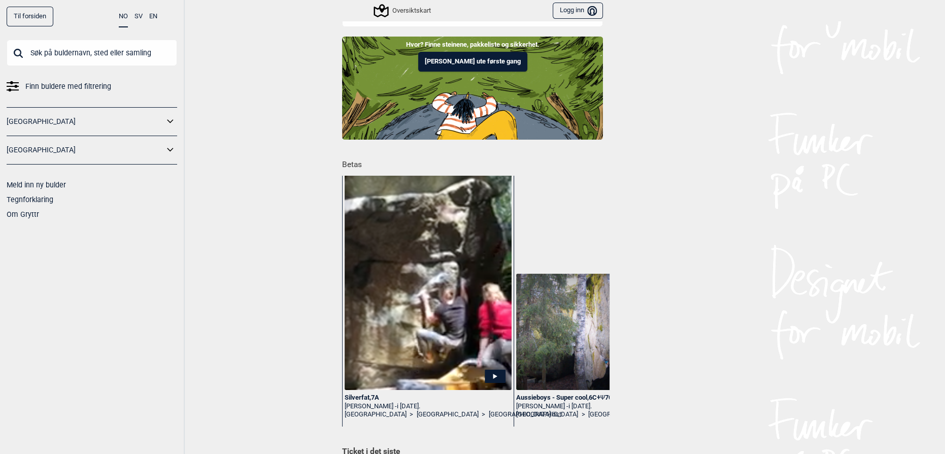
scroll to position [92, 0]
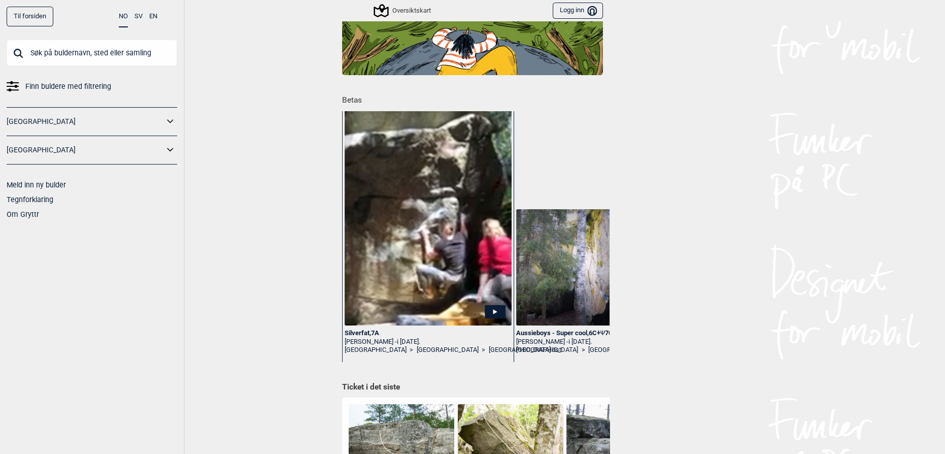
click at [28, 115] on link "[GEOGRAPHIC_DATA]" at bounding box center [85, 121] width 157 height 15
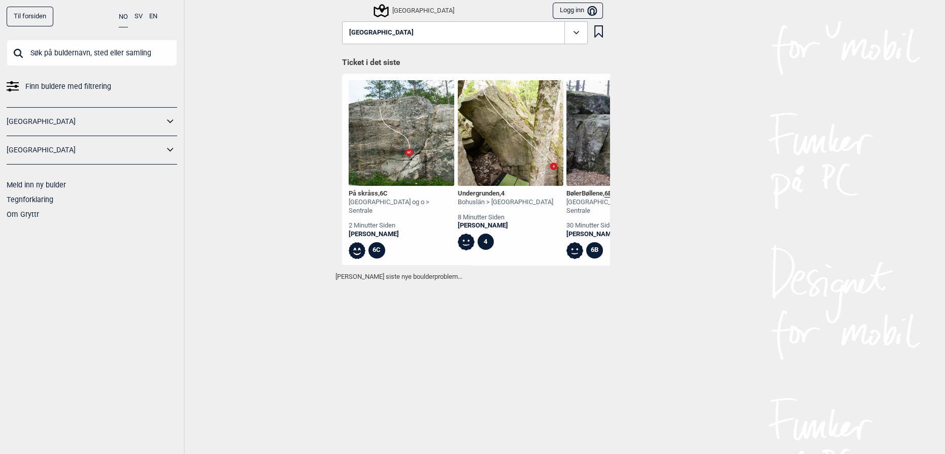
click at [173, 119] on icon at bounding box center [170, 121] width 13 height 15
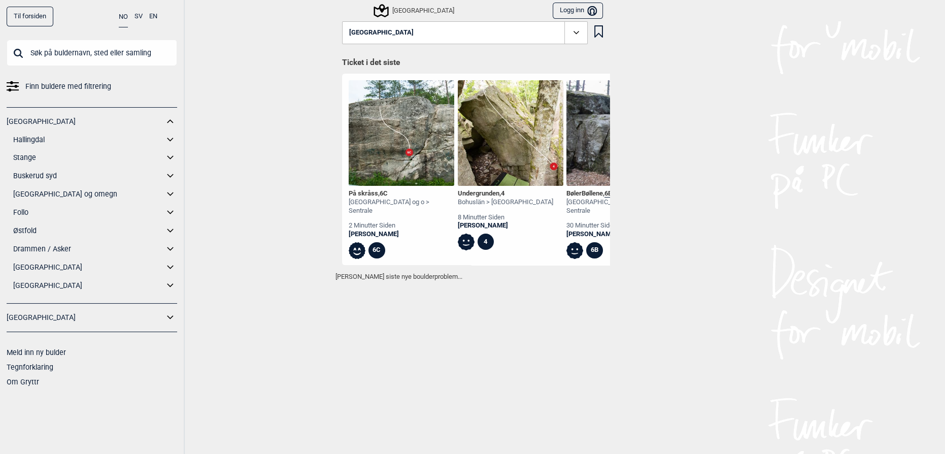
click at [33, 188] on link "[GEOGRAPHIC_DATA] og omegn" at bounding box center [88, 194] width 151 height 15
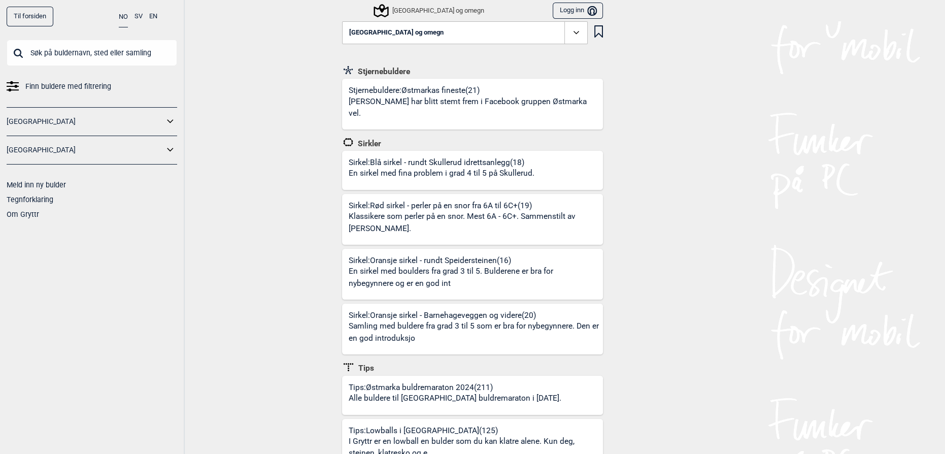
click at [168, 116] on icon at bounding box center [170, 121] width 13 height 15
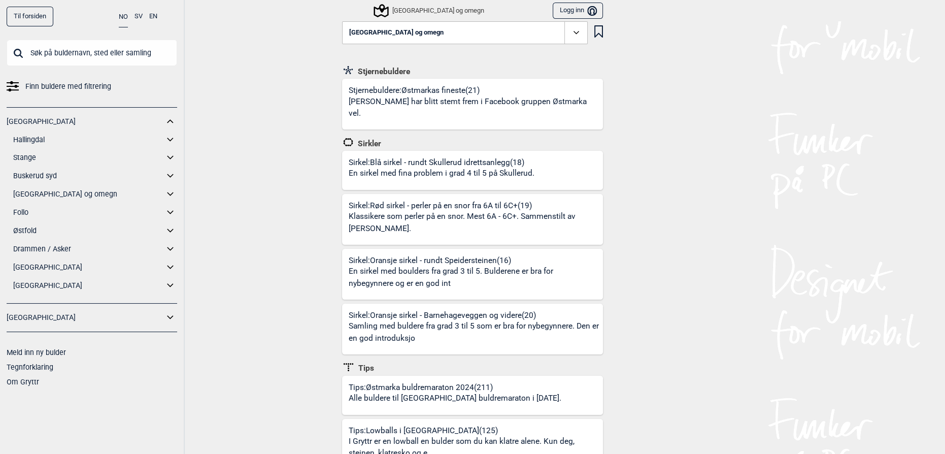
click at [169, 194] on icon at bounding box center [170, 194] width 13 height 15
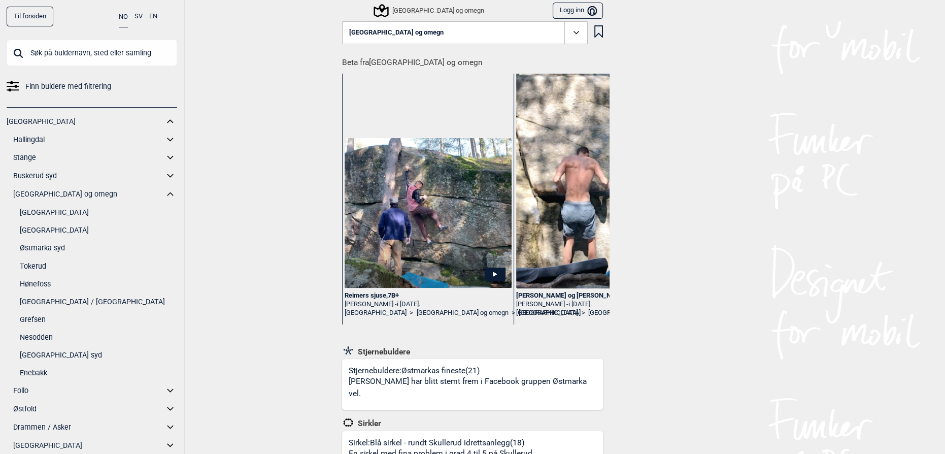
drag, startPoint x: 295, startPoint y: 276, endPoint x: 299, endPoint y: 272, distance: 5.7
click at [295, 276] on div "Til forsiden NO SV EN Finn buldere med filtrering [GEOGRAPHIC_DATA] Hallingdal …" at bounding box center [472, 227] width 945 height 454
click at [432, 34] on button "[GEOGRAPHIC_DATA] og omegn" at bounding box center [465, 32] width 246 height 23
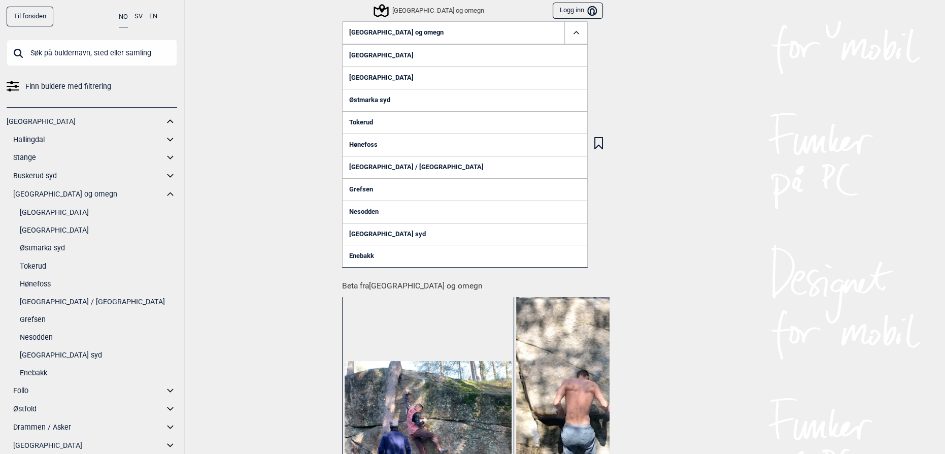
click at [373, 75] on link "[GEOGRAPHIC_DATA]" at bounding box center [465, 78] width 246 height 22
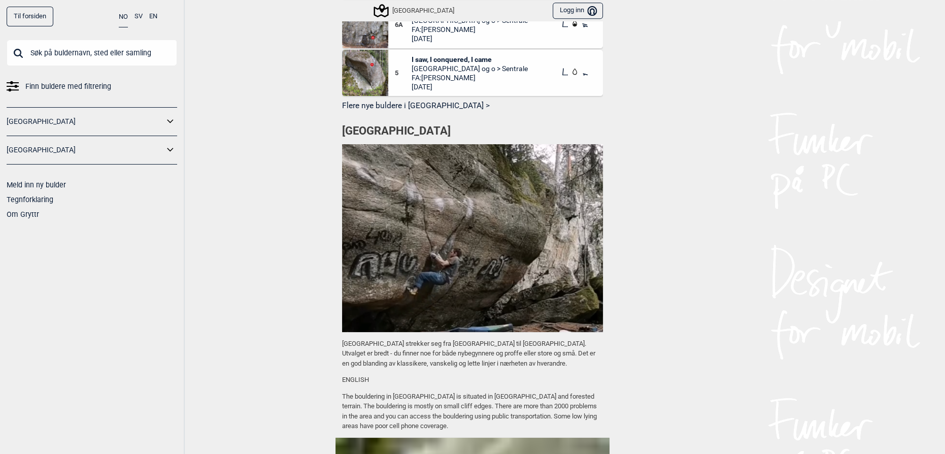
scroll to position [557, 0]
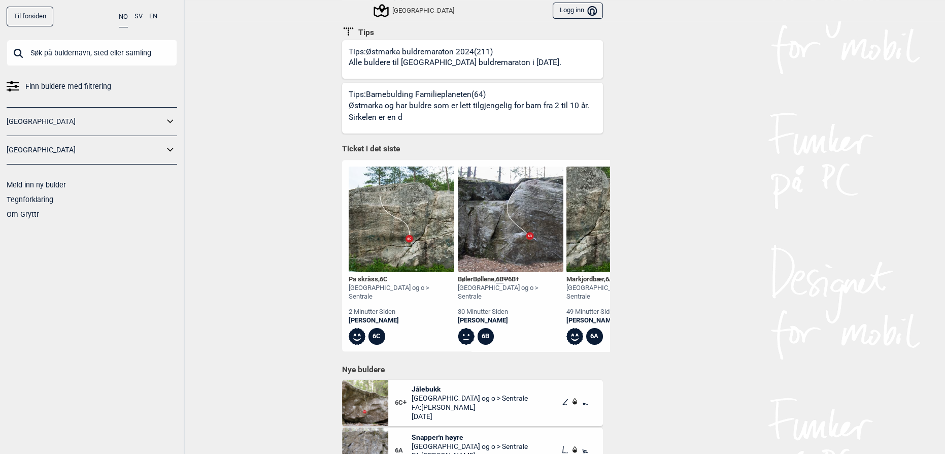
click at [26, 89] on span "Finn buldere med filtrering" at bounding box center [68, 86] width 86 height 15
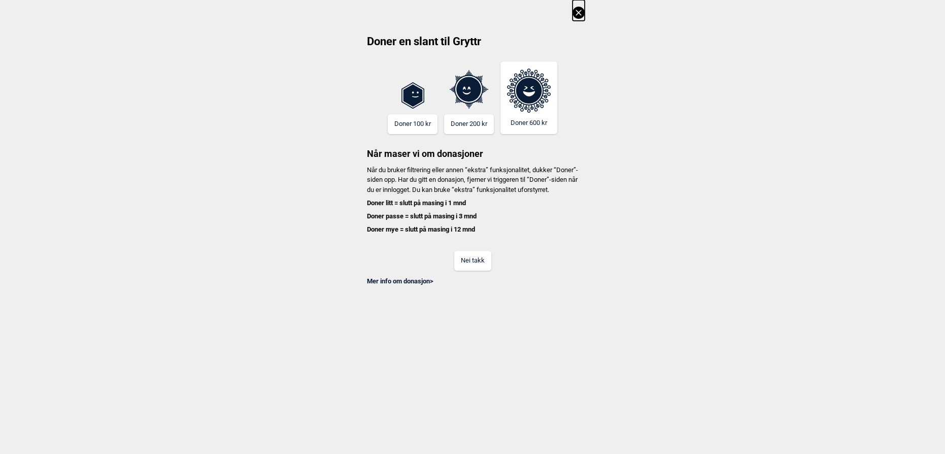
click at [476, 265] on button "Nei takk" at bounding box center [472, 261] width 37 height 20
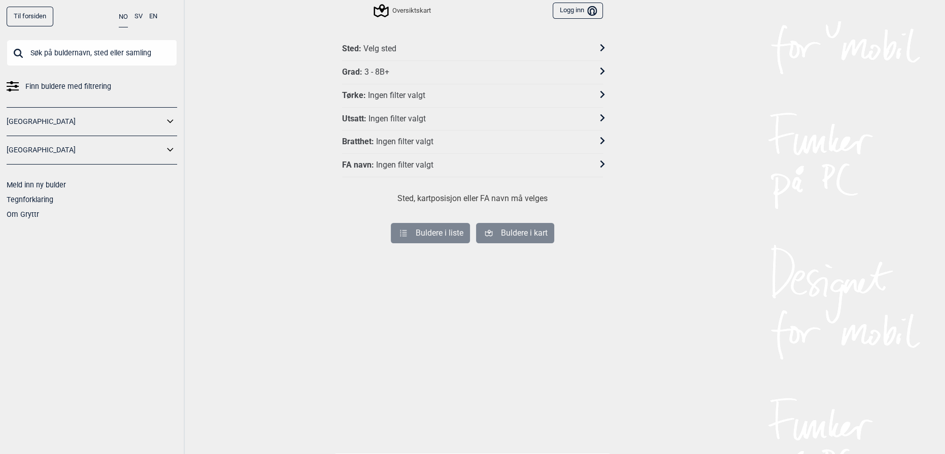
click at [351, 52] on div "Sted :" at bounding box center [351, 49] width 19 height 11
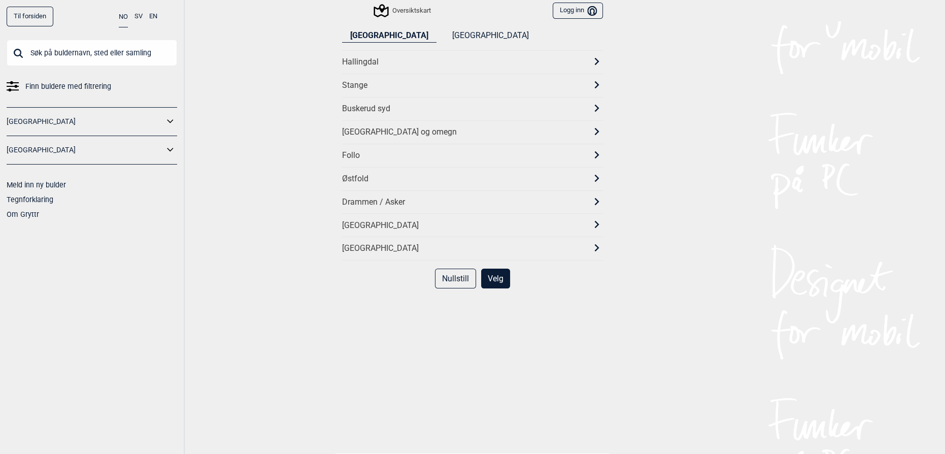
click at [362, 121] on div "[GEOGRAPHIC_DATA] og omegn" at bounding box center [472, 131] width 261 height 23
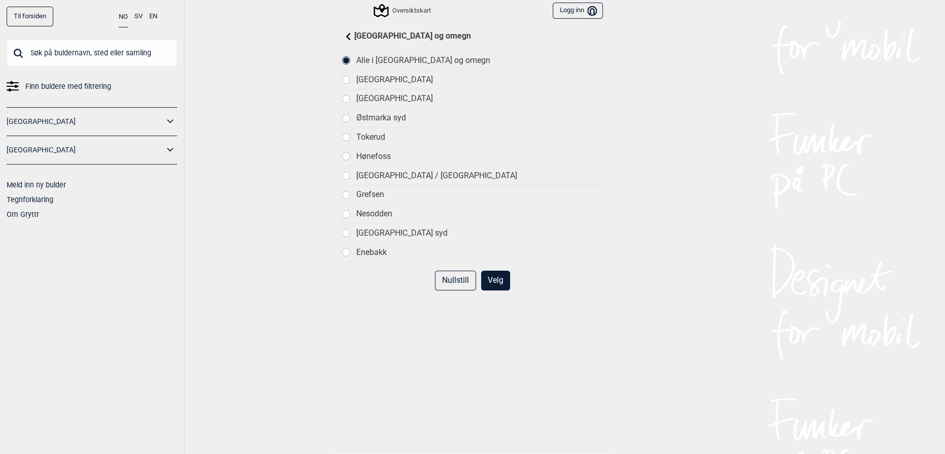
click at [380, 98] on div "[GEOGRAPHIC_DATA]" at bounding box center [479, 98] width 247 height 11
click at [491, 282] on button "Velg" at bounding box center [495, 281] width 29 height 20
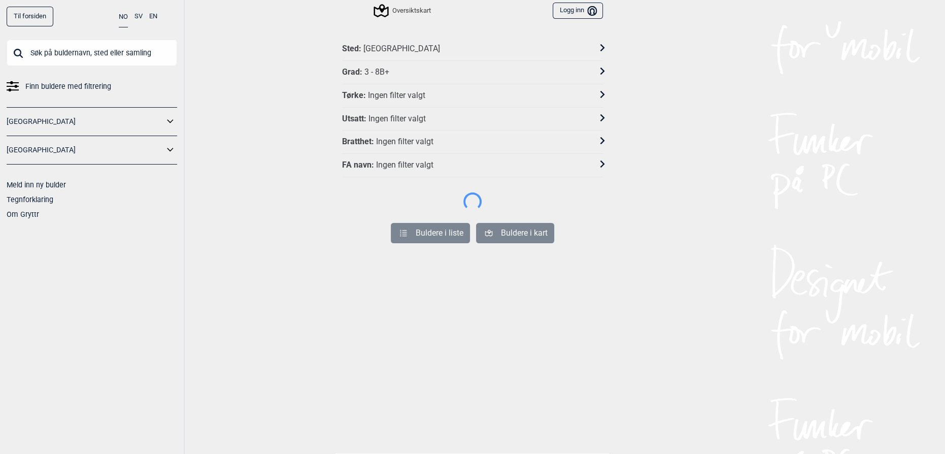
click at [381, 64] on div "Grad : 3 - 8B+" at bounding box center [472, 72] width 261 height 23
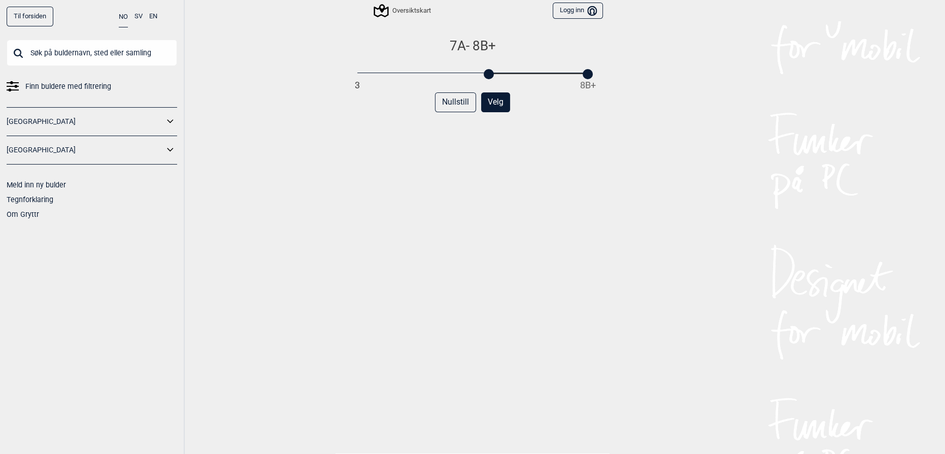
drag, startPoint x: 357, startPoint y: 72, endPoint x: 484, endPoint y: 101, distance: 129.7
click at [484, 101] on div "7A - 8B+ 3 8B+ Nullstill Velg" at bounding box center [472, 253] width 261 height 431
drag, startPoint x: 681, startPoint y: 246, endPoint x: 674, endPoint y: 246, distance: 6.6
click at [680, 246] on div "Til forsiden NO SV EN Finn buldere med filtrering [GEOGRAPHIC_DATA] [GEOGRAPHIC…" at bounding box center [472, 227] width 945 height 454
drag, startPoint x: 583, startPoint y: 77, endPoint x: 480, endPoint y: 68, distance: 102.9
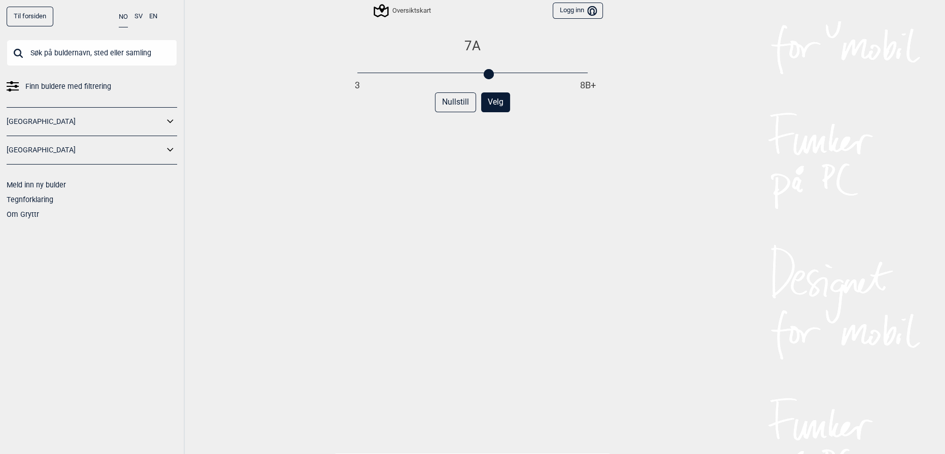
click at [481, 67] on div "7A 3 8B+" at bounding box center [472, 58] width 230 height 40
click at [489, 107] on button "Velg" at bounding box center [495, 102] width 29 height 20
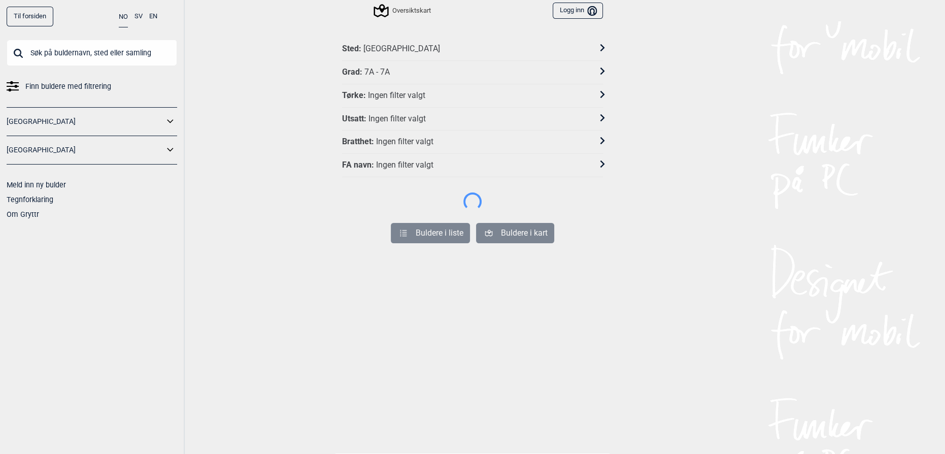
click at [401, 68] on div "Til forsiden NO SV EN Finn buldere med filtrering [GEOGRAPHIC_DATA] [GEOGRAPHIC…" at bounding box center [472, 227] width 945 height 454
click at [592, 70] on div at bounding box center [596, 72] width 13 height 15
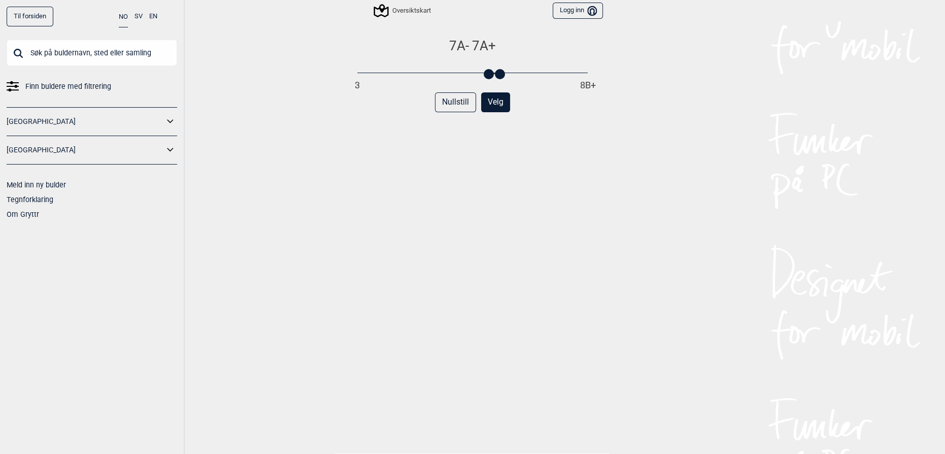
drag, startPoint x: 483, startPoint y: 75, endPoint x: 490, endPoint y: 78, distance: 8.2
click at [490, 78] on div "7A - 7A+ 3 8B+ Nullstill Velg" at bounding box center [472, 253] width 261 height 431
click at [498, 105] on button "Velg" at bounding box center [495, 102] width 29 height 20
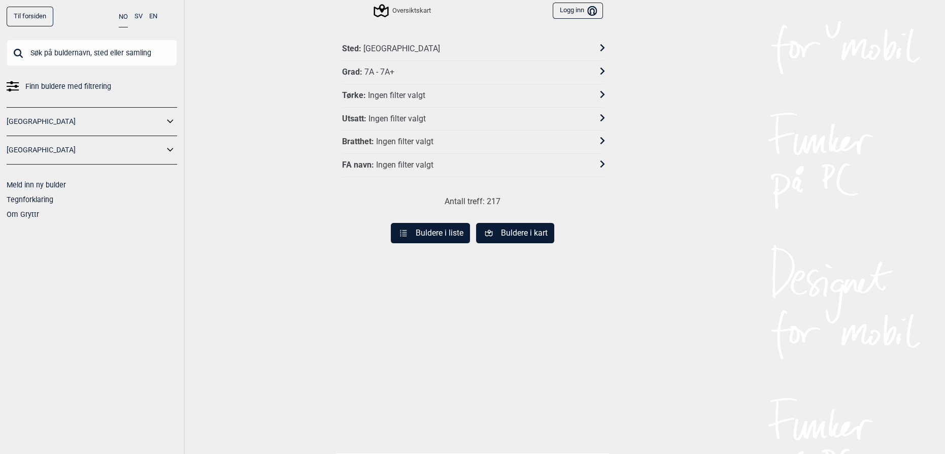
click at [457, 224] on button "Buldere i liste" at bounding box center [430, 233] width 79 height 20
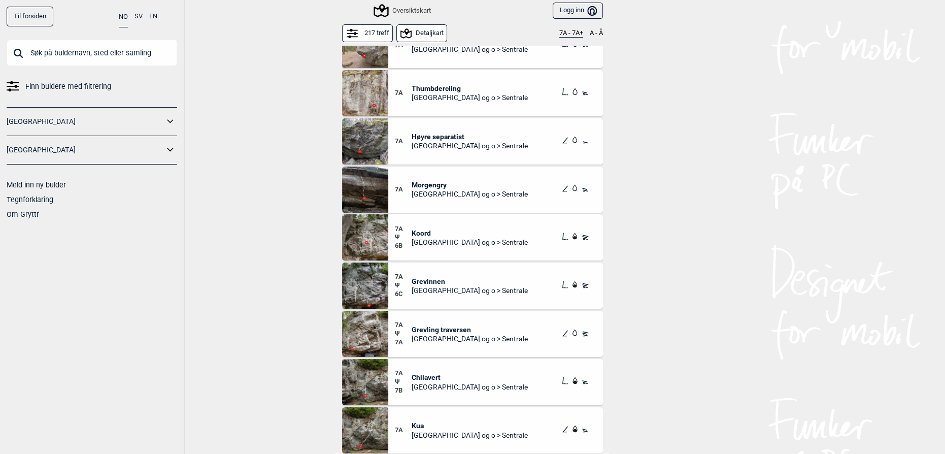
scroll to position [46, 0]
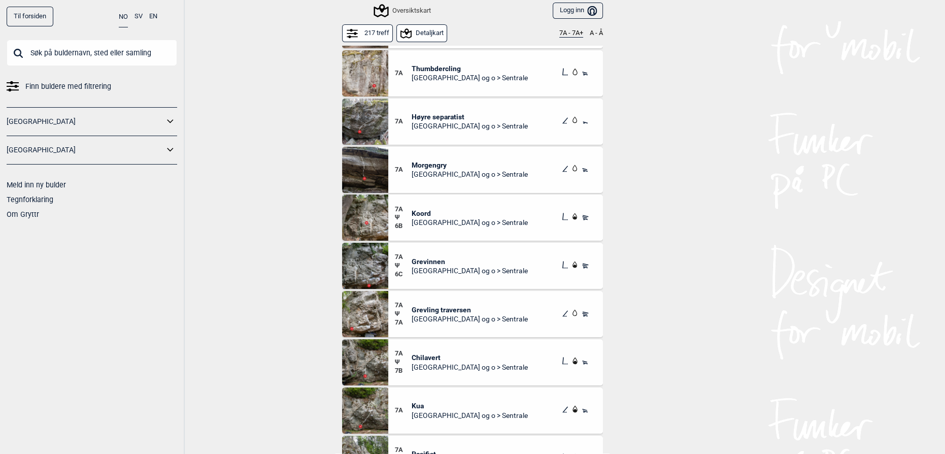
click at [368, 120] on img at bounding box center [365, 121] width 46 height 46
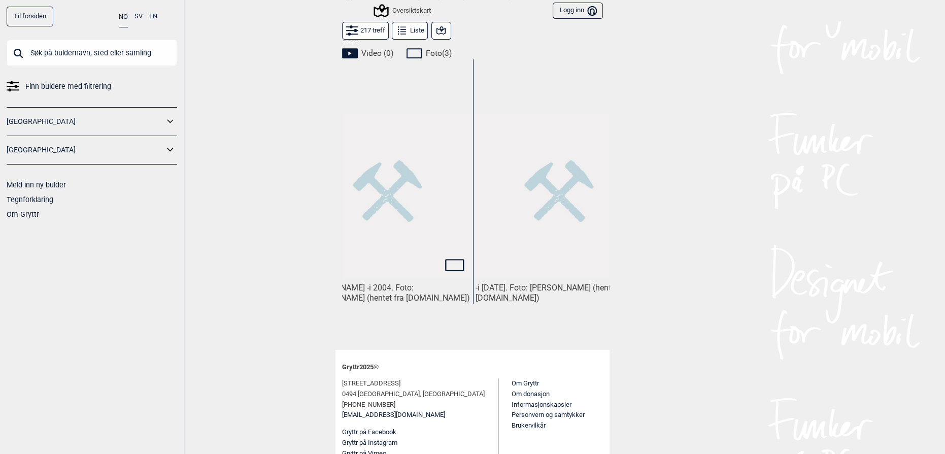
scroll to position [0, 247]
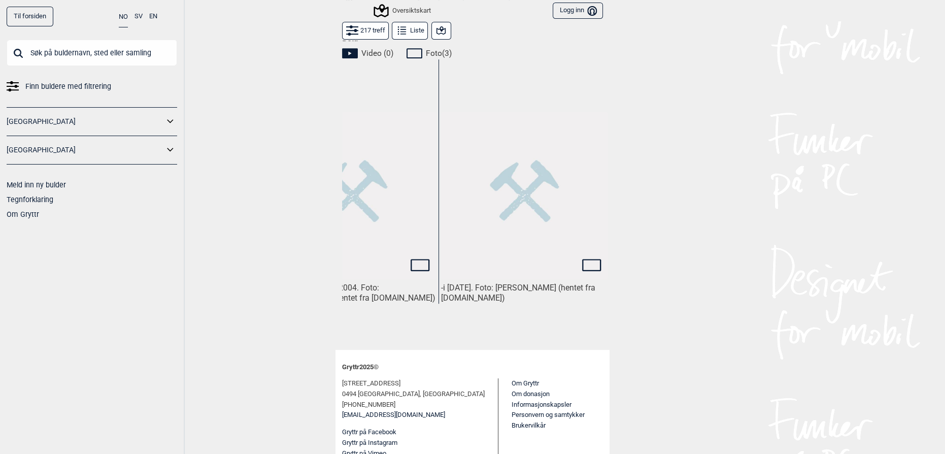
click at [415, 28] on button "Liste" at bounding box center [410, 31] width 36 height 18
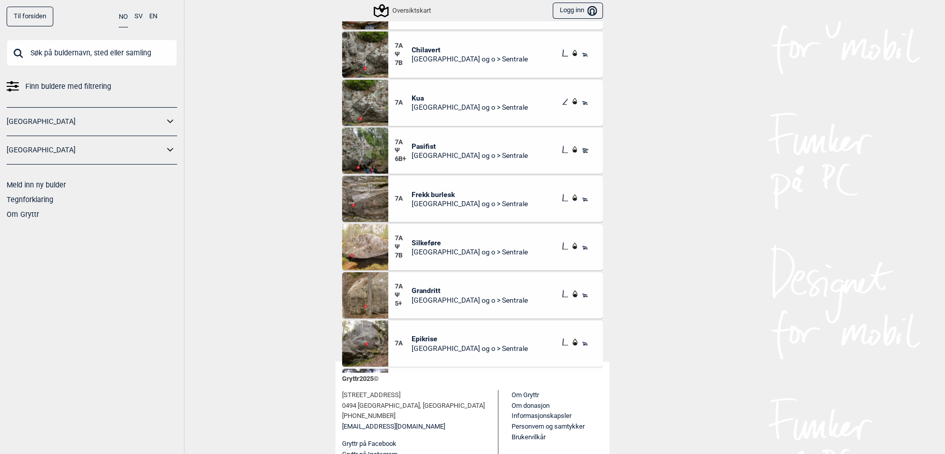
scroll to position [277, 0]
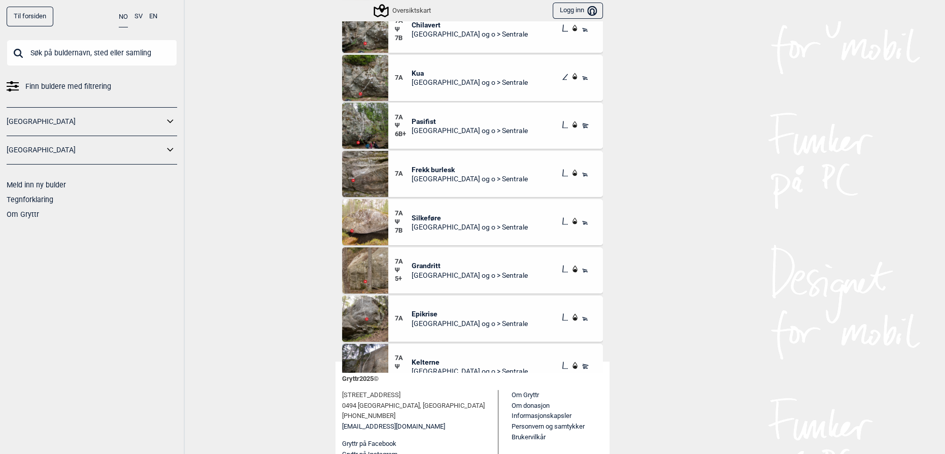
click at [464, 217] on span "Silkeføre" at bounding box center [470, 217] width 116 height 9
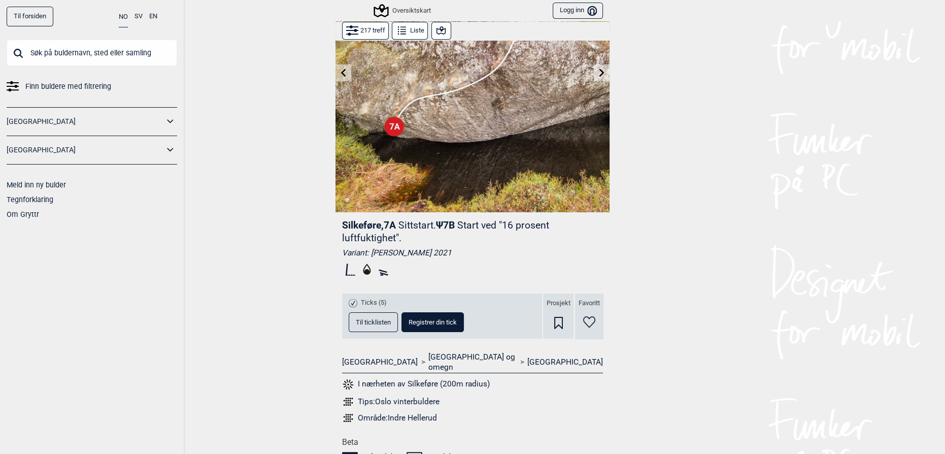
scroll to position [184, 0]
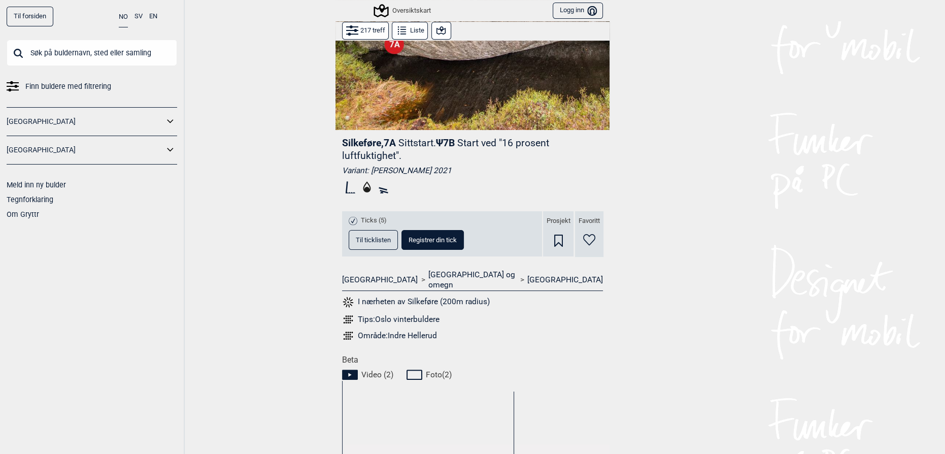
click at [383, 248] on button "Til ticklisten" at bounding box center [373, 240] width 49 height 20
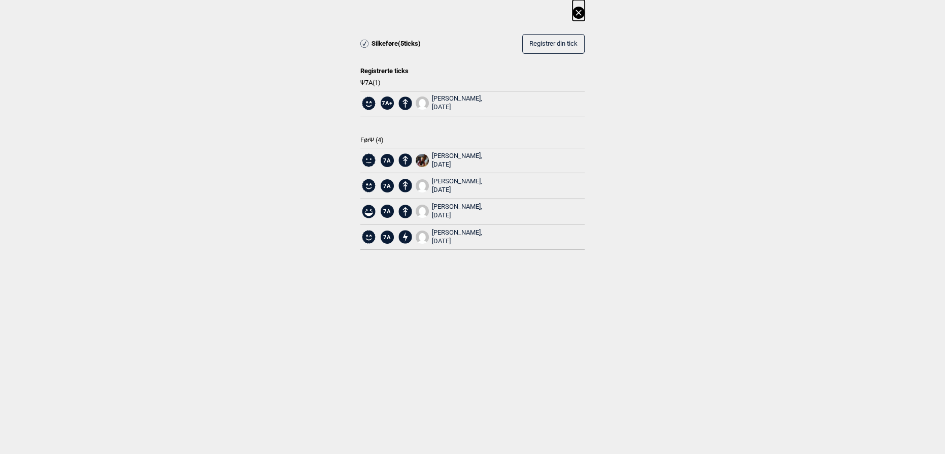
click at [483, 120] on div "7A+ Adomas Bekeras, [DATE]" at bounding box center [472, 112] width 224 height 42
click at [487, 115] on div "7A+ Adomas Bekeras, [DATE]" at bounding box center [472, 103] width 224 height 25
click at [576, 18] on icon at bounding box center [579, 13] width 12 height 12
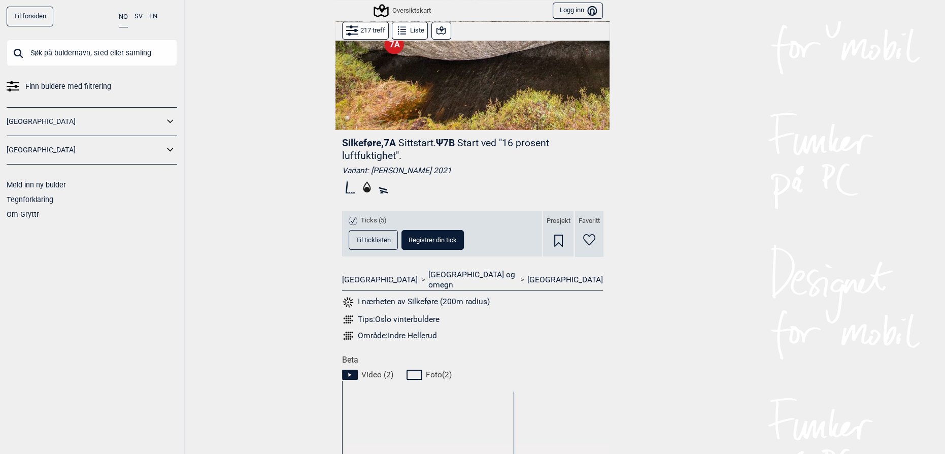
click at [373, 246] on button "Til ticklisten" at bounding box center [373, 240] width 49 height 20
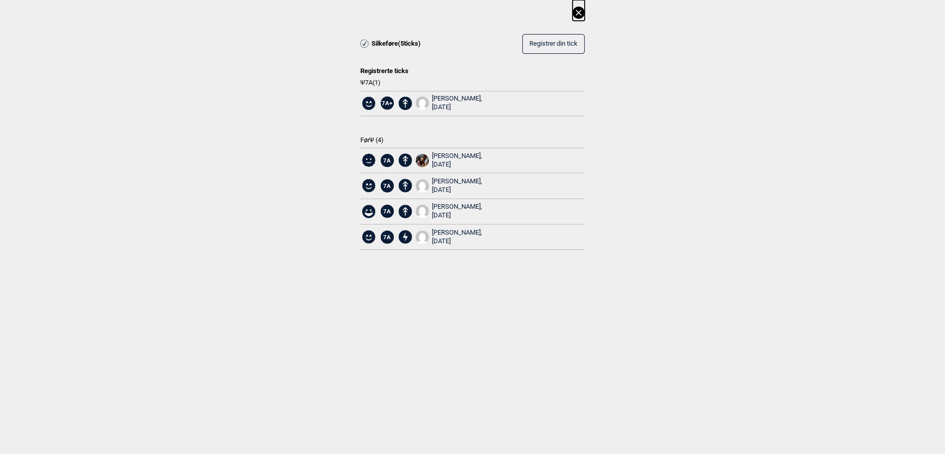
click at [579, 15] on icon at bounding box center [579, 13] width 12 height 12
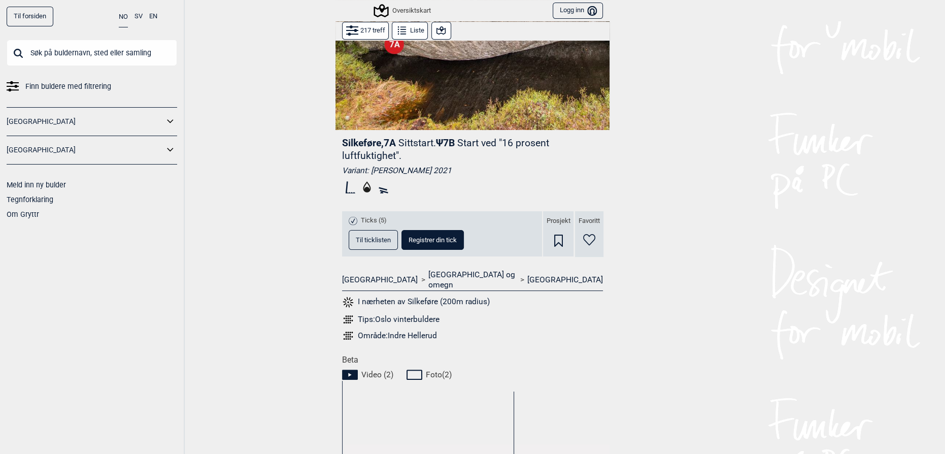
scroll to position [0, 0]
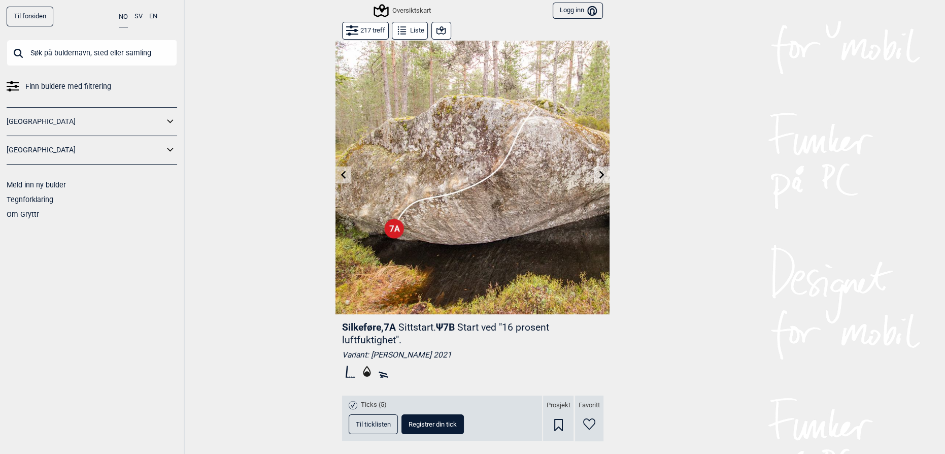
click at [303, 112] on div "Til forsiden NO SV EN Finn buldere med filtrering [GEOGRAPHIC_DATA] [GEOGRAPHIC…" at bounding box center [472, 227] width 945 height 454
click at [415, 24] on button "Liste" at bounding box center [410, 31] width 36 height 18
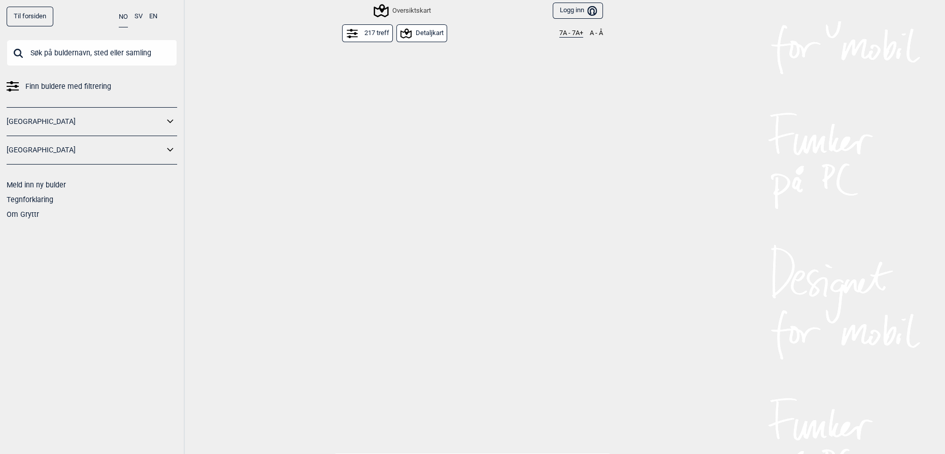
scroll to position [508, 0]
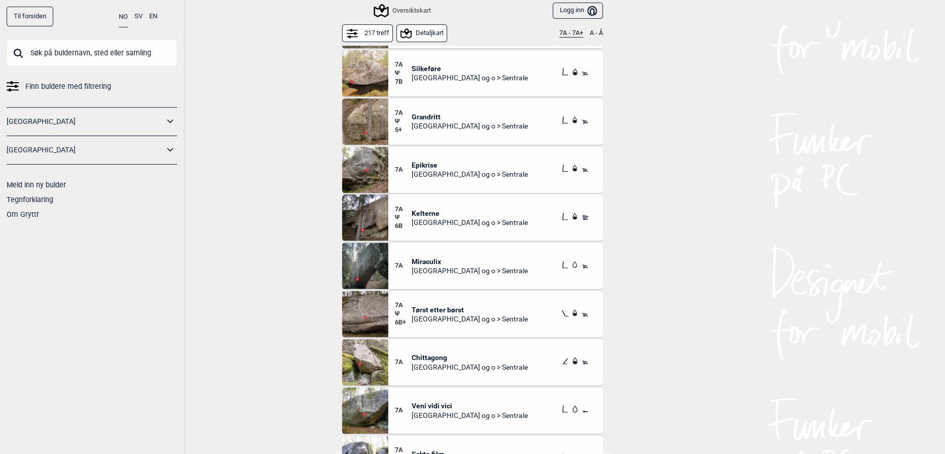
click at [781, 168] on div "Til forsiden NO SV EN Finn buldere med filtrering [GEOGRAPHIC_DATA] [GEOGRAPHIC…" at bounding box center [472, 227] width 945 height 454
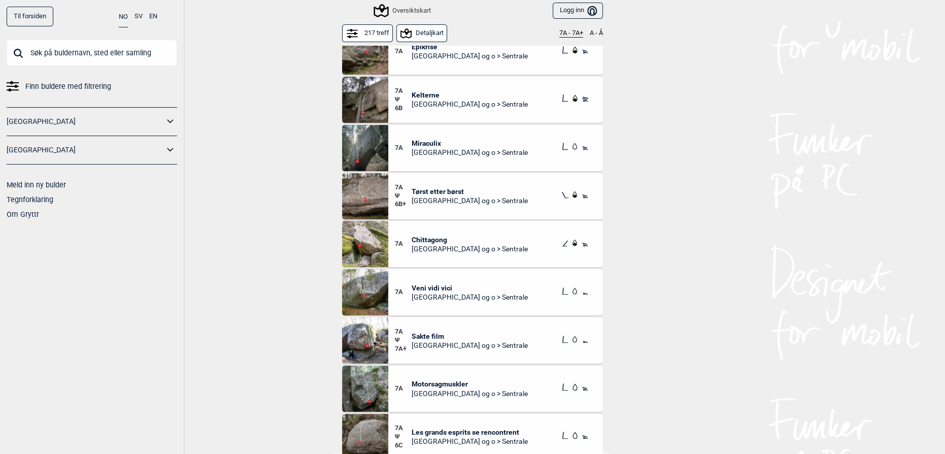
scroll to position [600, 0]
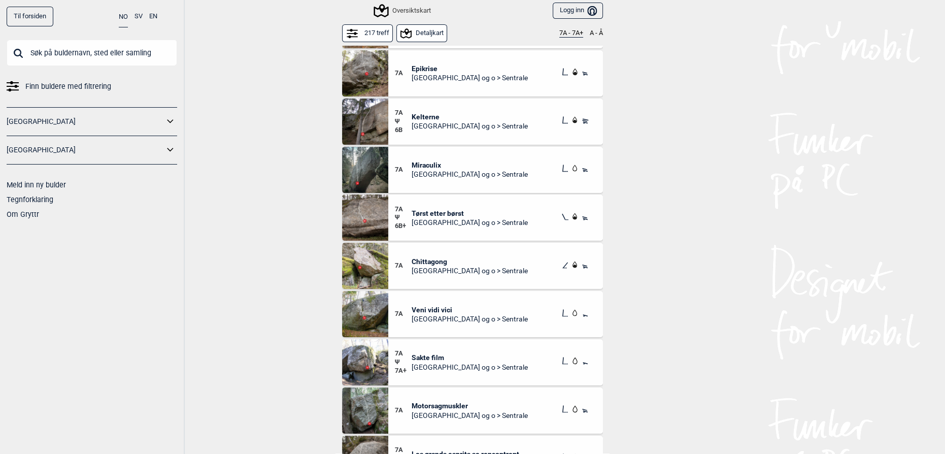
click at [423, 113] on span "Kelterne" at bounding box center [470, 116] width 116 height 9
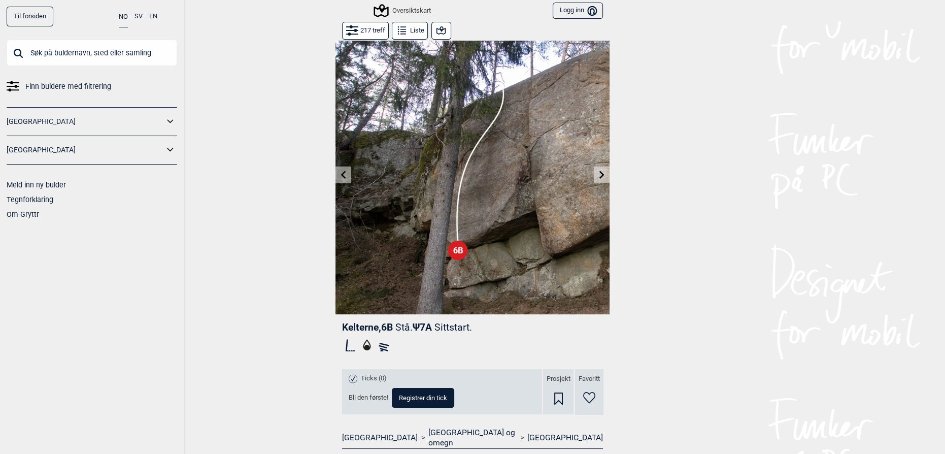
click at [396, 29] on icon at bounding box center [402, 30] width 12 height 12
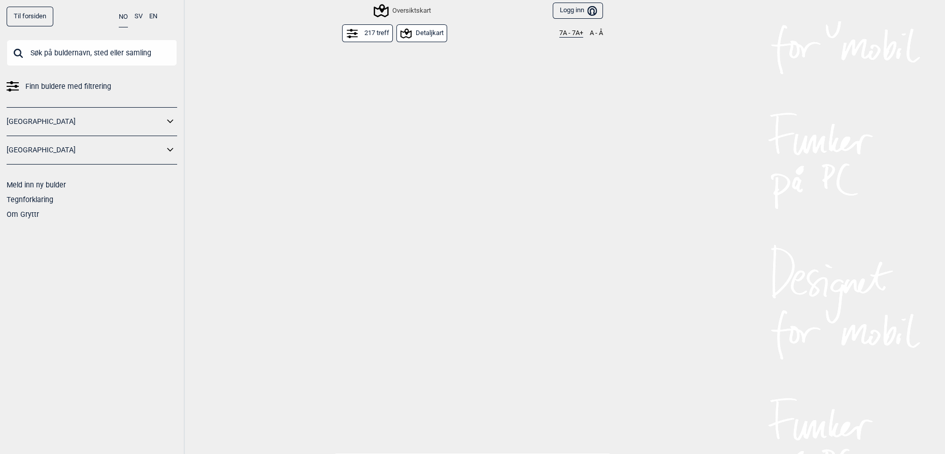
scroll to position [646, 0]
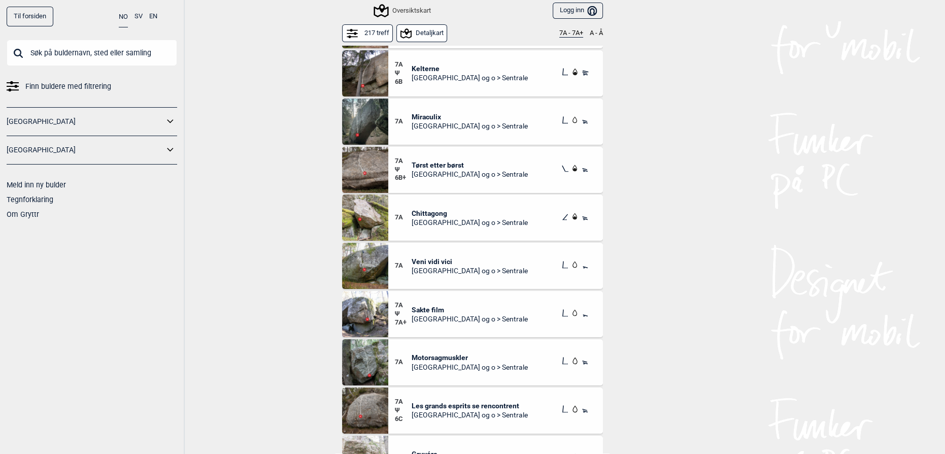
click at [422, 228] on div "7A Chittagong Oslo og o > Sentrale" at bounding box center [495, 217] width 215 height 46
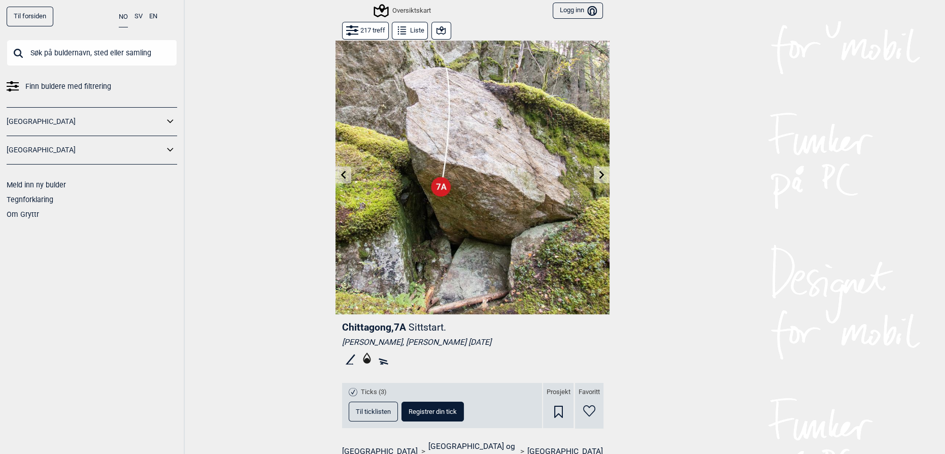
click at [383, 403] on button "Til ticklisten" at bounding box center [373, 412] width 49 height 20
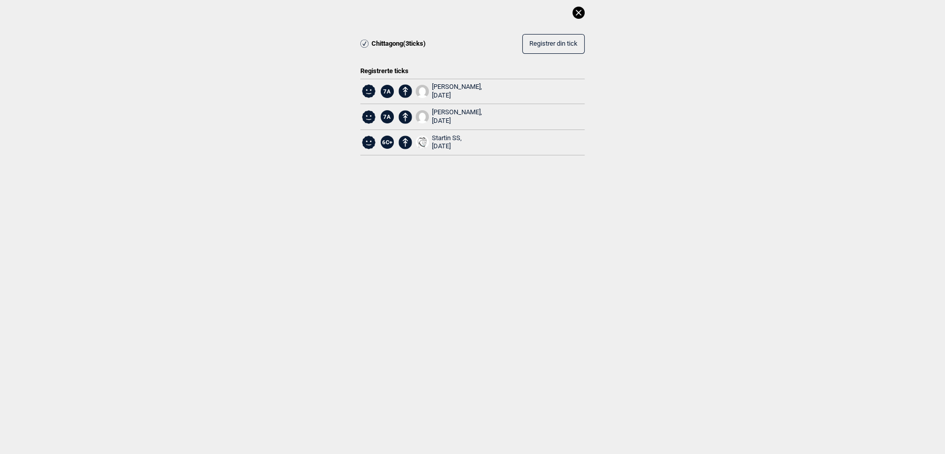
drag, startPoint x: 583, startPoint y: 13, endPoint x: 570, endPoint y: 15, distance: 13.4
click at [583, 13] on icon at bounding box center [579, 13] width 12 height 12
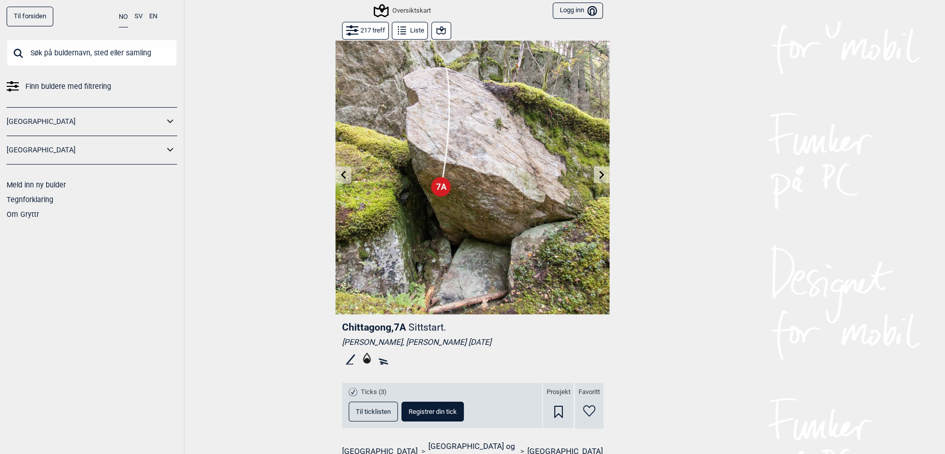
click at [409, 21] on div "Til forsiden NO SV EN Finn buldere med filtrering [GEOGRAPHIC_DATA] [GEOGRAPHIC…" at bounding box center [472, 227] width 945 height 454
click at [412, 27] on button "Liste" at bounding box center [410, 31] width 36 height 18
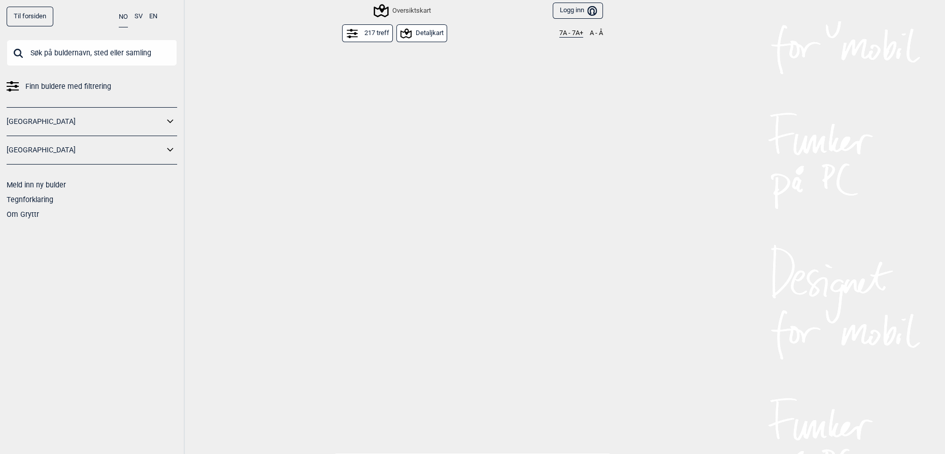
scroll to position [785, 0]
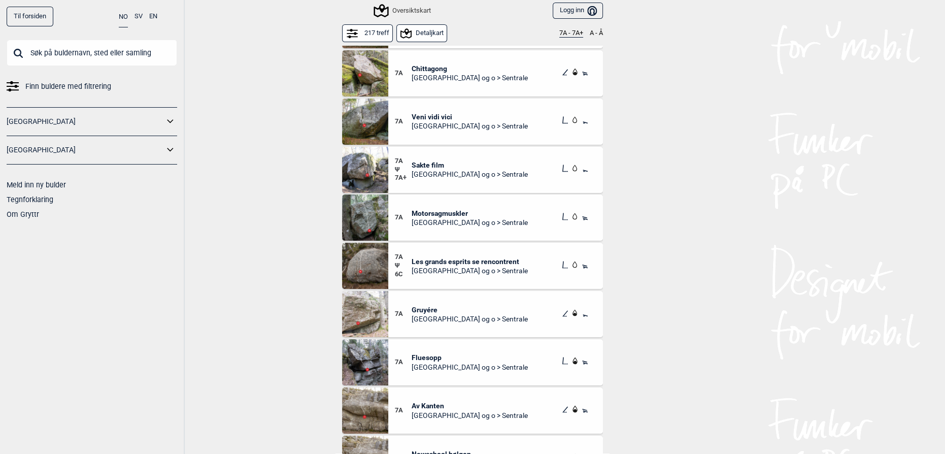
click at [780, 340] on div "Til forsiden NO SV EN Finn buldere med filtrering [GEOGRAPHIC_DATA] [GEOGRAPHIC…" at bounding box center [472, 227] width 945 height 454
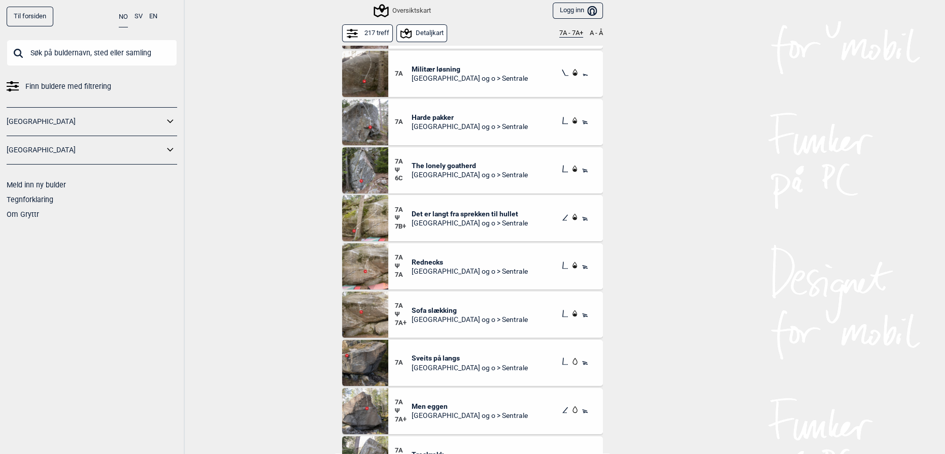
scroll to position [1339, 0]
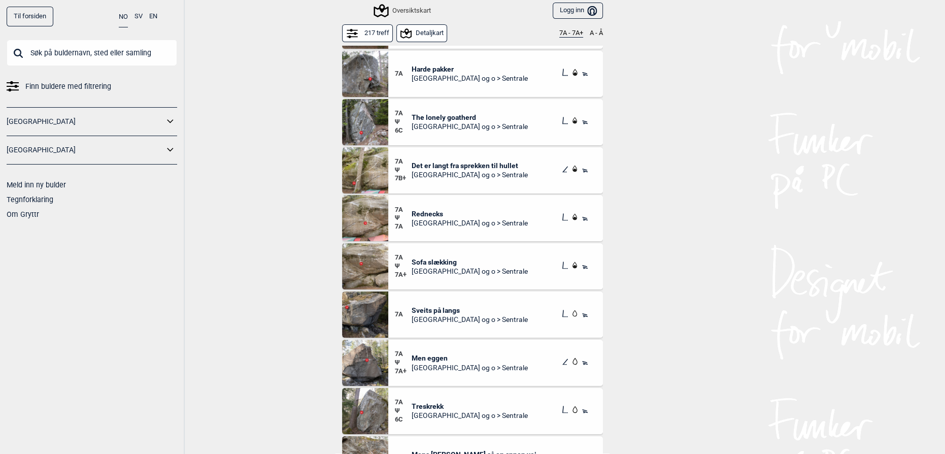
click at [383, 151] on img at bounding box center [365, 170] width 46 height 46
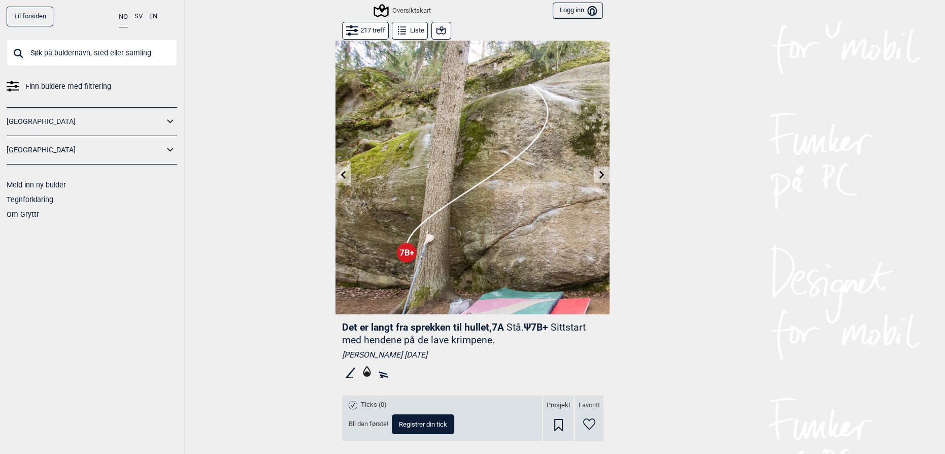
click at [724, 354] on div "Til forsiden NO SV EN Finn buldere med filtrering [GEOGRAPHIC_DATA] [GEOGRAPHIC…" at bounding box center [472, 227] width 945 height 454
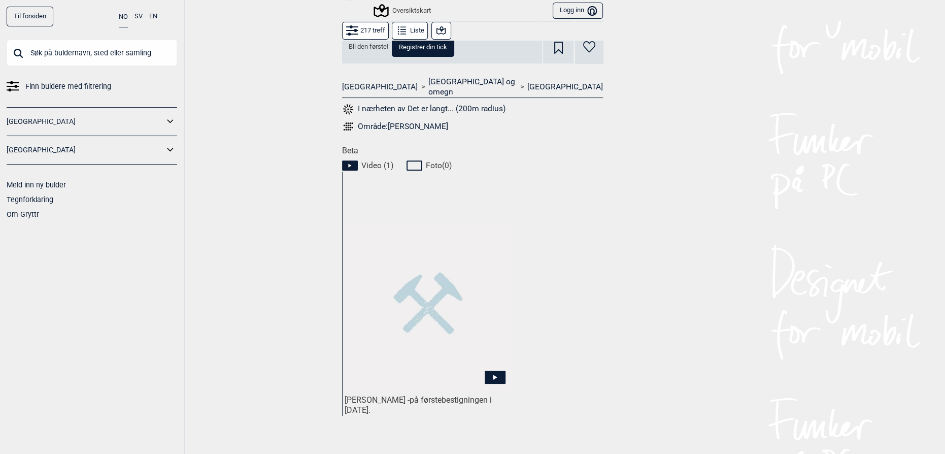
scroll to position [461, 0]
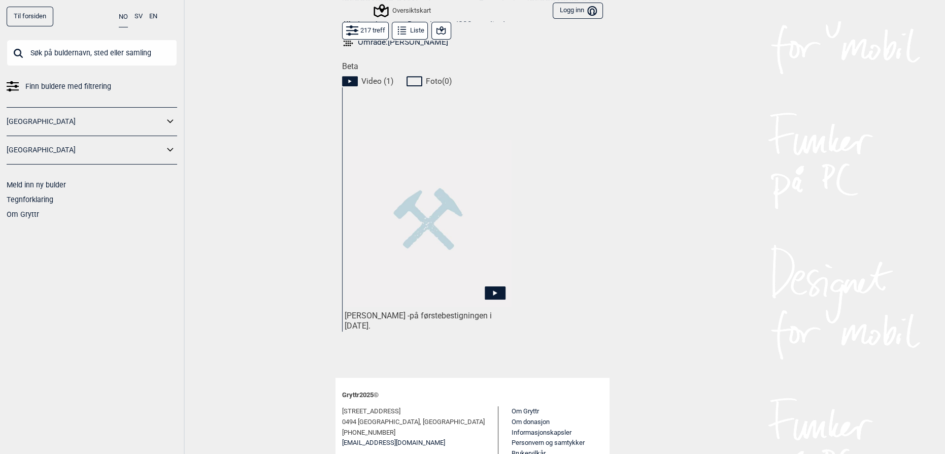
click at [436, 254] on img at bounding box center [428, 223] width 167 height 167
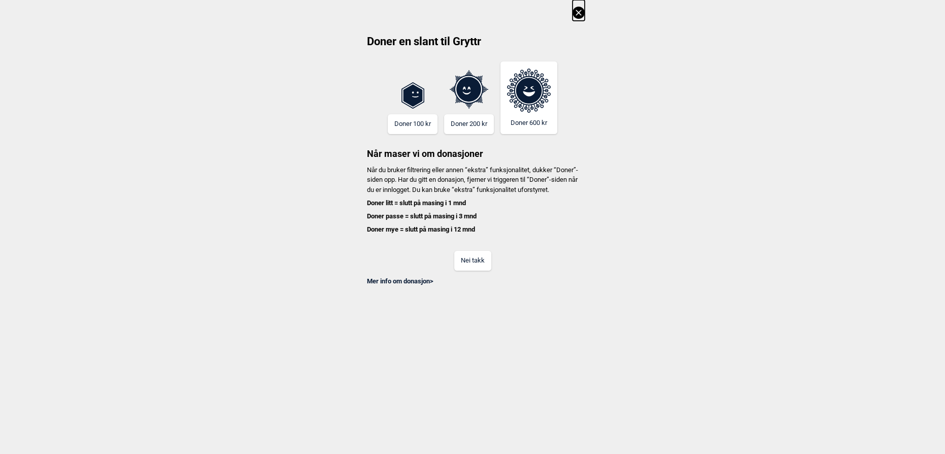
click at [485, 286] on div "Mer info om donasjon >" at bounding box center [472, 278] width 224 height 15
click at [476, 269] on button "Nei takk" at bounding box center [472, 261] width 37 height 20
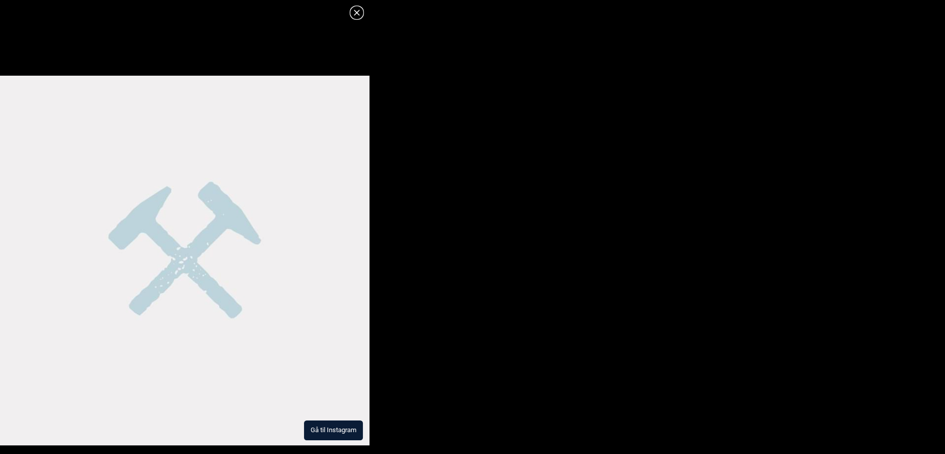
click at [339, 432] on button "Gå til Instagram" at bounding box center [333, 430] width 59 height 20
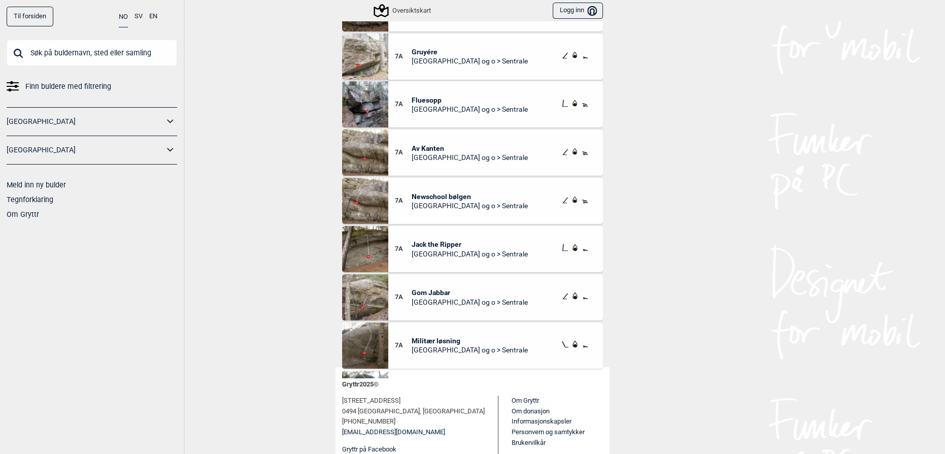
scroll to position [970, 0]
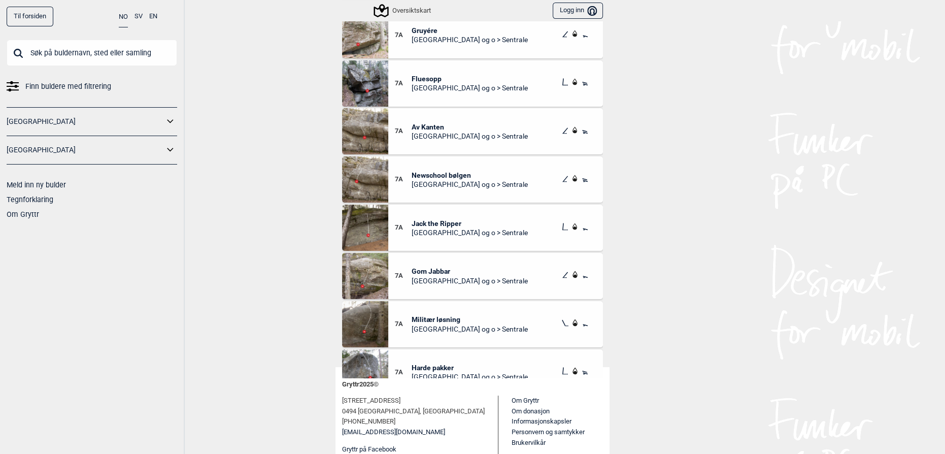
click at [243, 213] on div "Til forsiden NO SV EN Finn buldere med filtrering [GEOGRAPHIC_DATA] [GEOGRAPHIC…" at bounding box center [472, 227] width 945 height 454
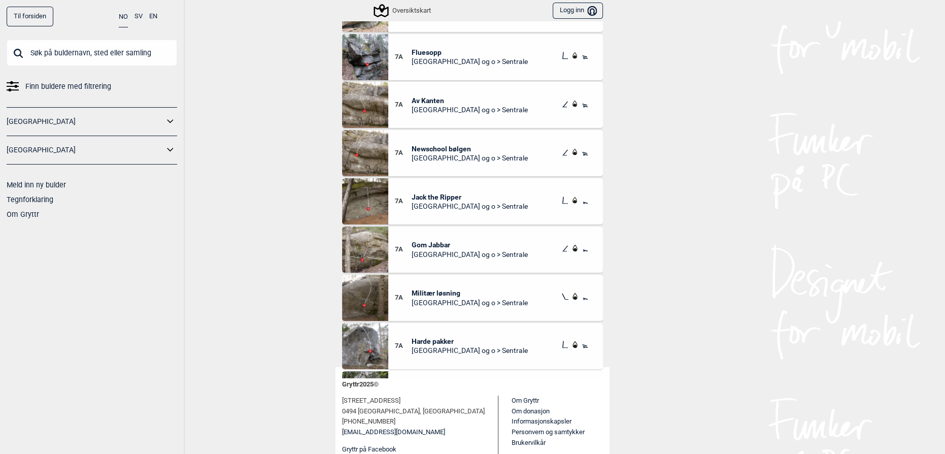
scroll to position [1016, 0]
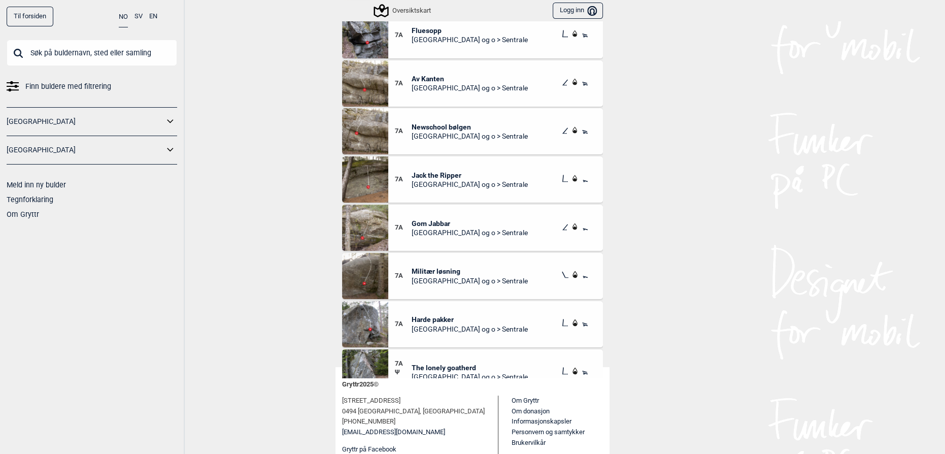
click at [441, 180] on span "[GEOGRAPHIC_DATA] og o > Sentrale" at bounding box center [470, 184] width 116 height 9
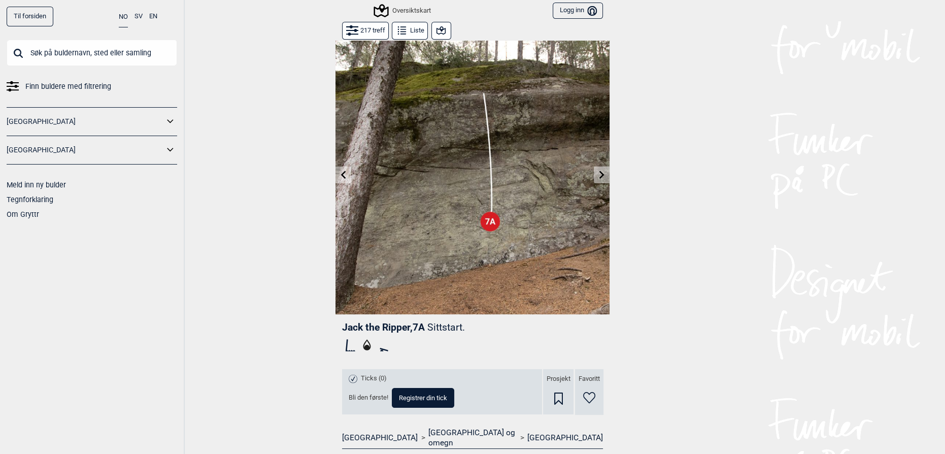
click at [413, 28] on button "Liste" at bounding box center [410, 31] width 36 height 18
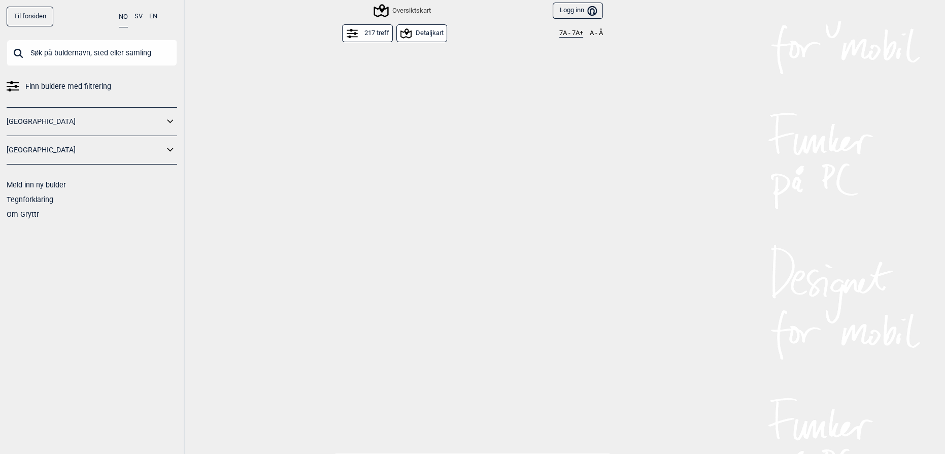
scroll to position [1201, 0]
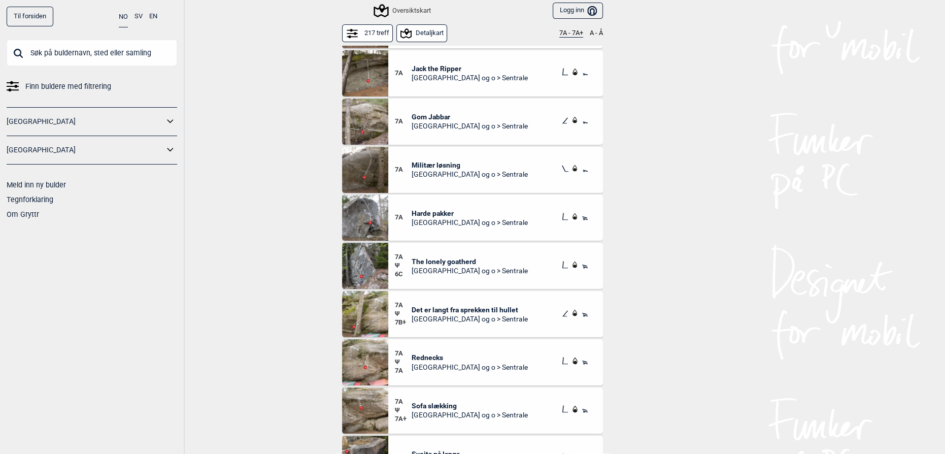
click at [725, 258] on div "Til forsiden NO SV EN Finn buldere med filtrering [GEOGRAPHIC_DATA] [GEOGRAPHIC…" at bounding box center [472, 227] width 945 height 454
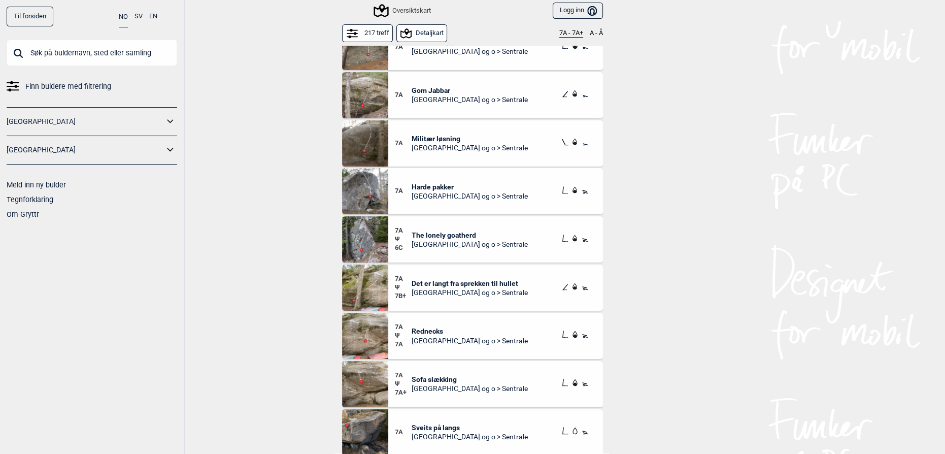
scroll to position [1247, 0]
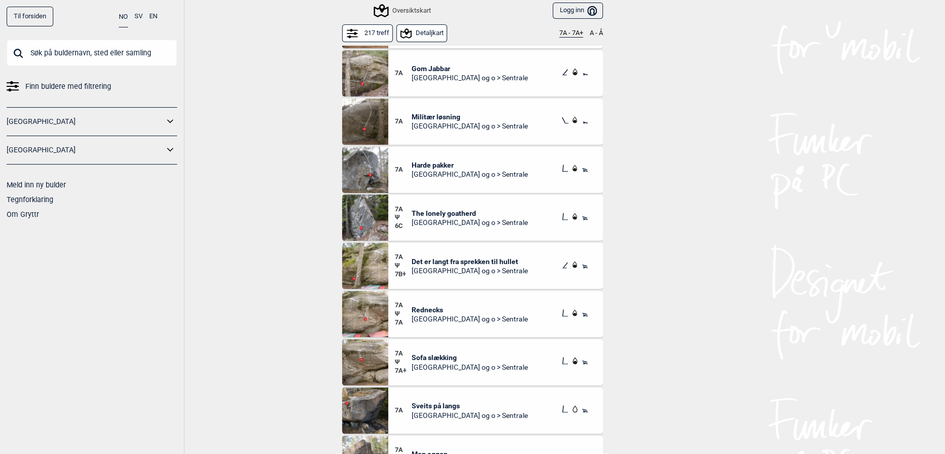
click at [439, 182] on div "7A Harde pakker Oslo og o > Sentrale" at bounding box center [495, 170] width 215 height 46
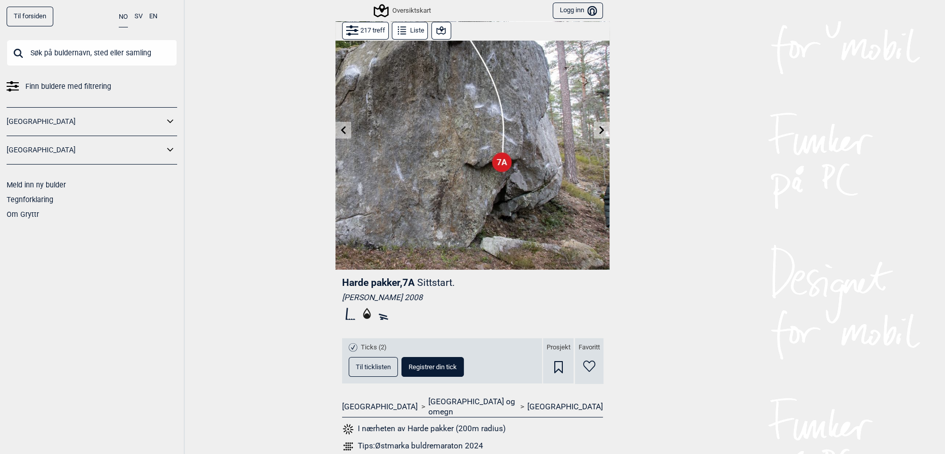
scroll to position [46, 0]
click at [356, 367] on span "Til ticklisten" at bounding box center [373, 365] width 35 height 7
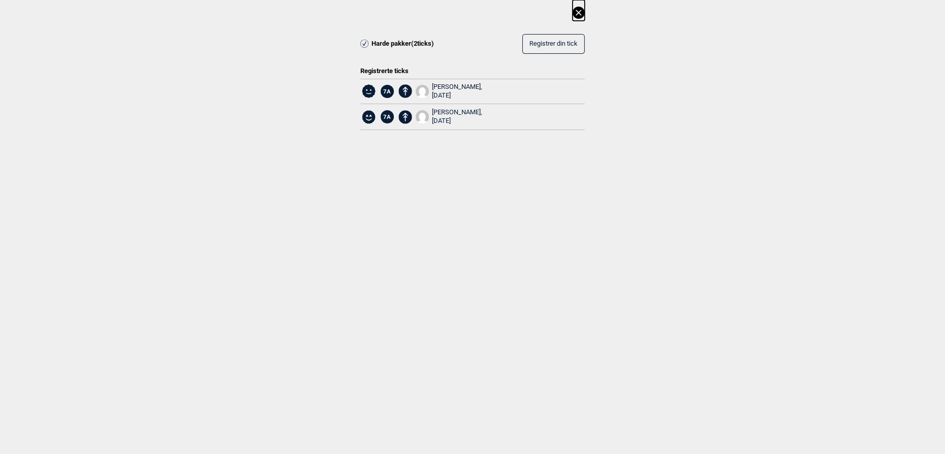
click at [585, 10] on div "Harde pakker ( 2 ticks) Registrer din tick Registrerte ticks 7A [PERSON_NAME], …" at bounding box center [472, 73] width 945 height 146
click at [579, 12] on icon at bounding box center [579, 13] width 6 height 6
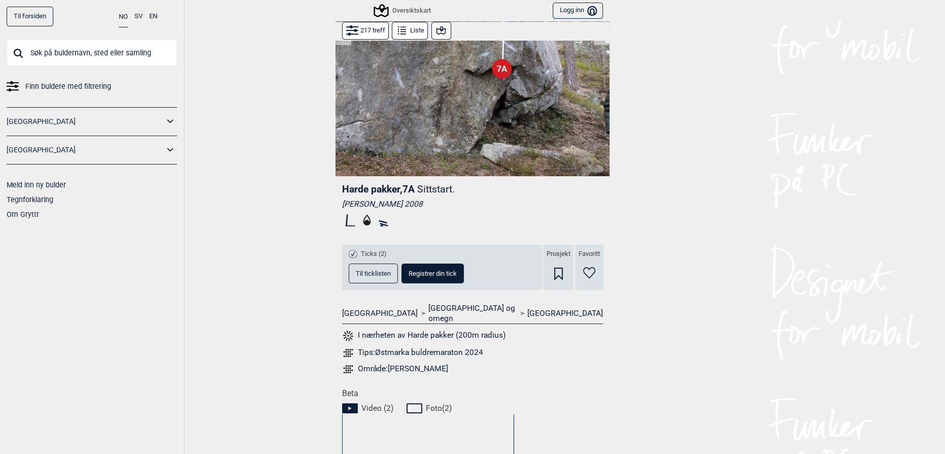
scroll to position [0, 0]
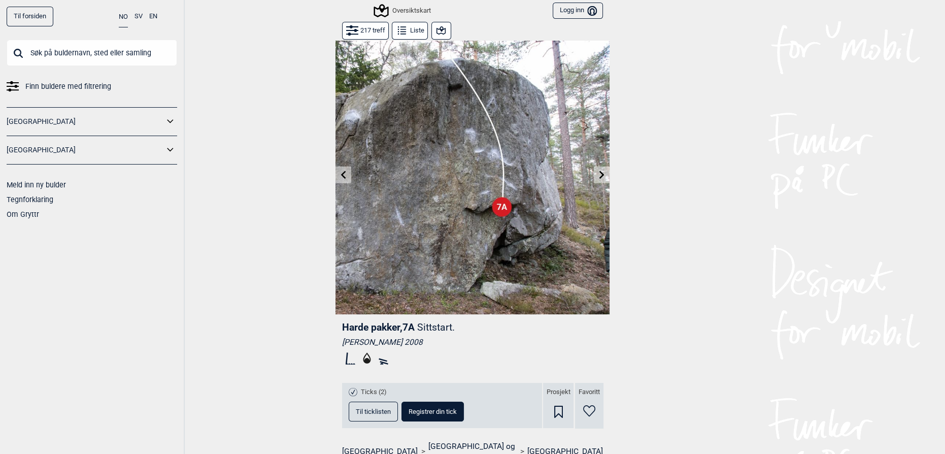
click at [412, 27] on button "Liste" at bounding box center [410, 31] width 36 height 18
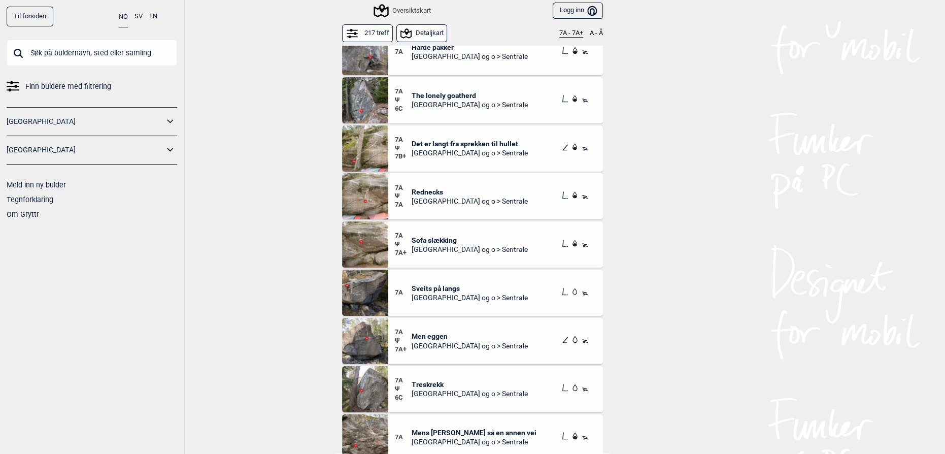
scroll to position [1385, 0]
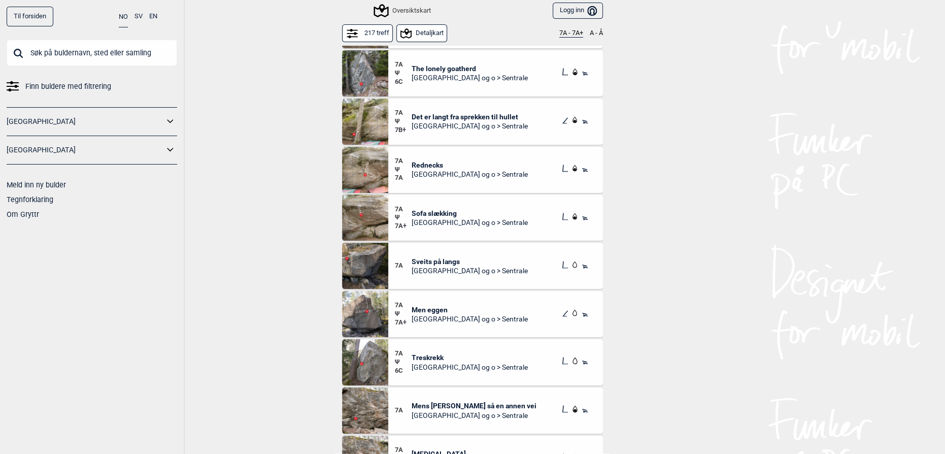
click at [764, 247] on div "Til forsiden NO SV EN Finn buldere med filtrering [GEOGRAPHIC_DATA] [GEOGRAPHIC…" at bounding box center [472, 227] width 945 height 454
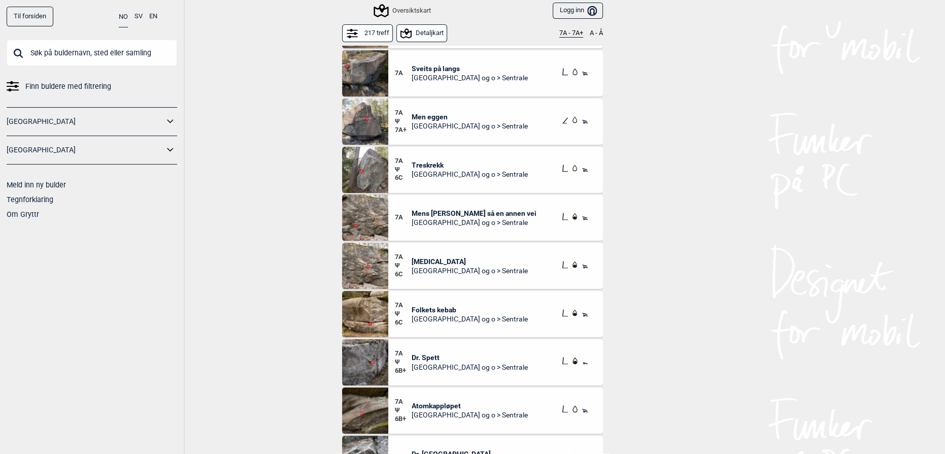
scroll to position [1616, 0]
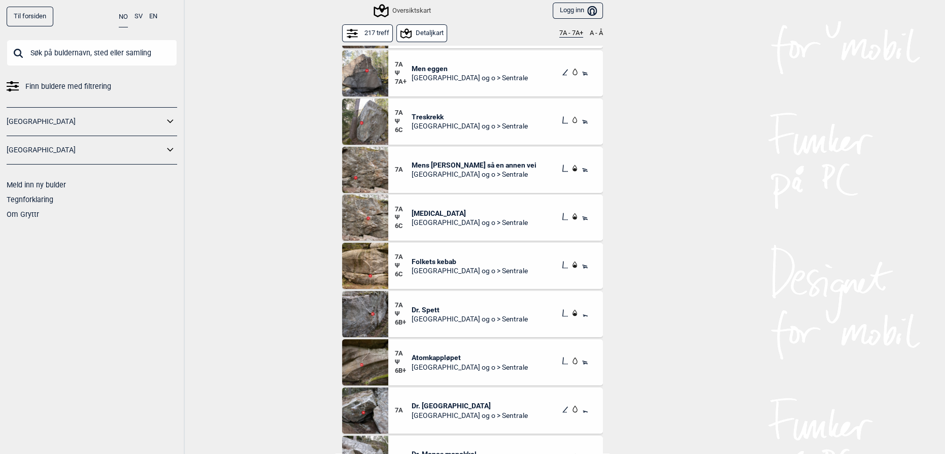
click at [304, 258] on div "Til forsiden NO SV EN Finn buldere med filtrering [GEOGRAPHIC_DATA] [GEOGRAPHIC…" at bounding box center [472, 227] width 945 height 454
click at [795, 372] on div "Til forsiden NO SV EN Finn buldere med filtrering [GEOGRAPHIC_DATA] [GEOGRAPHIC…" at bounding box center [472, 227] width 945 height 454
click at [421, 215] on span "[MEDICAL_DATA]" at bounding box center [470, 213] width 116 height 9
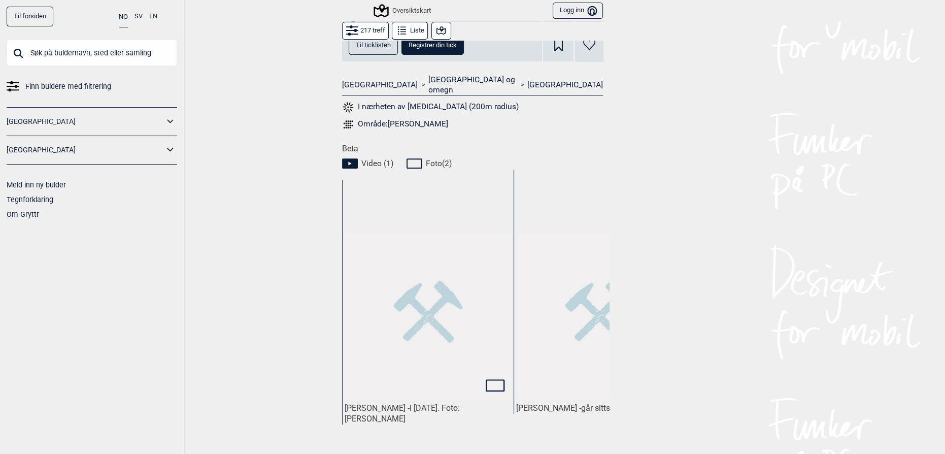
scroll to position [369, 0]
click at [696, 265] on div "Til forsiden NO SV EN Finn buldere med filtrering [GEOGRAPHIC_DATA] [GEOGRAPHIC…" at bounding box center [472, 227] width 945 height 454
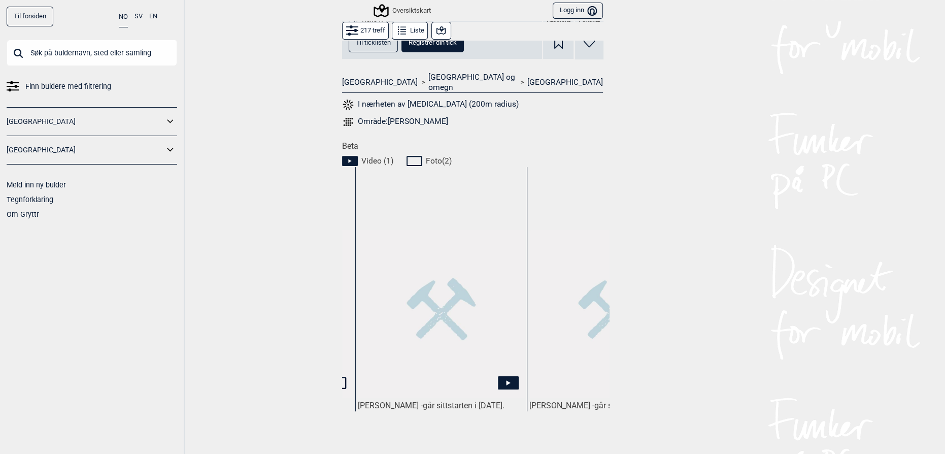
scroll to position [0, 156]
click at [414, 359] on img at bounding box center [443, 313] width 167 height 167
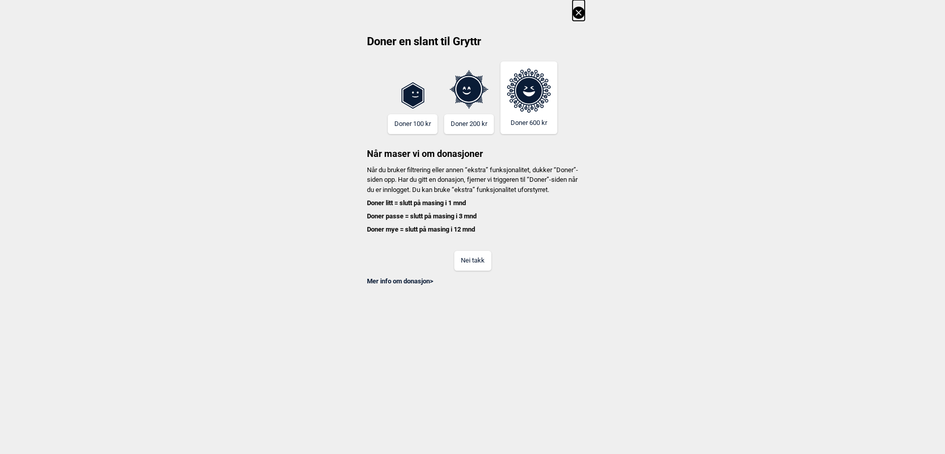
click at [472, 268] on button "Nei takk" at bounding box center [472, 261] width 37 height 20
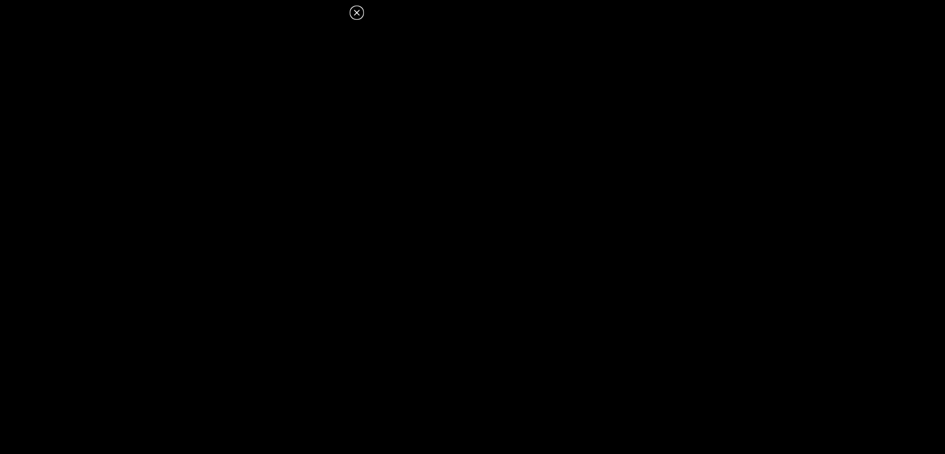
click at [357, 10] on icon at bounding box center [357, 13] width 12 height 12
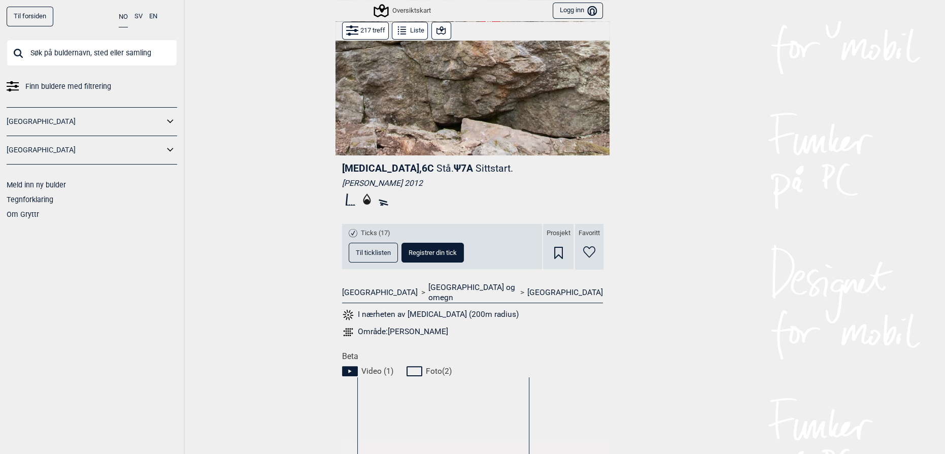
scroll to position [323, 0]
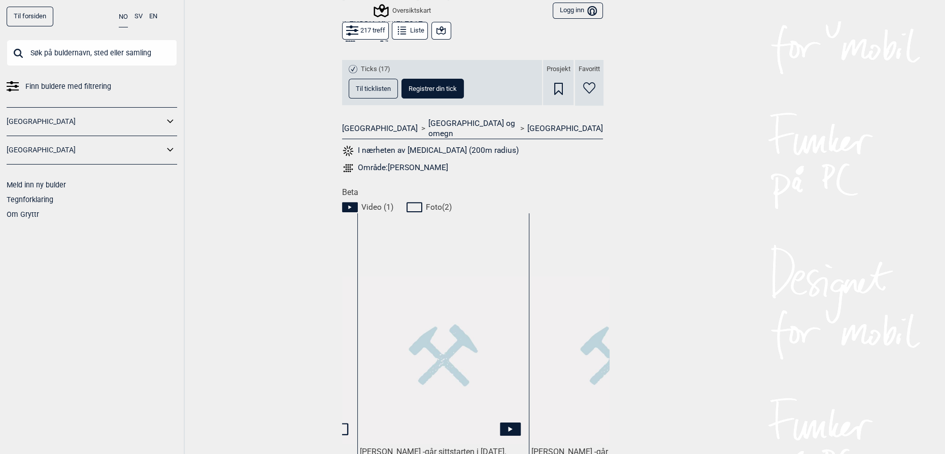
click at [367, 79] on button "Til ticklisten" at bounding box center [373, 89] width 49 height 20
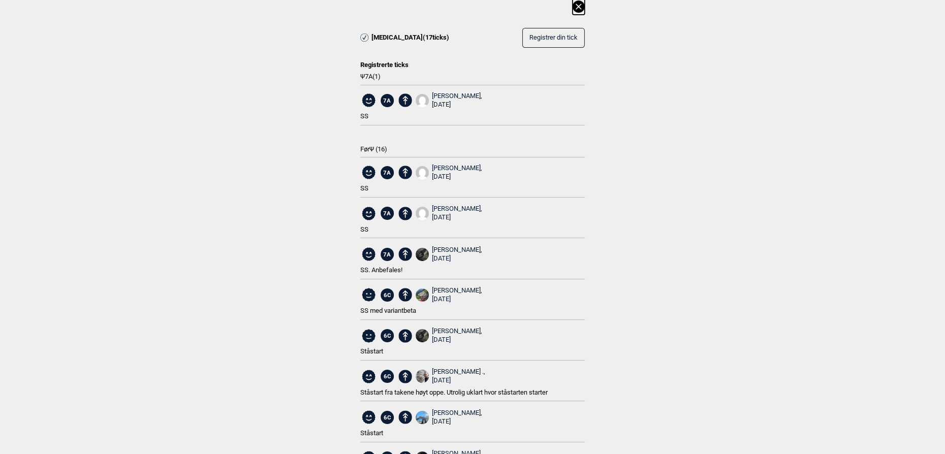
scroll to position [0, 0]
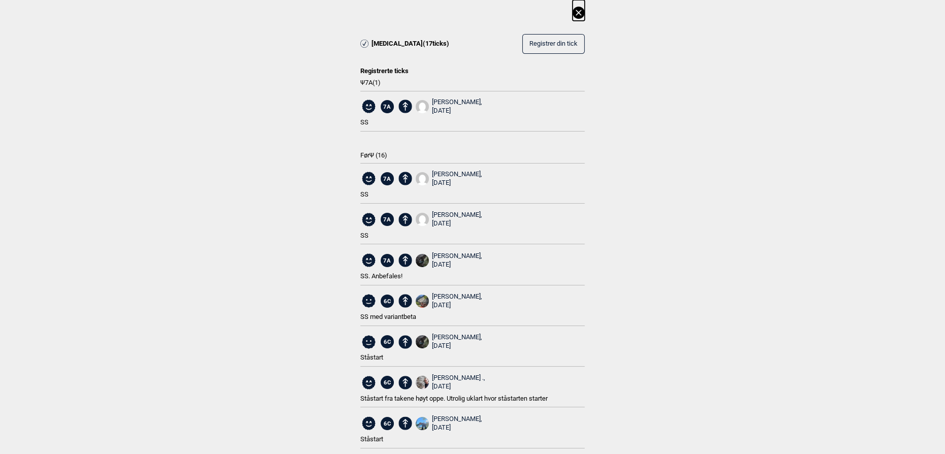
click at [573, 11] on icon at bounding box center [579, 13] width 12 height 12
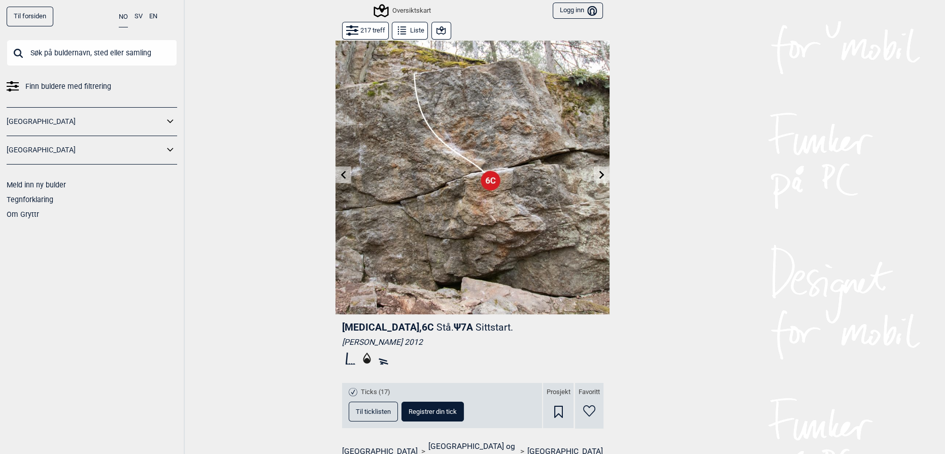
click at [336, 162] on img at bounding box center [473, 177] width 274 height 274
click at [342, 174] on icon at bounding box center [344, 175] width 8 height 8
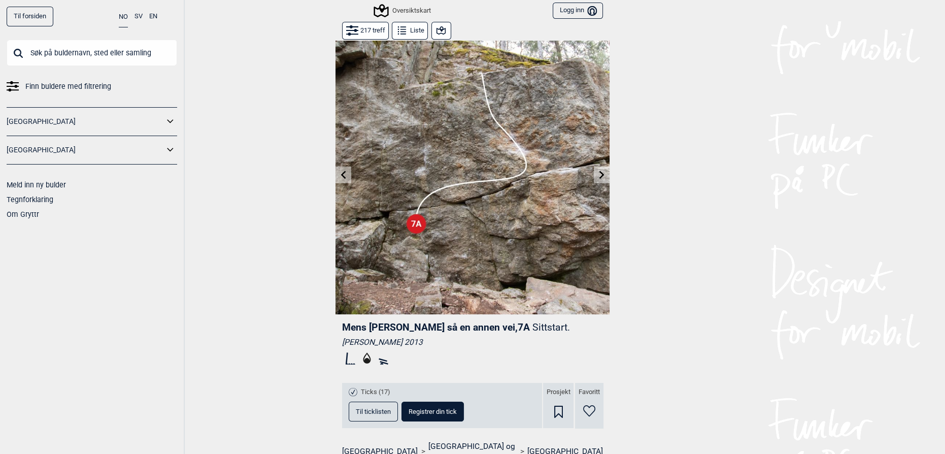
click at [336, 160] on img at bounding box center [473, 177] width 274 height 274
click at [342, 174] on icon at bounding box center [344, 175] width 8 height 8
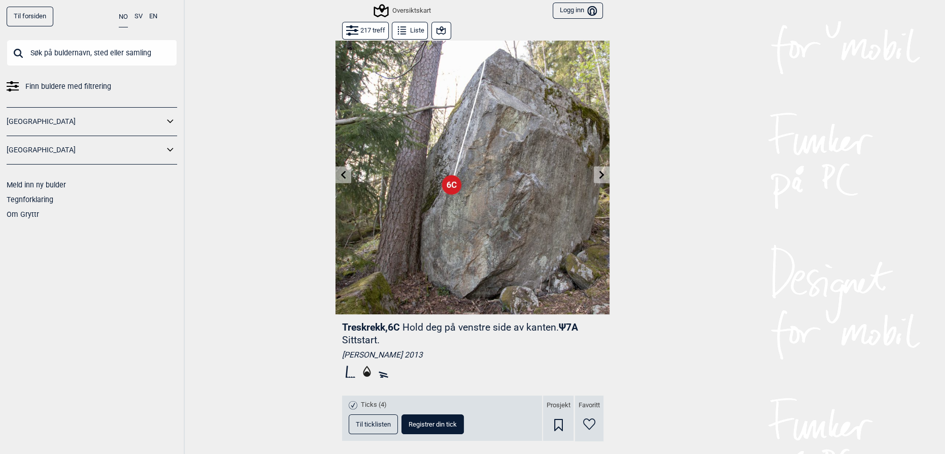
click at [593, 183] on img at bounding box center [473, 177] width 274 height 274
click at [600, 171] on icon at bounding box center [602, 175] width 8 height 8
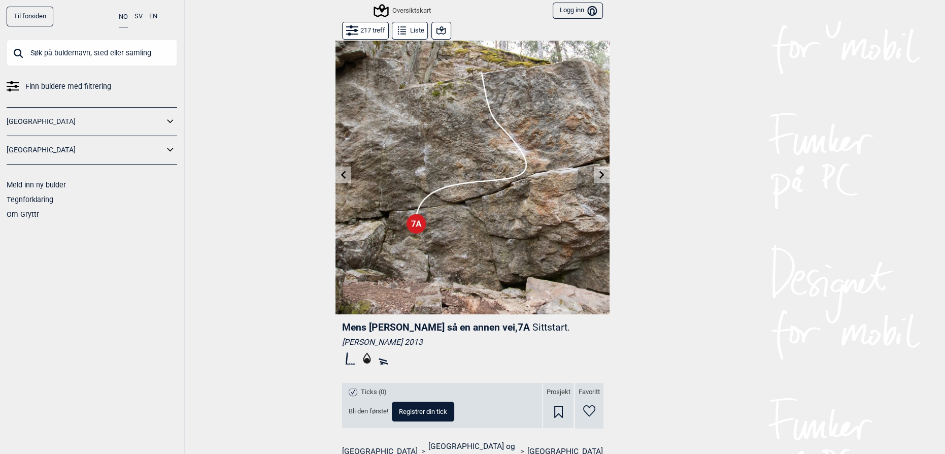
click at [600, 171] on icon at bounding box center [602, 175] width 8 height 8
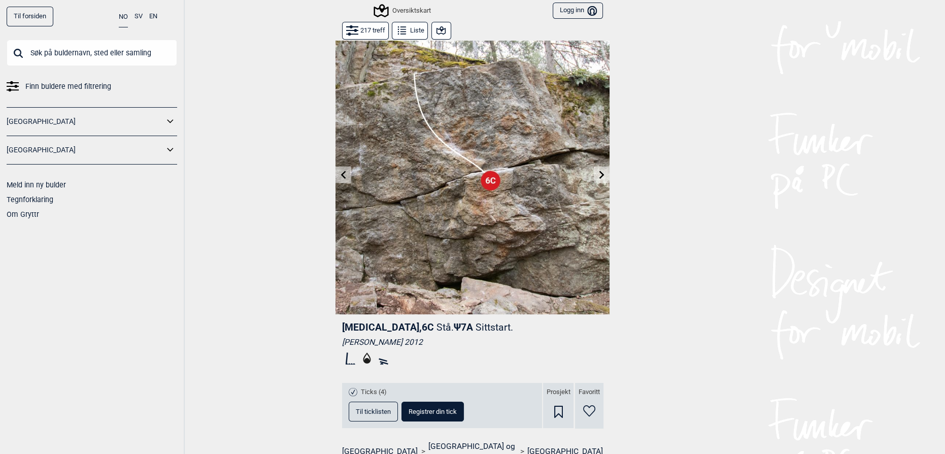
click at [600, 171] on icon at bounding box center [602, 175] width 8 height 8
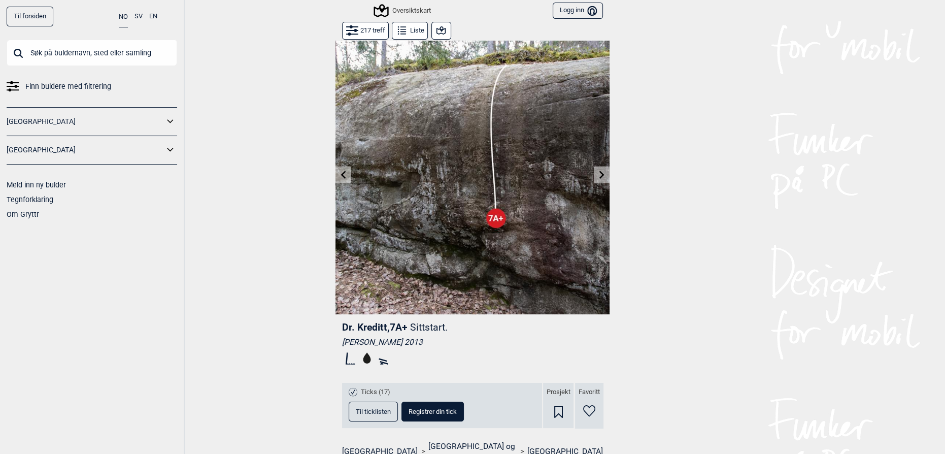
click at [342, 169] on button at bounding box center [344, 175] width 16 height 17
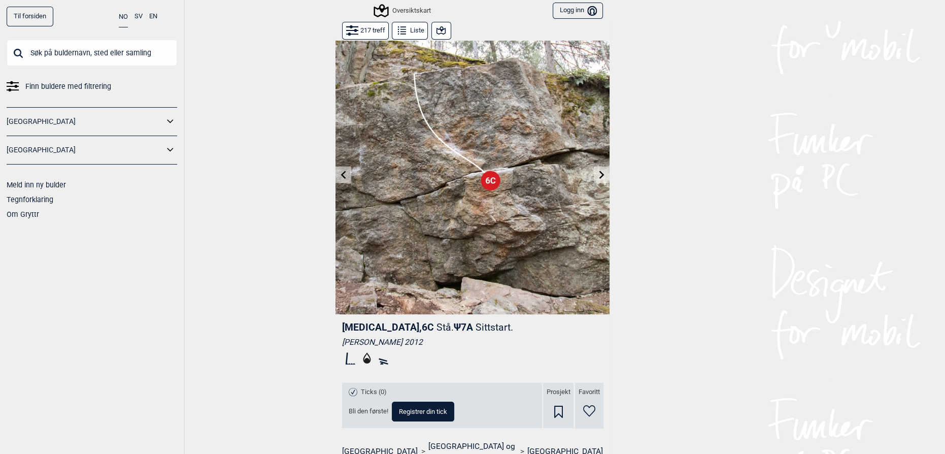
click at [342, 169] on button at bounding box center [344, 175] width 16 height 17
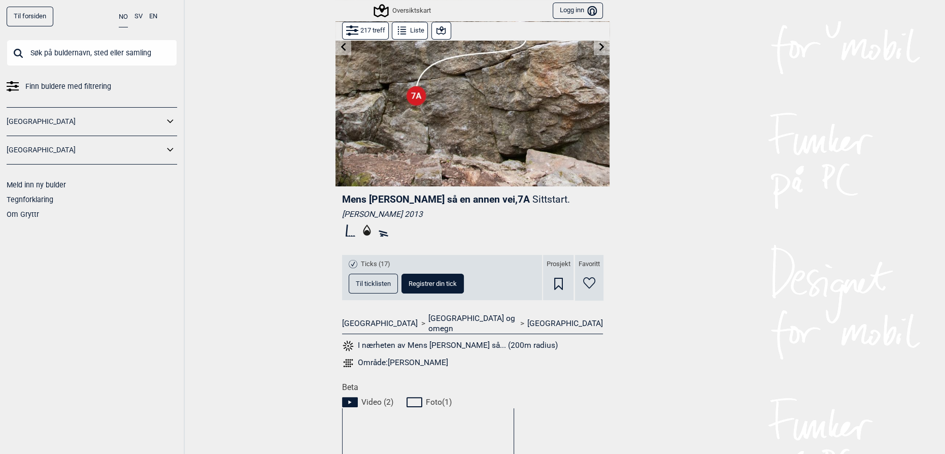
scroll to position [277, 0]
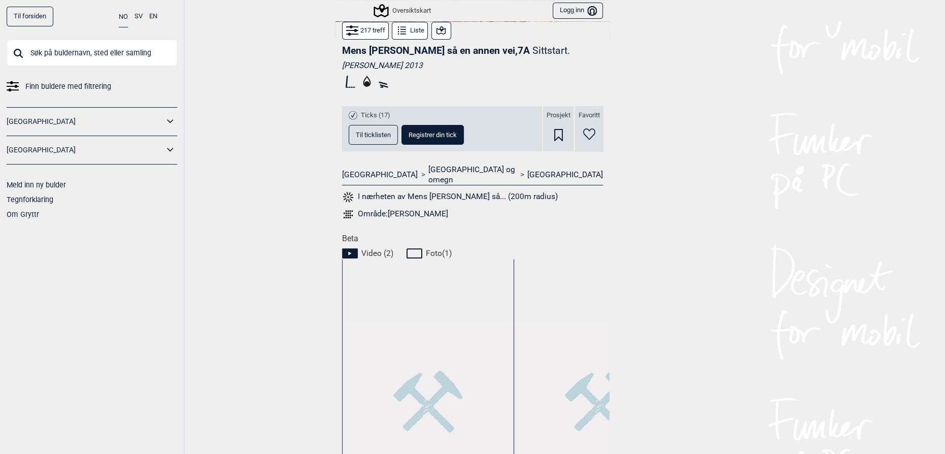
click at [354, 127] on button "Til ticklisten" at bounding box center [373, 135] width 49 height 20
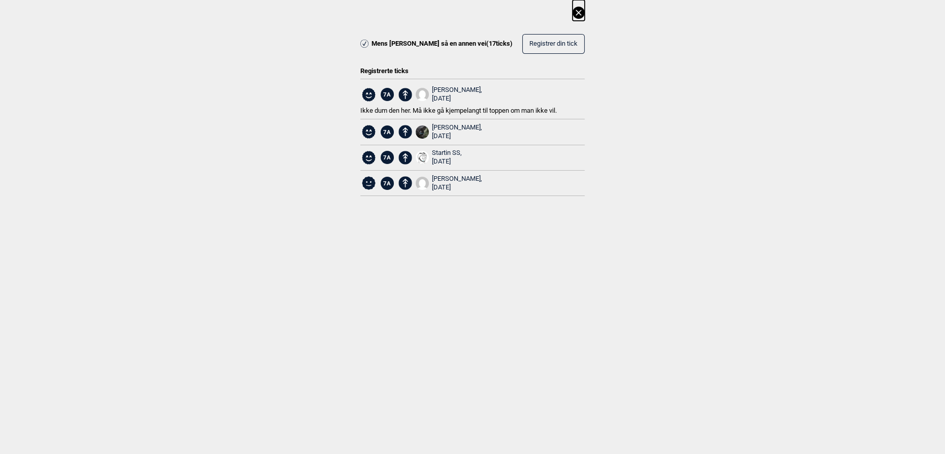
click at [583, 11] on icon at bounding box center [579, 13] width 12 height 12
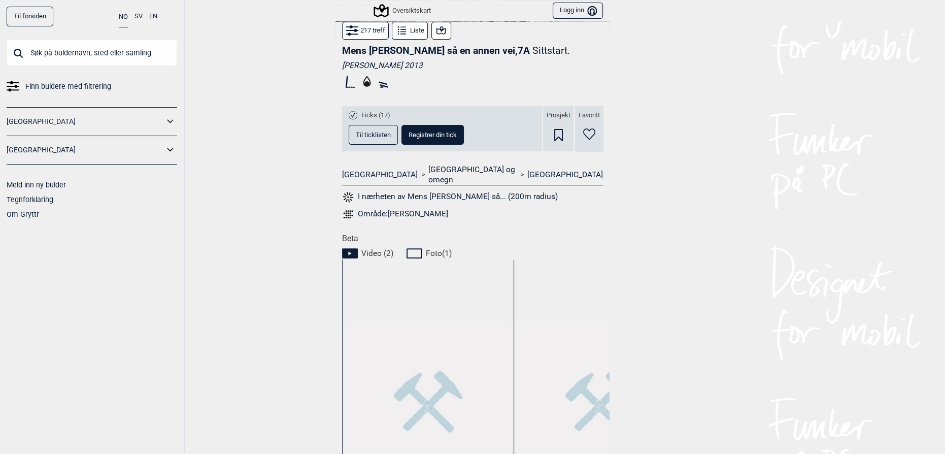
click at [258, 183] on div "Til forsiden NO SV EN Finn buldere med filtrering [GEOGRAPHIC_DATA] [GEOGRAPHIC…" at bounding box center [472, 227] width 945 height 454
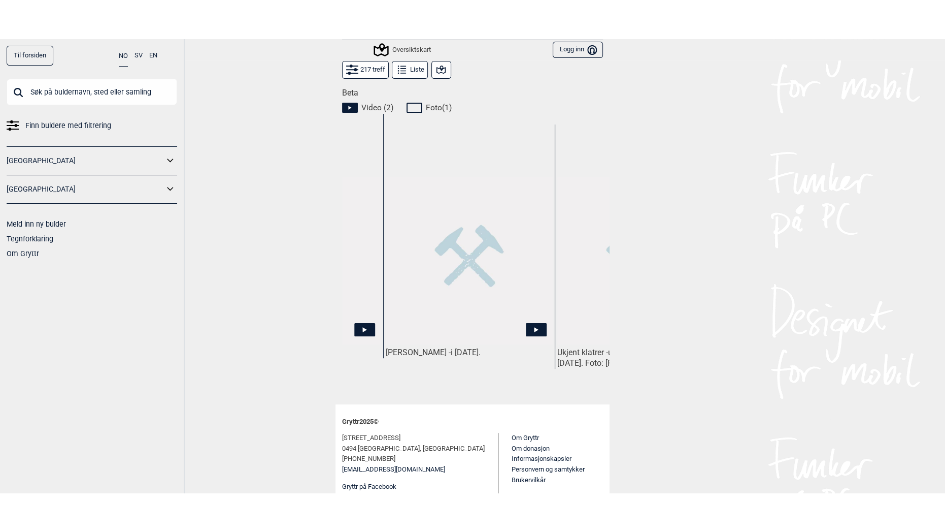
scroll to position [0, 0]
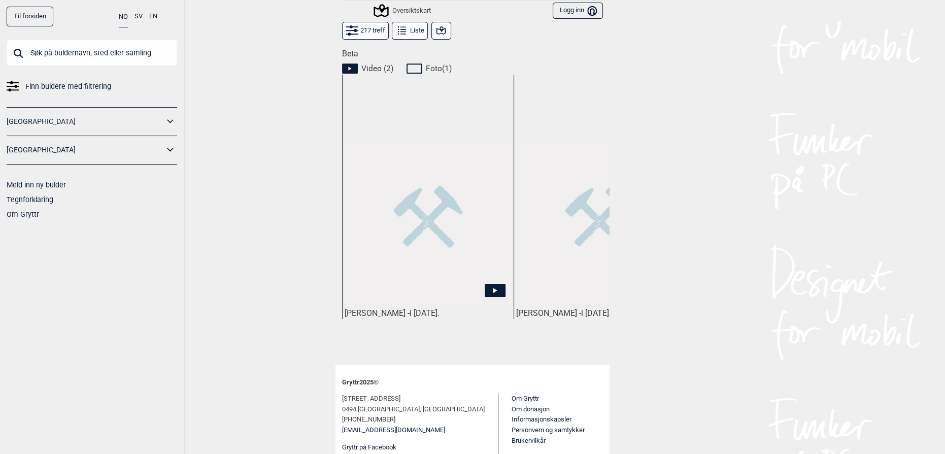
click at [384, 268] on img at bounding box center [428, 221] width 167 height 167
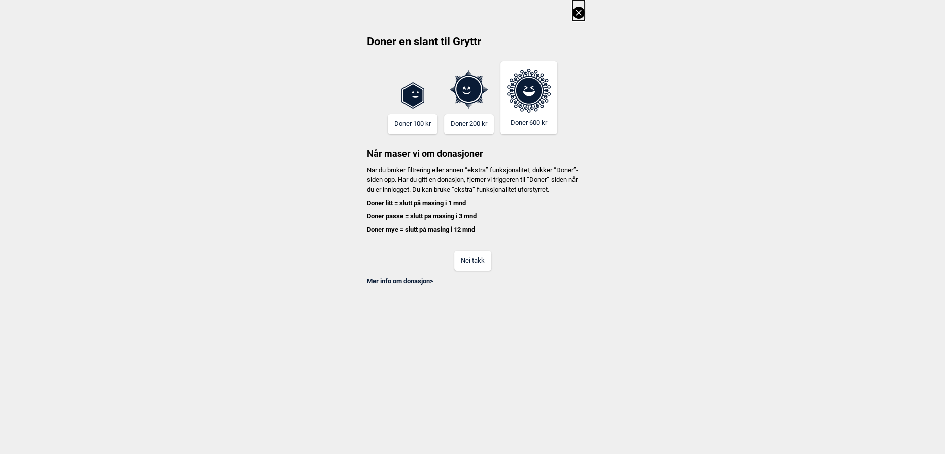
click at [467, 262] on button "Nei takk" at bounding box center [472, 261] width 37 height 20
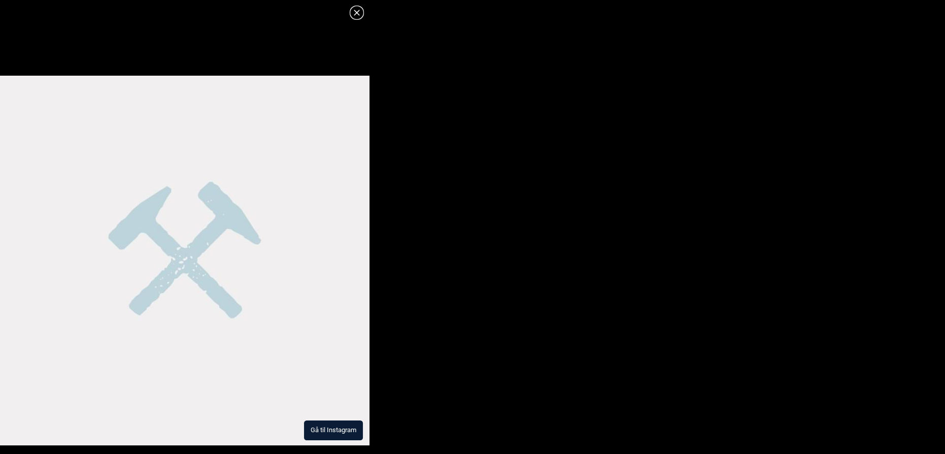
click at [334, 433] on button "Gå til Instagram" at bounding box center [333, 430] width 59 height 20
click at [358, 11] on icon at bounding box center [357, 13] width 6 height 6
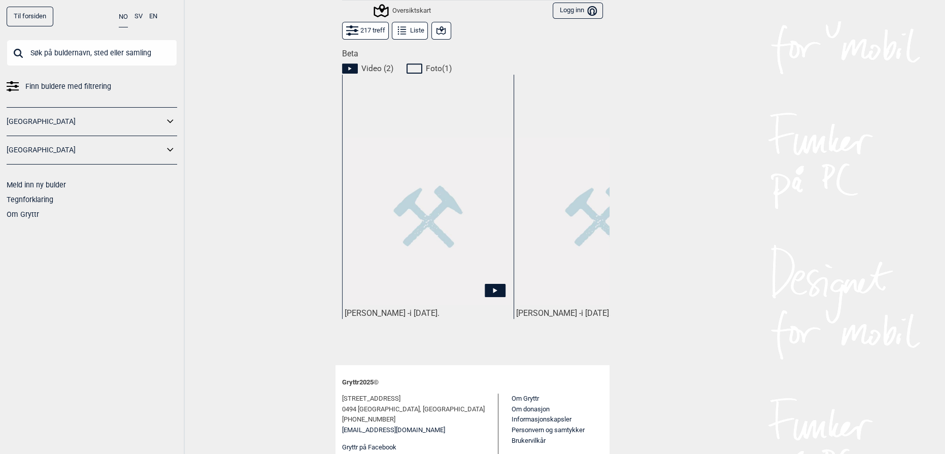
click at [530, 274] on img at bounding box center [599, 221] width 167 height 167
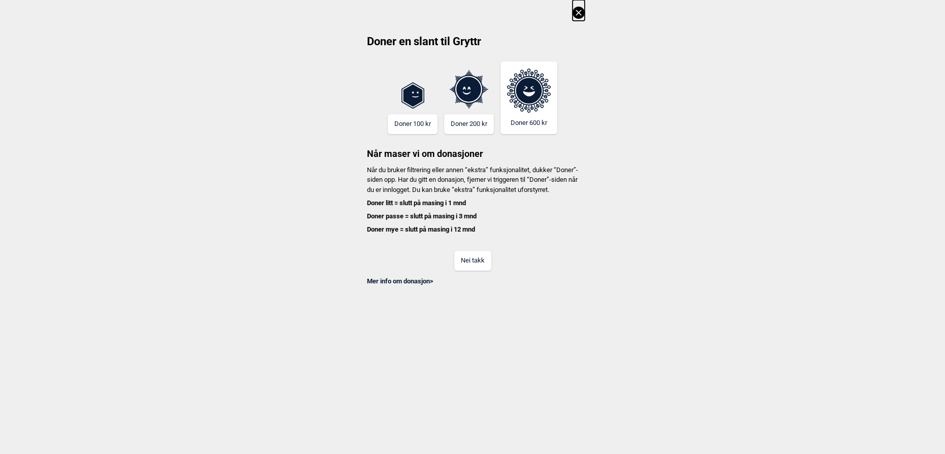
click at [471, 271] on button "Nei takk" at bounding box center [472, 261] width 37 height 20
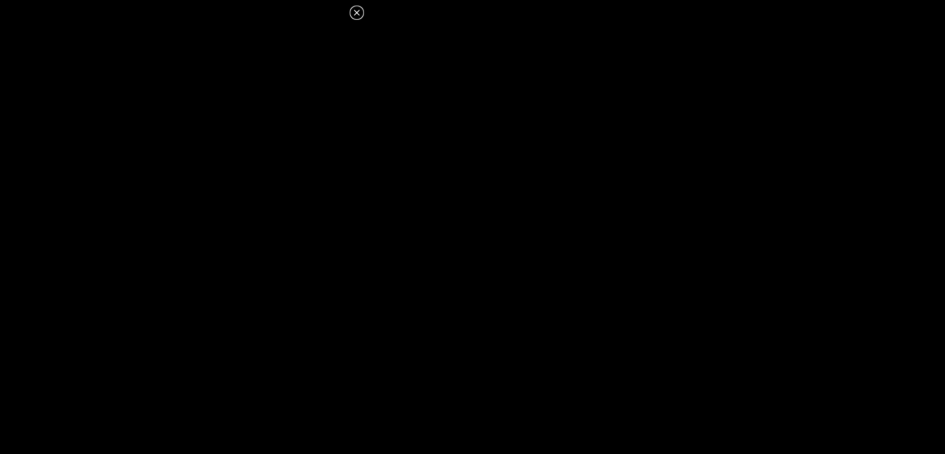
click at [504, 136] on dialog at bounding box center [472, 227] width 945 height 454
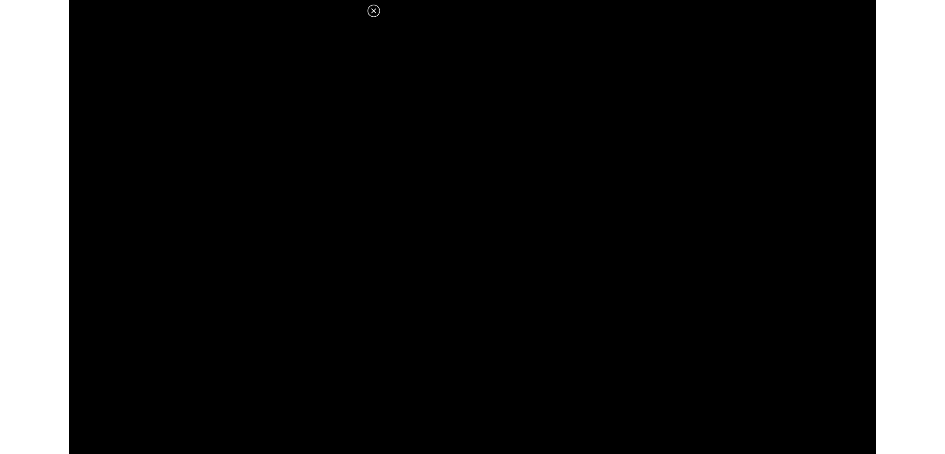
scroll to position [461, 0]
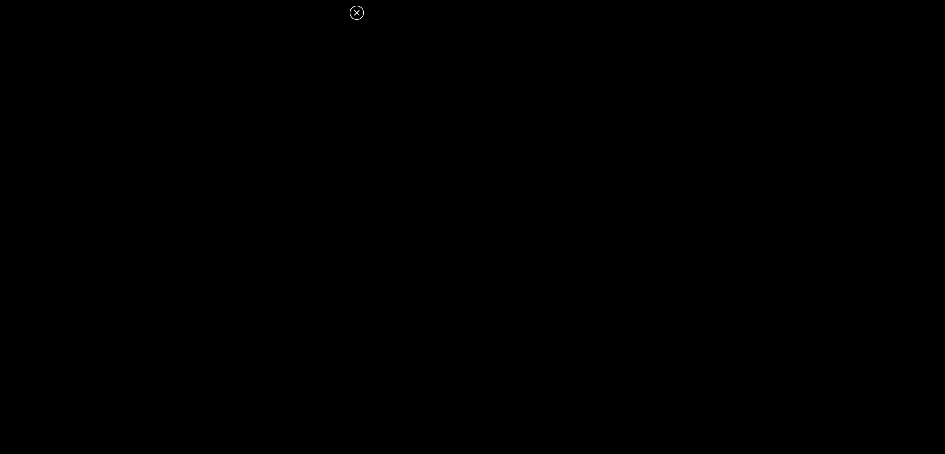
click at [353, 8] on icon at bounding box center [357, 13] width 12 height 12
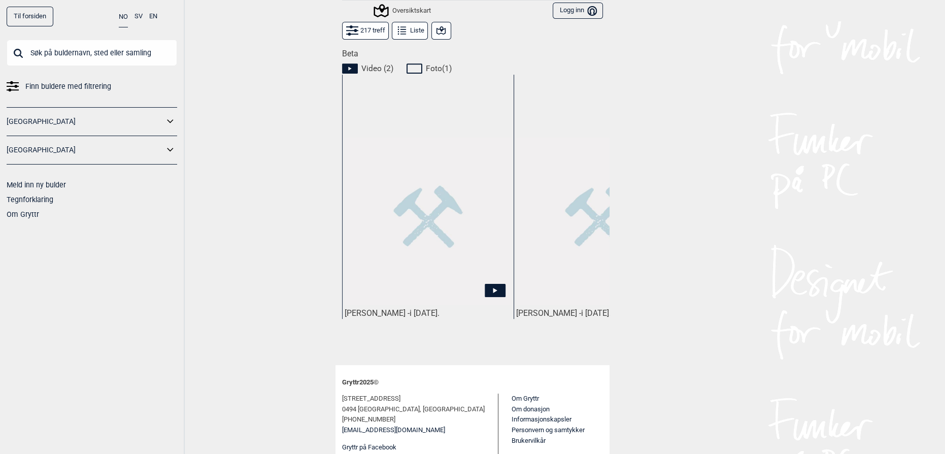
drag, startPoint x: 248, startPoint y: 251, endPoint x: 318, endPoint y: 380, distance: 146.3
click at [247, 253] on div "Til forsiden NO SV EN Finn buldere med filtrering [GEOGRAPHIC_DATA] [GEOGRAPHIC…" at bounding box center [472, 227] width 945 height 454
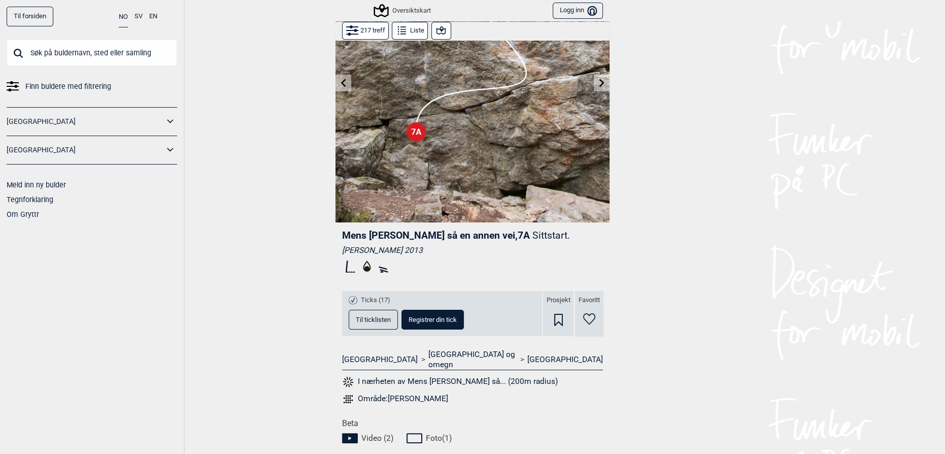
scroll to position [0, 0]
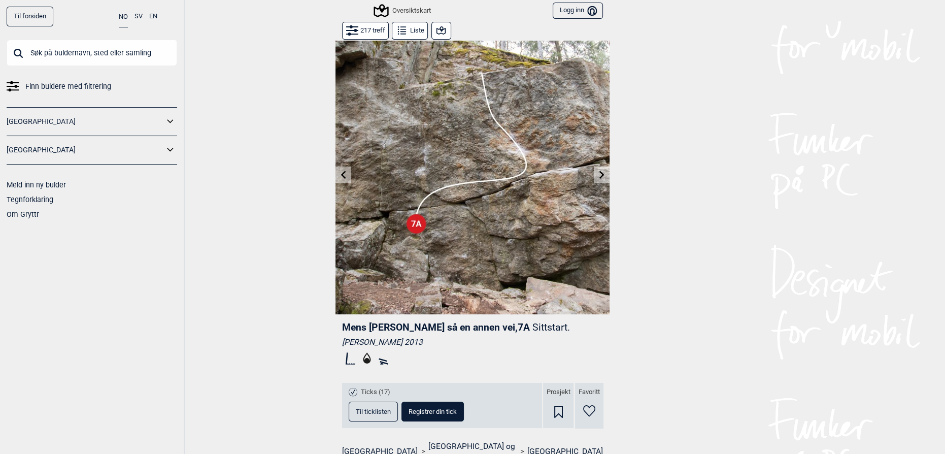
click at [351, 178] on img at bounding box center [473, 177] width 274 height 274
click at [344, 175] on button at bounding box center [344, 175] width 16 height 17
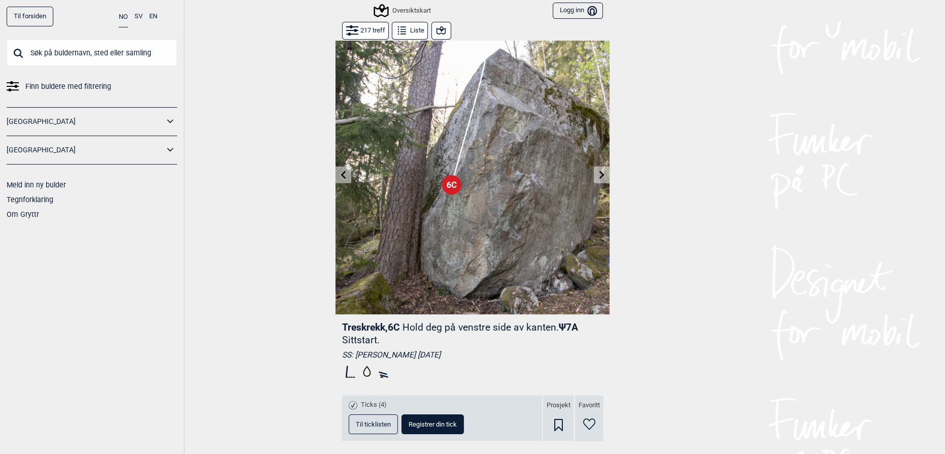
click at [601, 167] on button at bounding box center [602, 175] width 16 height 17
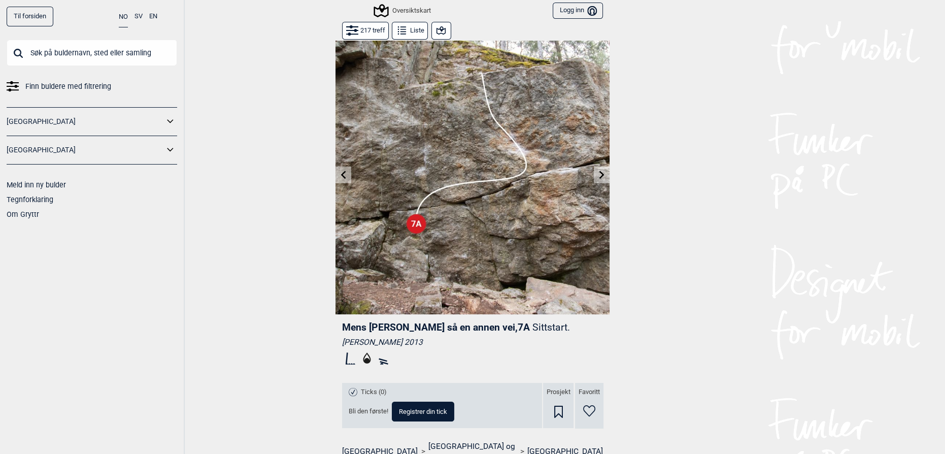
click at [689, 188] on div "Til forsiden NO SV EN Finn buldere med filtrering [GEOGRAPHIC_DATA] [GEOGRAPHIC…" at bounding box center [472, 227] width 945 height 454
click at [600, 172] on icon at bounding box center [602, 175] width 5 height 8
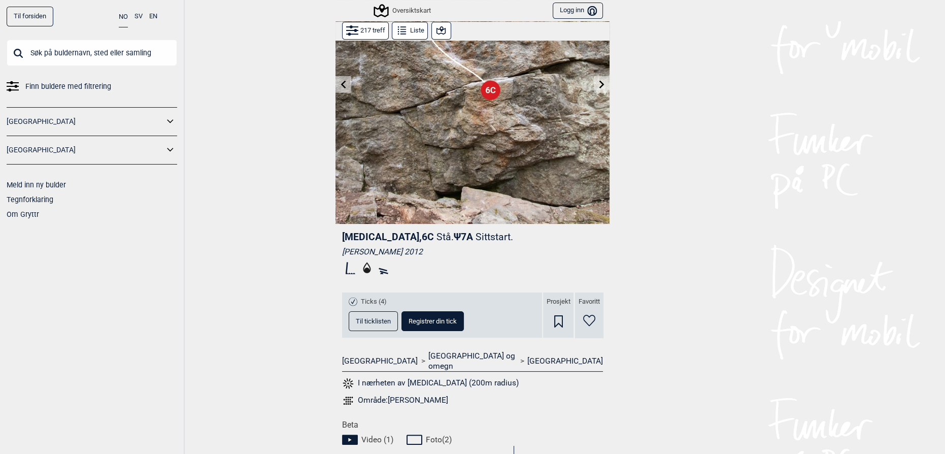
scroll to position [184, 0]
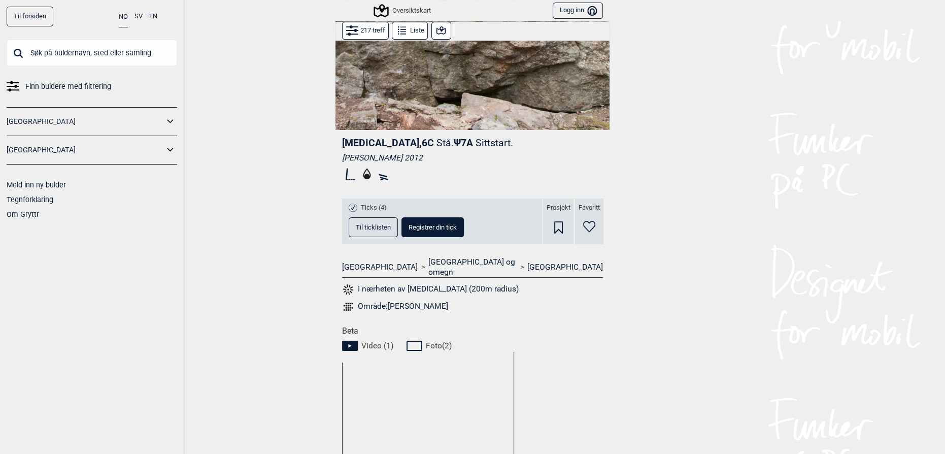
click at [353, 220] on button "Til ticklisten" at bounding box center [373, 227] width 49 height 20
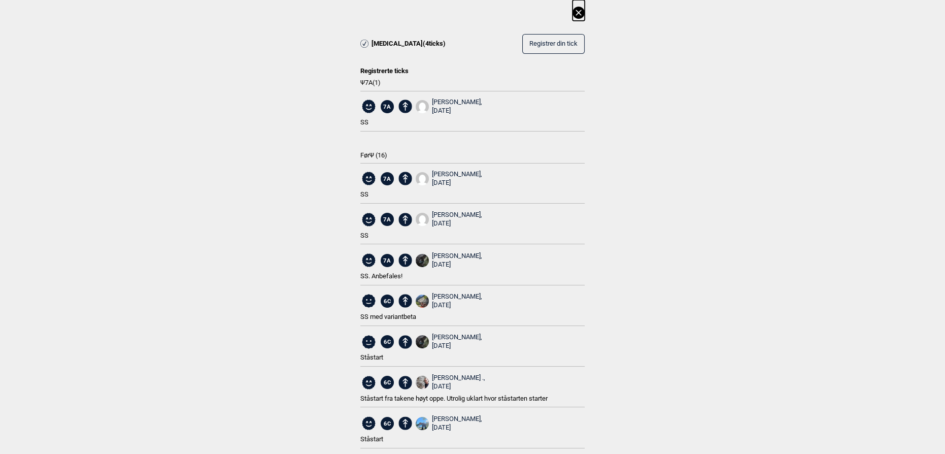
click at [285, 160] on div "[MEDICAL_DATA] ( 4 ticks) Registrer din tick Registrerte ticks Ψ 7A ( 1 ) 7A [P…" at bounding box center [472, 393] width 945 height 786
click at [662, 106] on div "[MEDICAL_DATA] ( 4 ticks) Registrer din tick Registrerte ticks Ψ 7A ( 1 ) 7A [P…" at bounding box center [472, 393] width 945 height 786
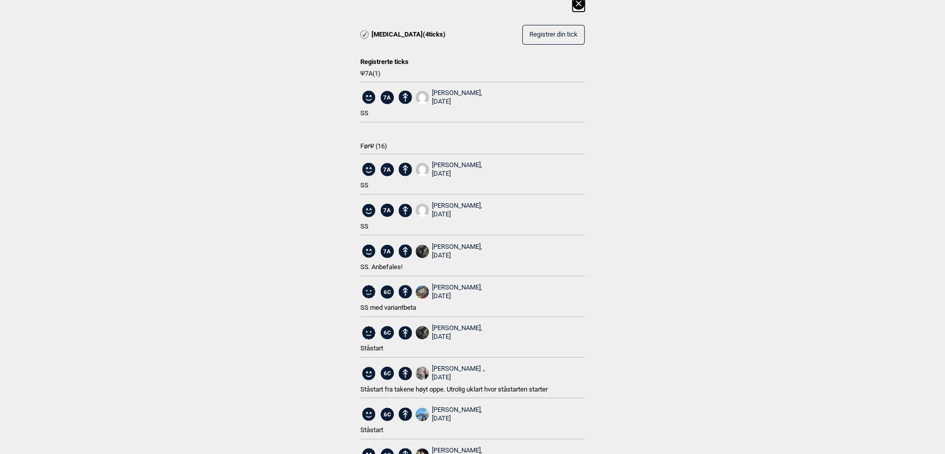
scroll to position [0, 0]
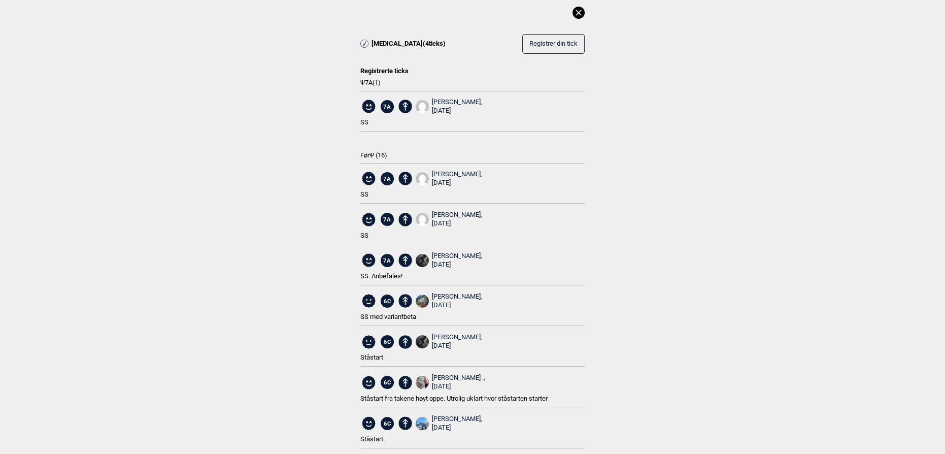
click at [578, 13] on icon at bounding box center [579, 13] width 12 height 12
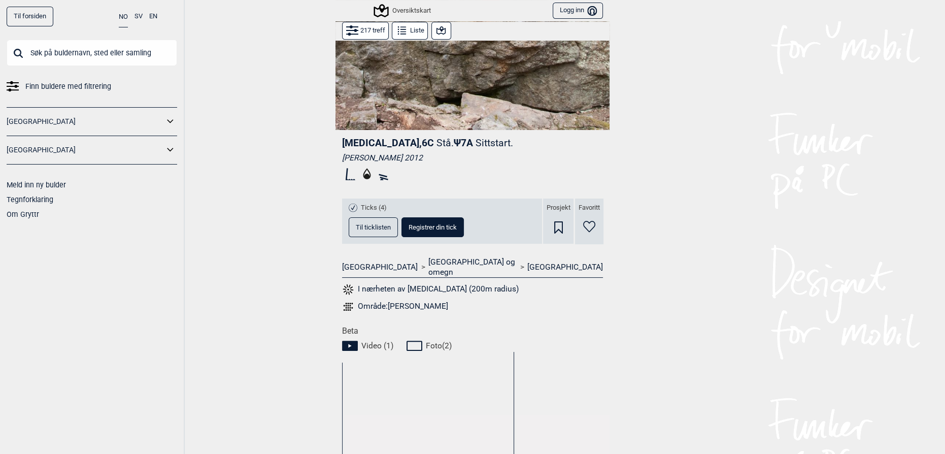
click at [635, 208] on div "Til forsiden NO SV EN Finn buldere med filtrering [GEOGRAPHIC_DATA] [GEOGRAPHIC…" at bounding box center [472, 227] width 945 height 454
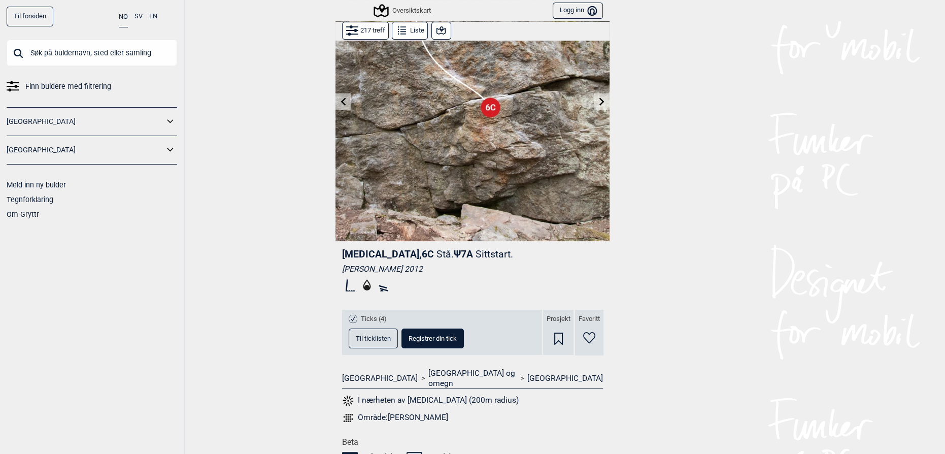
scroll to position [46, 0]
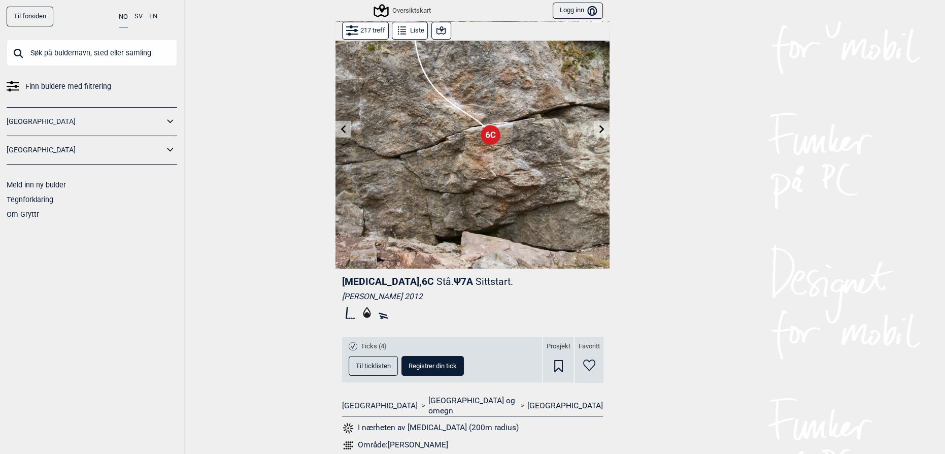
click at [354, 129] on img at bounding box center [473, 131] width 274 height 274
click at [341, 130] on icon at bounding box center [343, 129] width 5 height 8
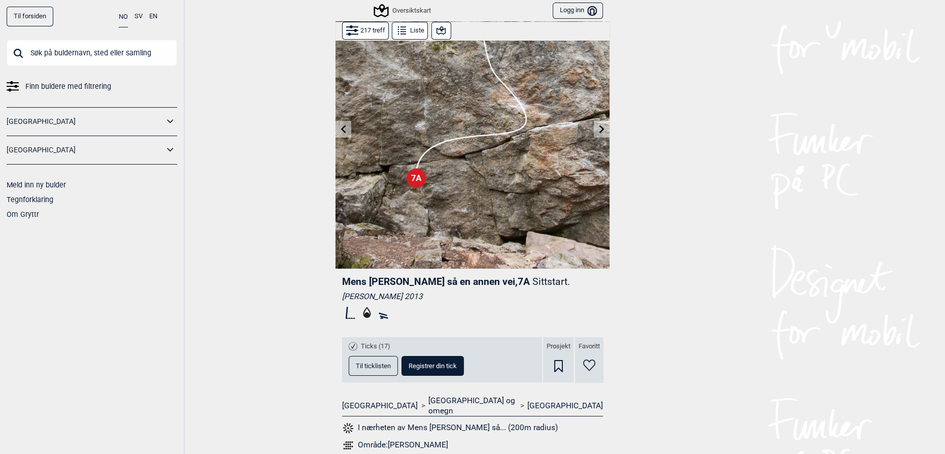
click at [329, 118] on div "Til forsiden NO SV EN Finn buldere med filtrering [GEOGRAPHIC_DATA] [GEOGRAPHIC…" at bounding box center [472, 227] width 945 height 454
click at [336, 123] on button at bounding box center [344, 129] width 16 height 17
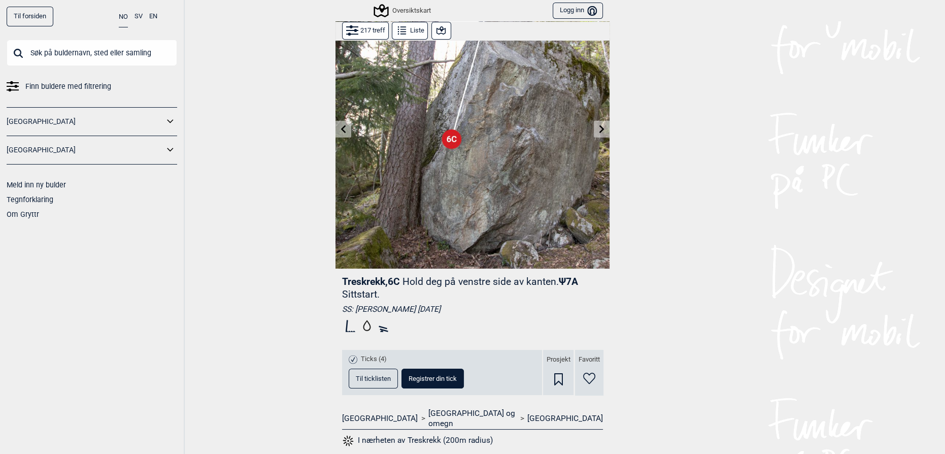
click at [594, 128] on button at bounding box center [602, 129] width 16 height 17
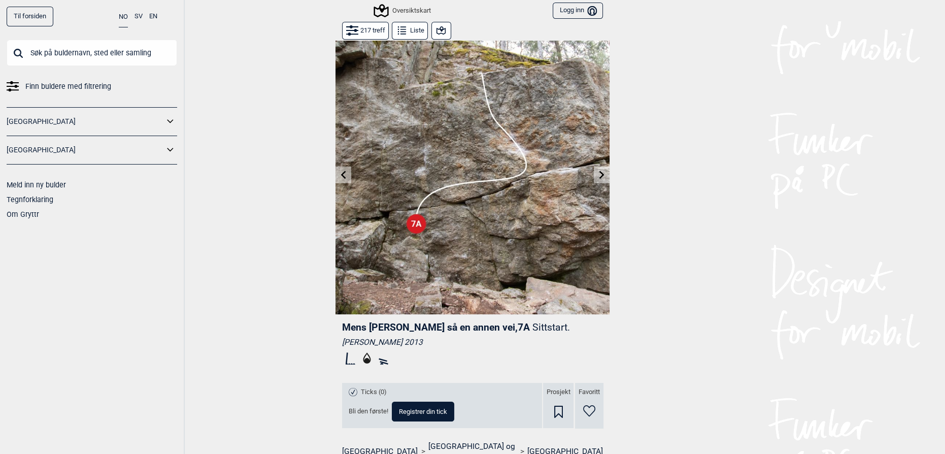
click at [296, 270] on div "Til forsiden NO SV EN Finn buldere med filtrering [GEOGRAPHIC_DATA] [GEOGRAPHIC…" at bounding box center [472, 227] width 945 height 454
click at [439, 30] on icon at bounding box center [441, 30] width 12 height 12
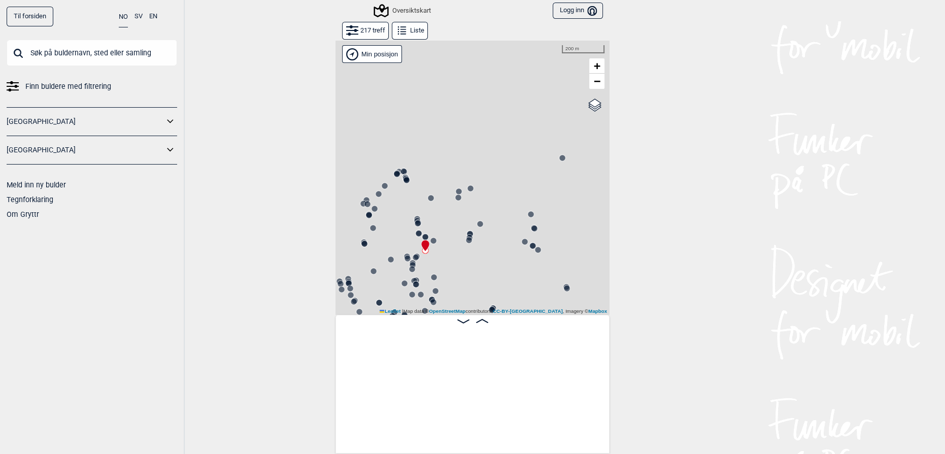
scroll to position [0, 4718]
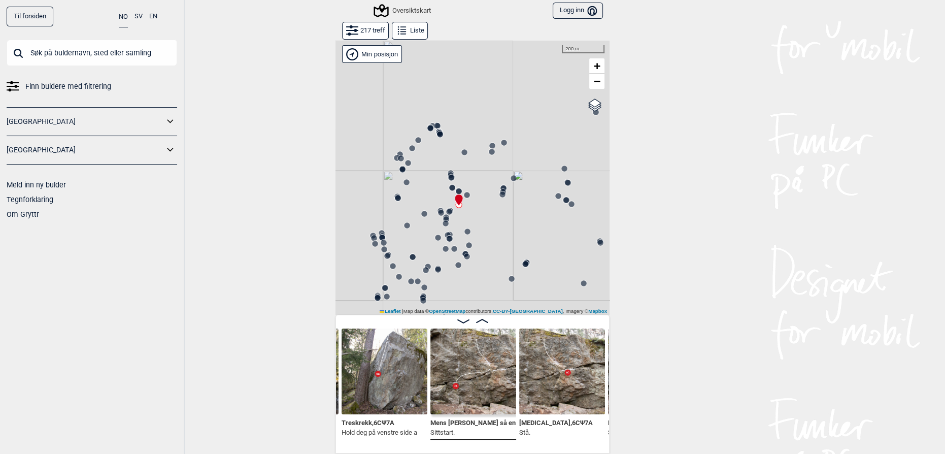
drag, startPoint x: 474, startPoint y: 235, endPoint x: 482, endPoint y: 216, distance: 20.5
click at [482, 216] on div "Gol [GEOGRAPHIC_DATA] Kolomoen [GEOGRAPHIC_DATA] [GEOGRAPHIC_DATA][PERSON_NAME]…" at bounding box center [473, 177] width 274 height 275
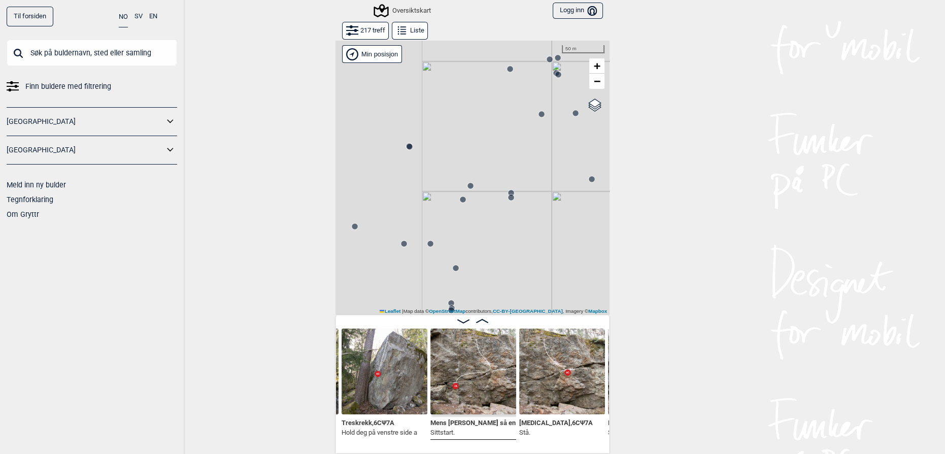
drag, startPoint x: 456, startPoint y: 287, endPoint x: 630, endPoint y: 93, distance: 260.0
click at [630, 93] on div "Til forsiden NO SV EN Finn buldere med filtrering [GEOGRAPHIC_DATA] [GEOGRAPHIC…" at bounding box center [472, 227] width 945 height 454
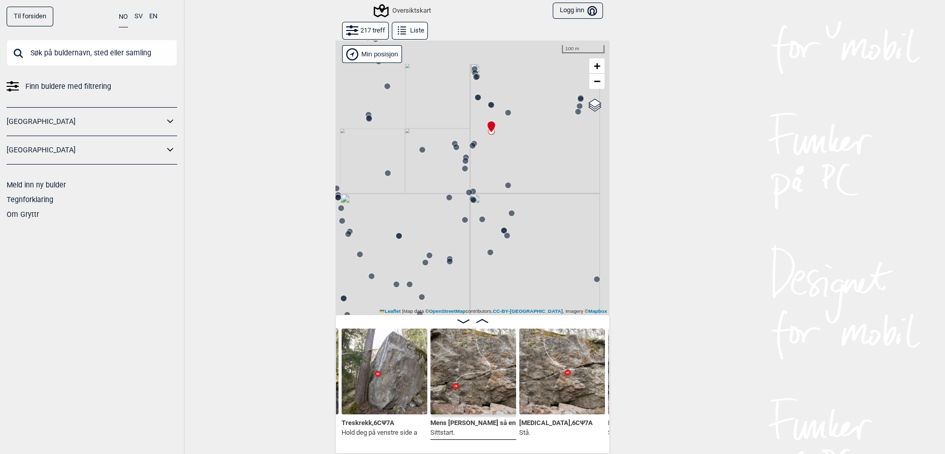
drag, startPoint x: 496, startPoint y: 201, endPoint x: 448, endPoint y: 242, distance: 63.0
click at [451, 242] on div "Gol [GEOGRAPHIC_DATA] Kolomoen [GEOGRAPHIC_DATA] [GEOGRAPHIC_DATA][PERSON_NAME]…" at bounding box center [473, 177] width 274 height 275
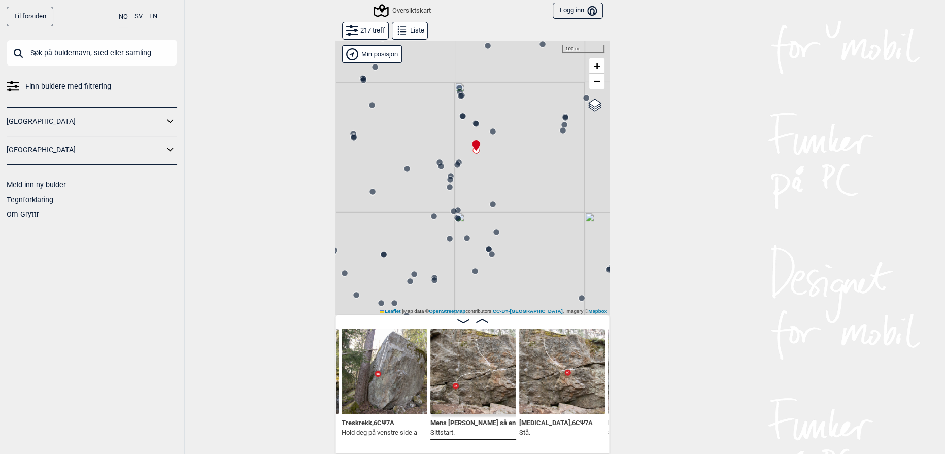
click at [454, 162] on circle at bounding box center [457, 164] width 6 height 6
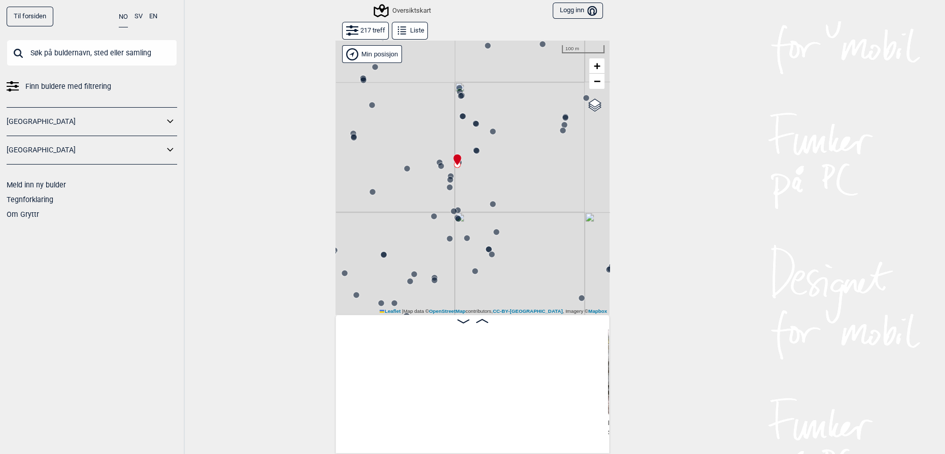
scroll to position [0, 5073]
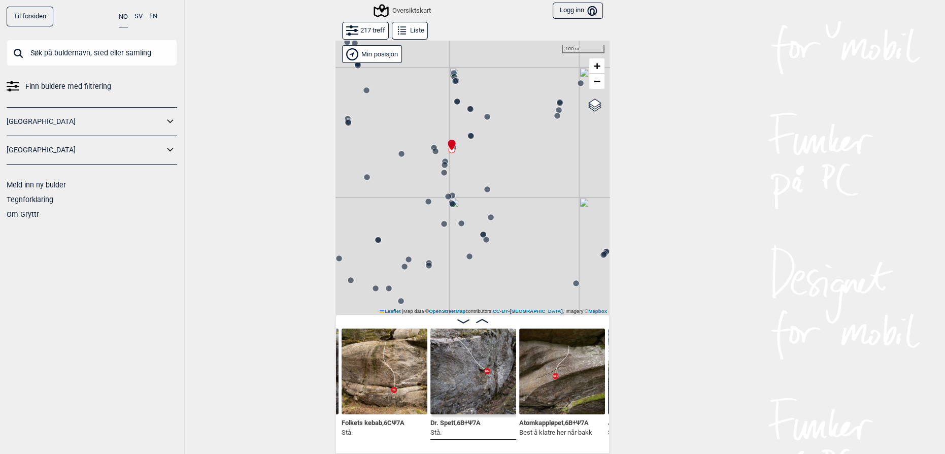
drag, startPoint x: 493, startPoint y: 265, endPoint x: 486, endPoint y: 248, distance: 17.5
click at [486, 248] on div "Gol [GEOGRAPHIC_DATA] Kolomoen [GEOGRAPHIC_DATA] [GEOGRAPHIC_DATA][PERSON_NAME]…" at bounding box center [473, 177] width 274 height 275
click at [449, 200] on circle at bounding box center [452, 203] width 6 height 6
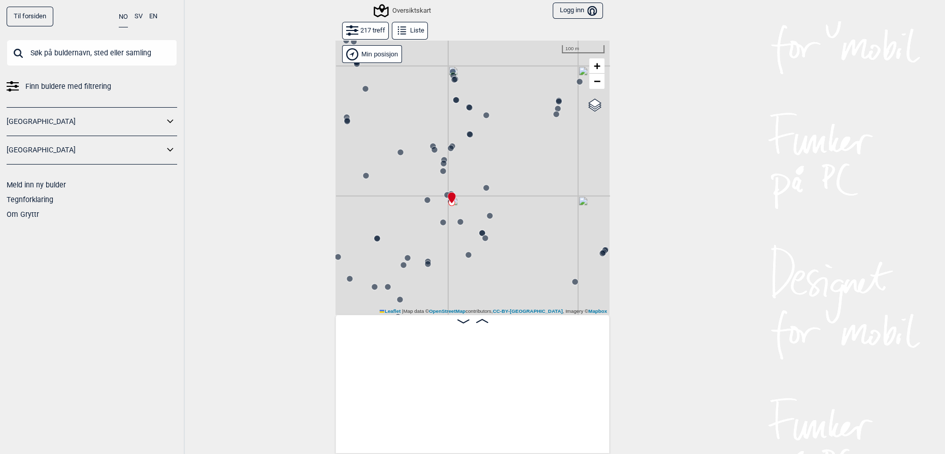
scroll to position [0, 6633]
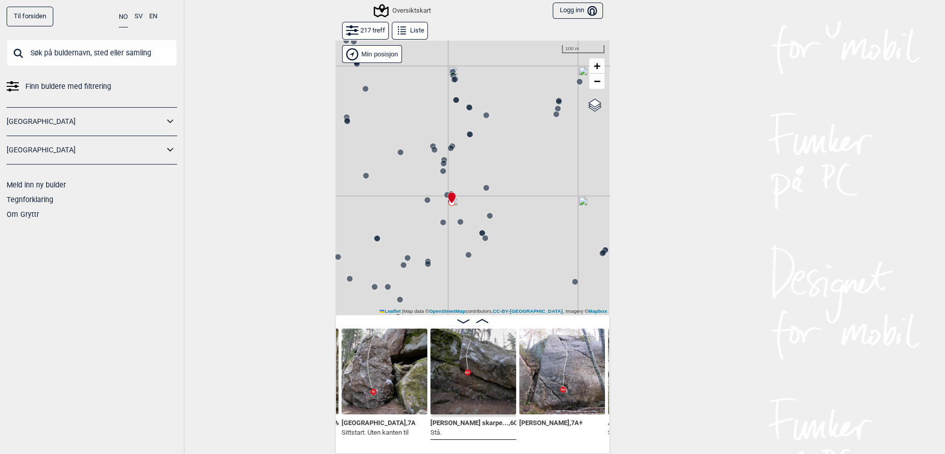
click at [467, 136] on circle at bounding box center [470, 134] width 6 height 6
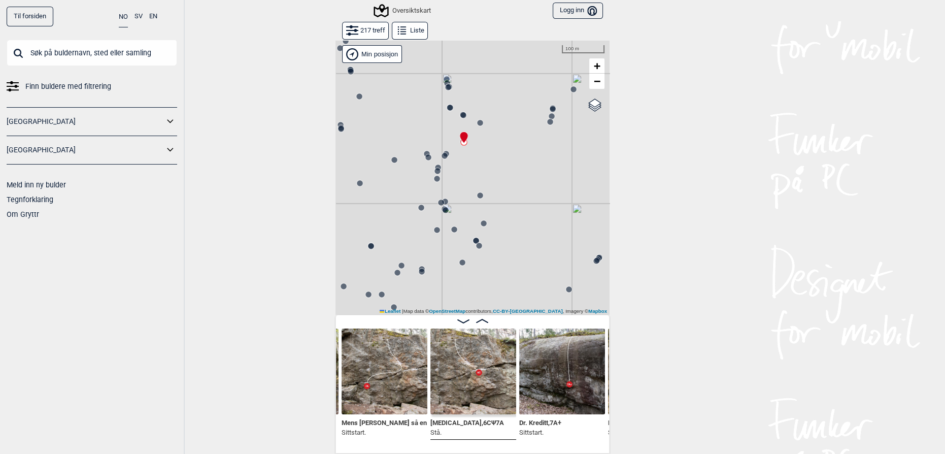
drag, startPoint x: 449, startPoint y: 212, endPoint x: 441, endPoint y: 217, distance: 9.2
click at [443, 219] on div "Gol [GEOGRAPHIC_DATA] Kolomoen [GEOGRAPHIC_DATA] [GEOGRAPHIC_DATA][PERSON_NAME]…" at bounding box center [473, 177] width 274 height 275
click at [442, 153] on circle at bounding box center [445, 156] width 6 height 6
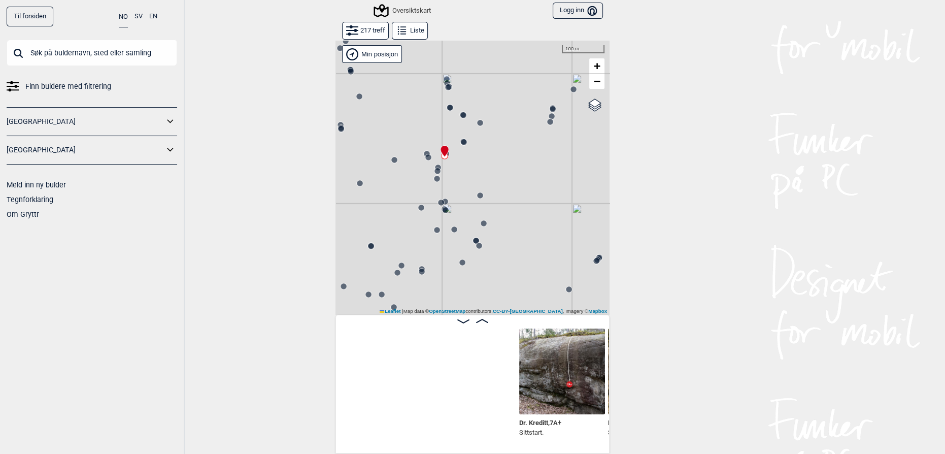
scroll to position [0, 5073]
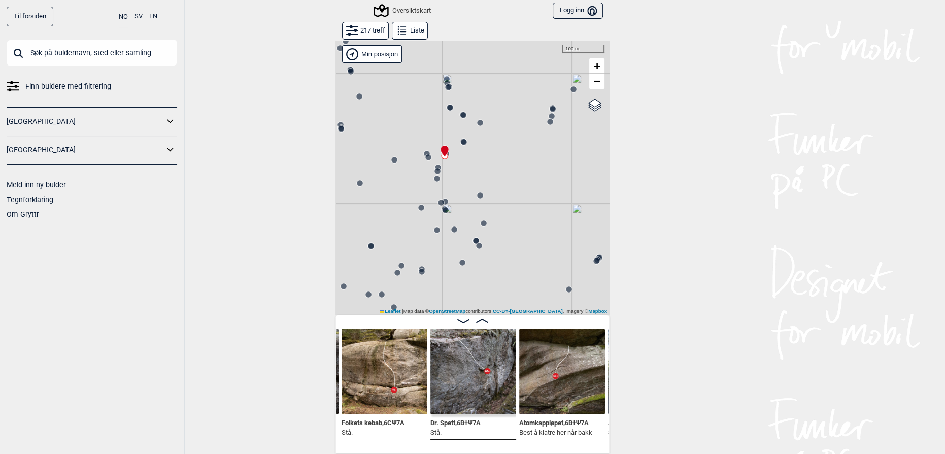
click at [464, 114] on div "Gol [GEOGRAPHIC_DATA] Kolomoen [GEOGRAPHIC_DATA] [GEOGRAPHIC_DATA][PERSON_NAME]…" at bounding box center [473, 177] width 274 height 275
click at [460, 113] on circle at bounding box center [463, 115] width 6 height 6
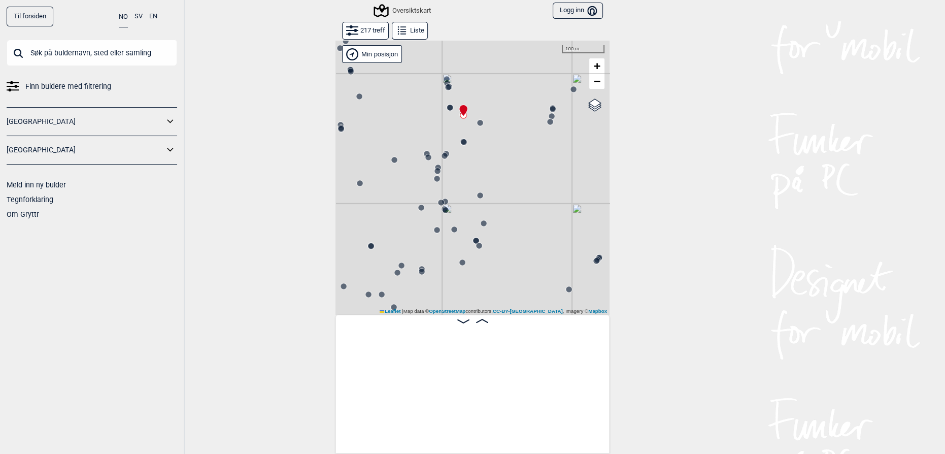
scroll to position [0, 3774]
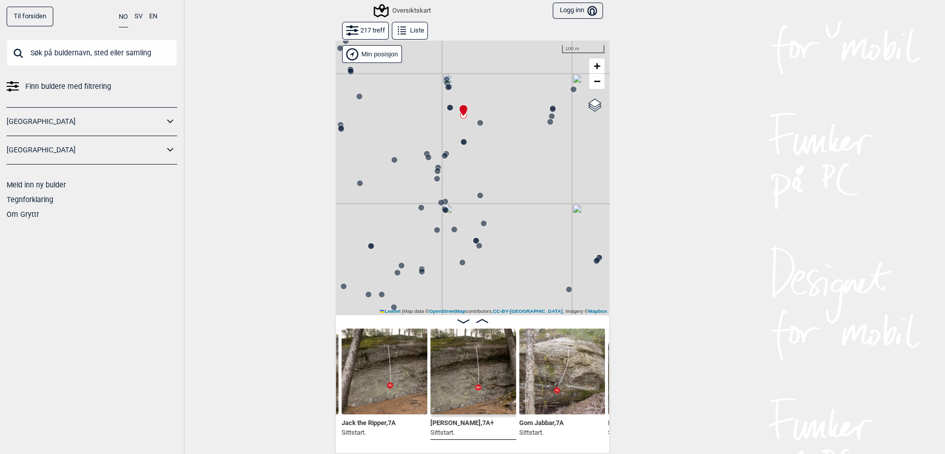
click at [449, 103] on div "Gol [GEOGRAPHIC_DATA] Kolomoen [GEOGRAPHIC_DATA] [GEOGRAPHIC_DATA][PERSON_NAME]…" at bounding box center [473, 177] width 274 height 275
click at [447, 106] on circle at bounding box center [450, 108] width 6 height 6
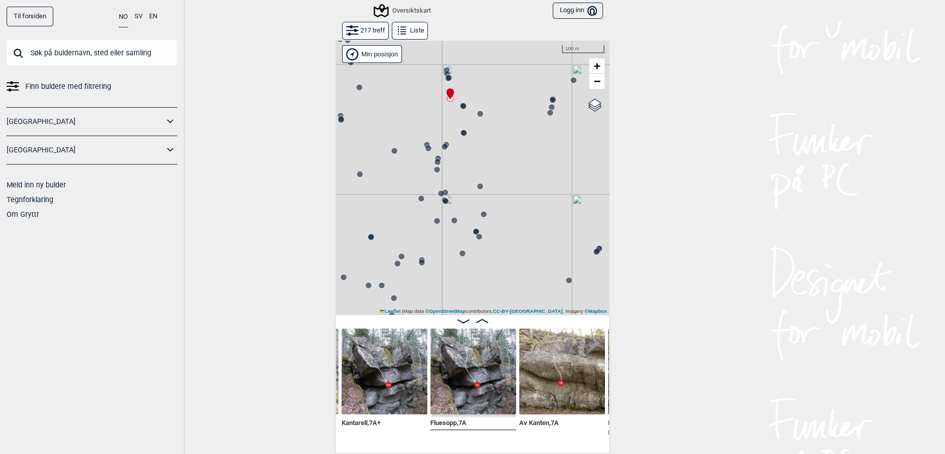
drag, startPoint x: 472, startPoint y: 286, endPoint x: 472, endPoint y: 270, distance: 16.2
click at [472, 270] on div "Gol [GEOGRAPHIC_DATA] Kolomoen [GEOGRAPHIC_DATA] [GEOGRAPHIC_DATA][PERSON_NAME]…" at bounding box center [473, 177] width 274 height 275
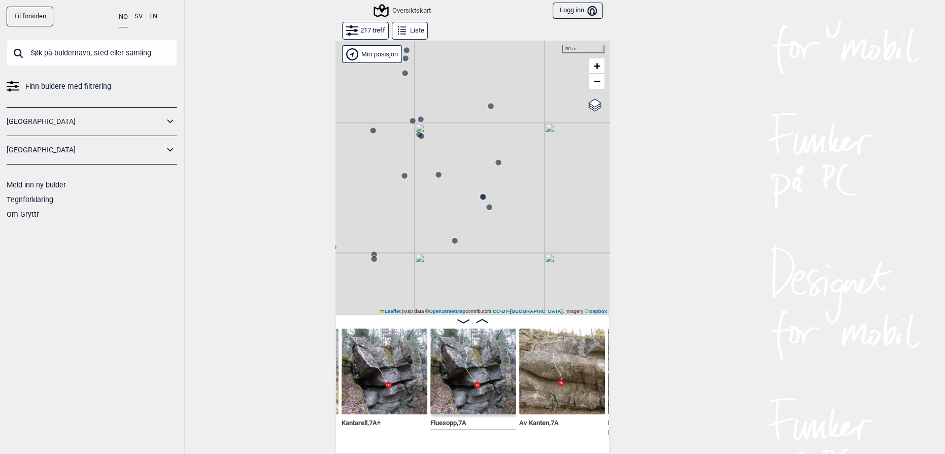
click at [402, 28] on icon at bounding box center [402, 30] width 12 height 12
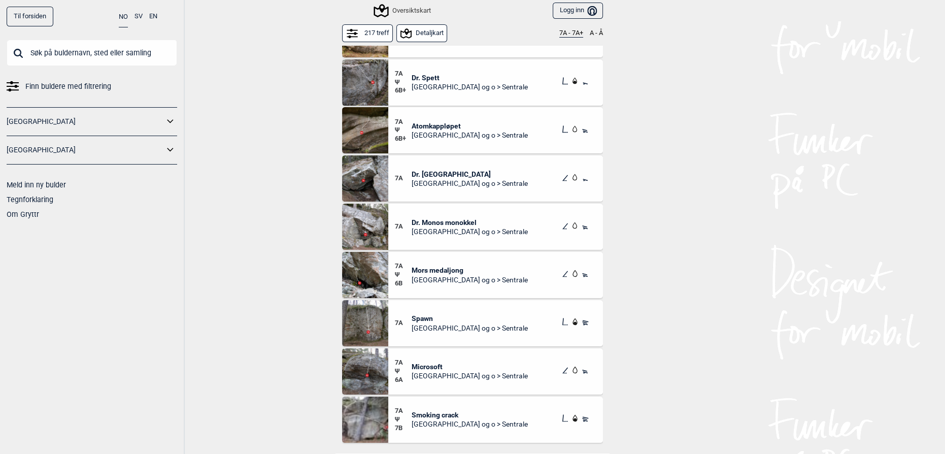
scroll to position [1846, 0]
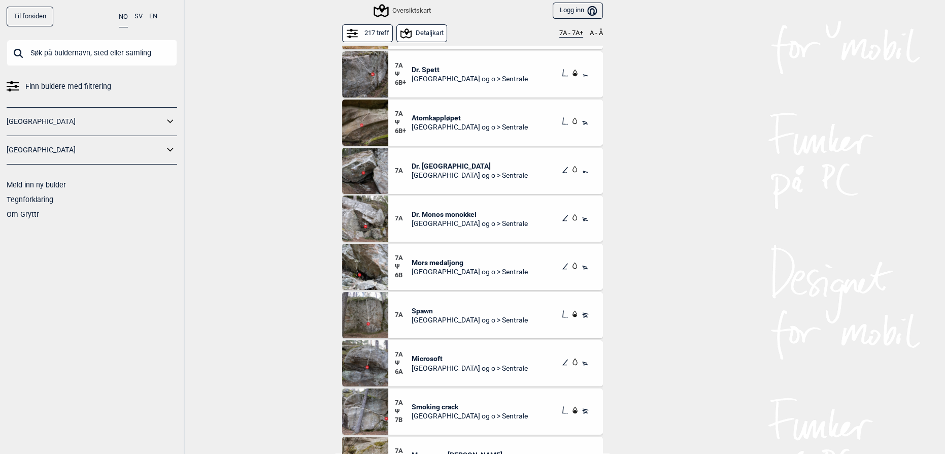
click at [419, 269] on span "[GEOGRAPHIC_DATA] og o > Sentrale" at bounding box center [470, 271] width 116 height 9
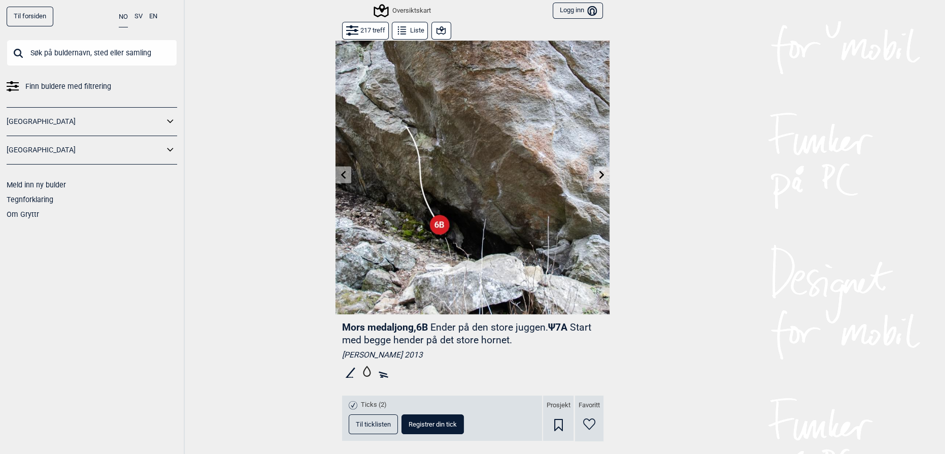
click at [411, 26] on button "Liste" at bounding box center [410, 31] width 36 height 18
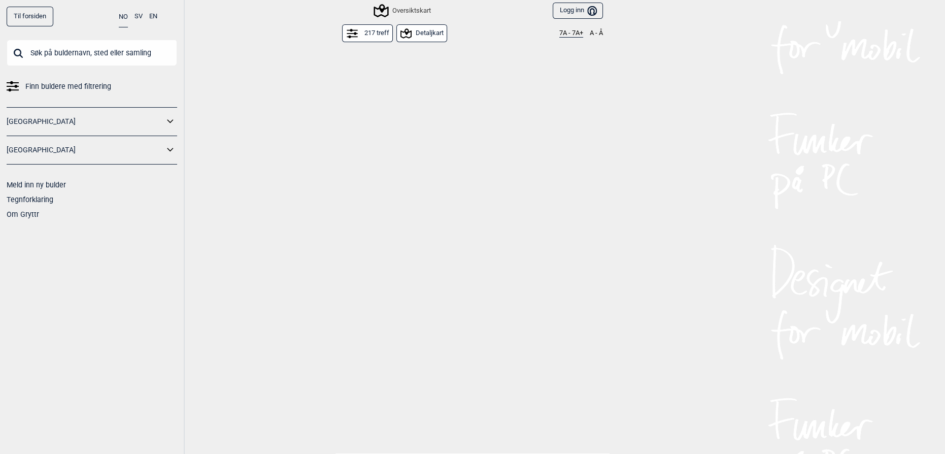
scroll to position [2032, 0]
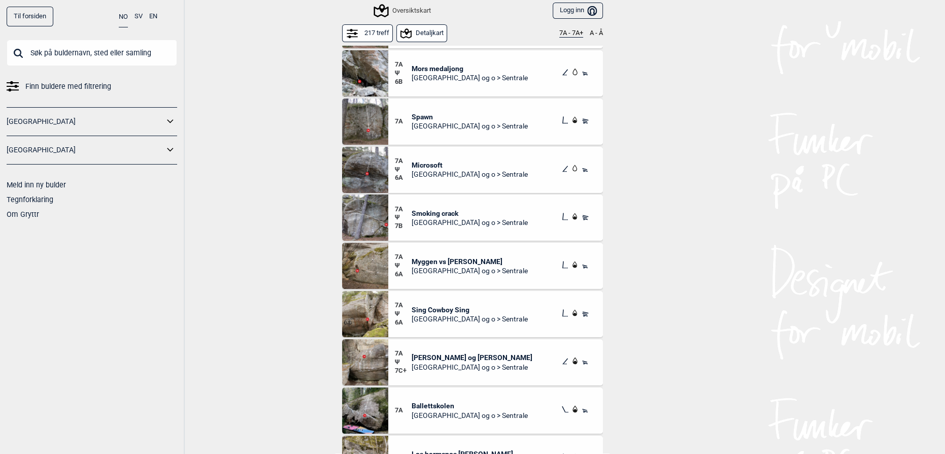
click at [740, 261] on div "Til forsiden NO SV EN Finn buldere med filtrering [GEOGRAPHIC_DATA] [GEOGRAPHIC…" at bounding box center [472, 227] width 945 height 454
click at [452, 209] on span "Smoking crack" at bounding box center [470, 213] width 116 height 9
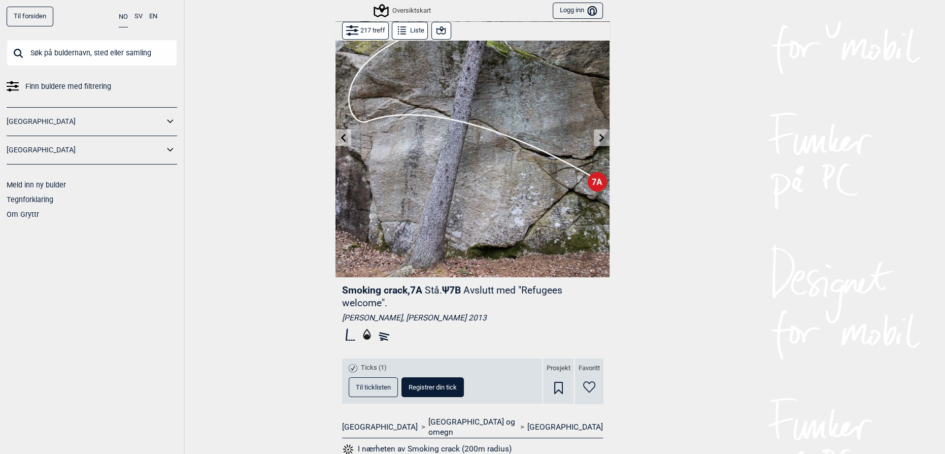
scroll to position [92, 0]
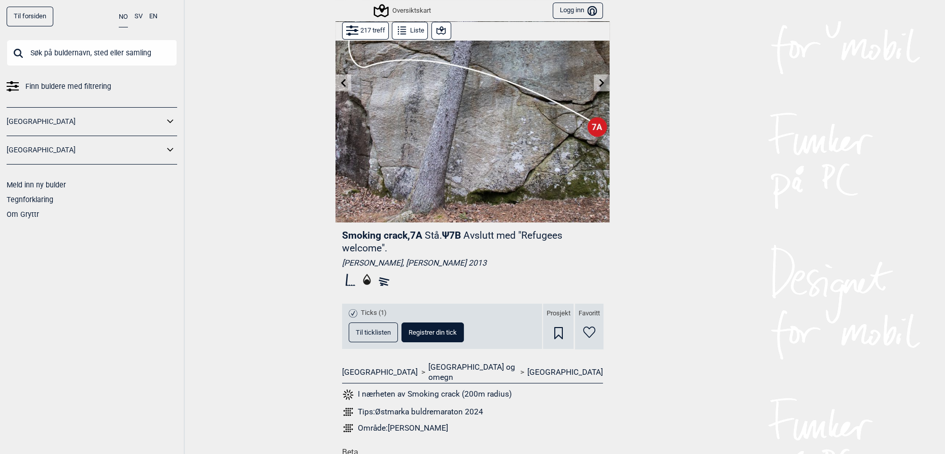
click at [641, 264] on div "Til forsiden NO SV EN Finn buldere med filtrering [GEOGRAPHIC_DATA] [GEOGRAPHIC…" at bounding box center [472, 227] width 945 height 454
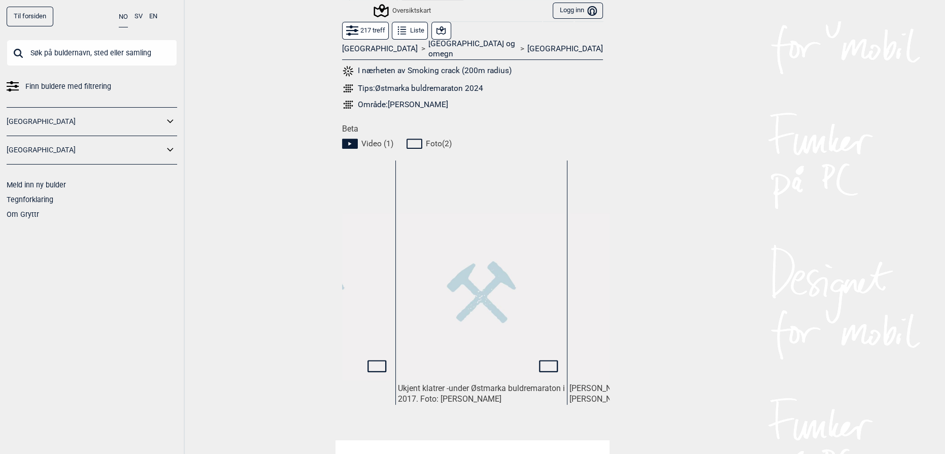
scroll to position [0, 247]
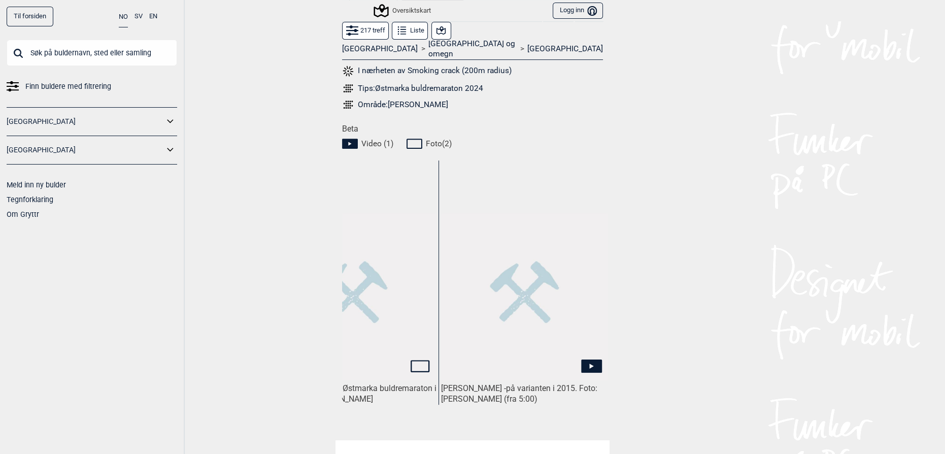
click at [497, 345] on img at bounding box center [524, 296] width 167 height 167
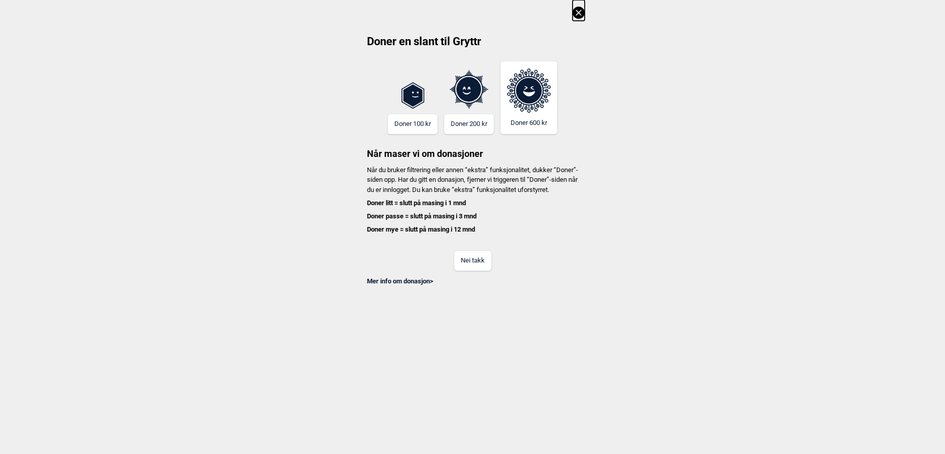
click at [461, 269] on button "Nei takk" at bounding box center [472, 261] width 37 height 20
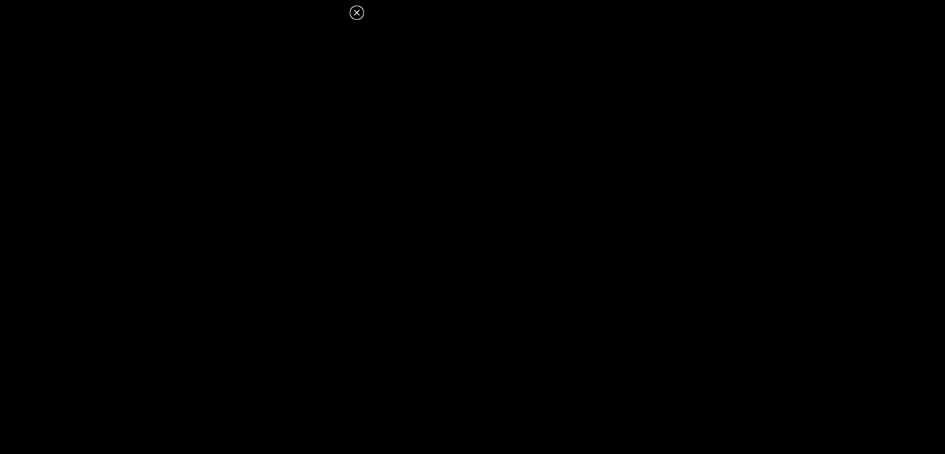
click at [352, 11] on icon at bounding box center [357, 13] width 12 height 12
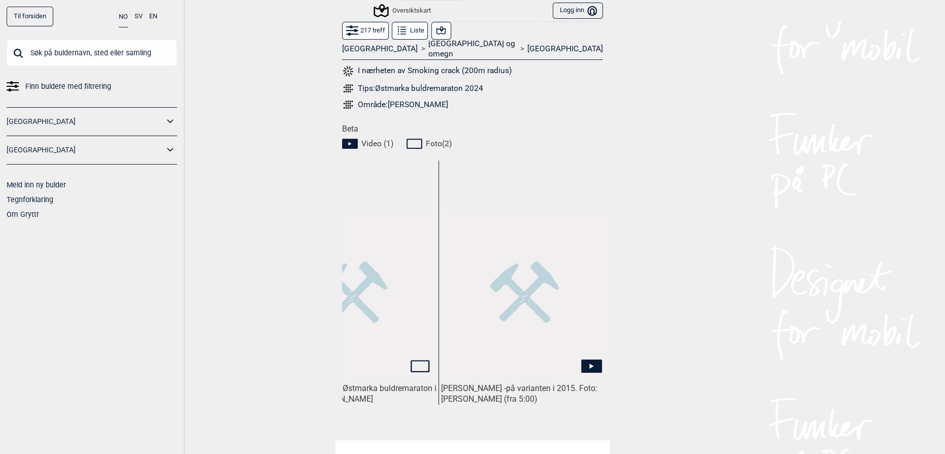
click at [501, 265] on img at bounding box center [524, 296] width 167 height 167
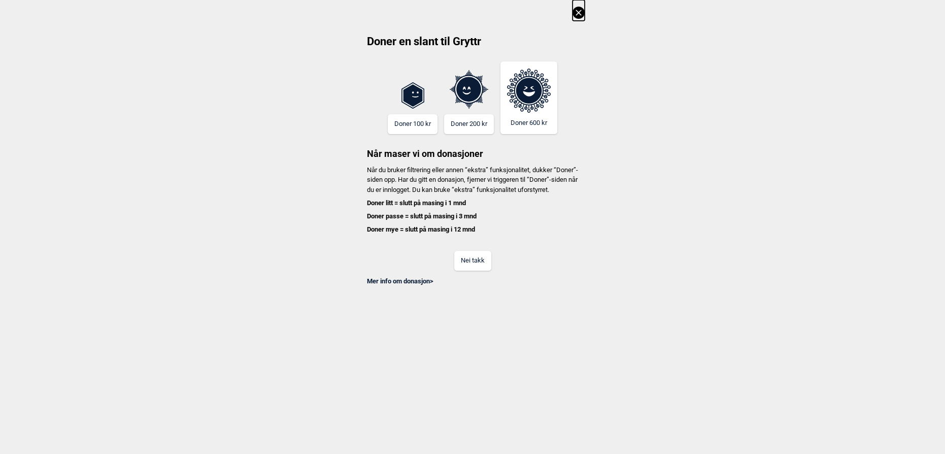
click at [474, 271] on button "Nei takk" at bounding box center [472, 261] width 37 height 20
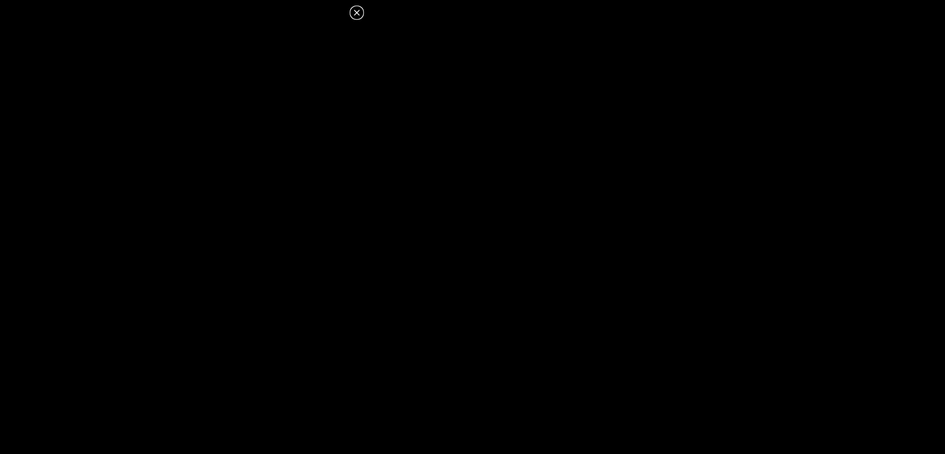
click at [561, 379] on dialog at bounding box center [472, 227] width 945 height 454
click at [358, 15] on icon at bounding box center [357, 13] width 12 height 12
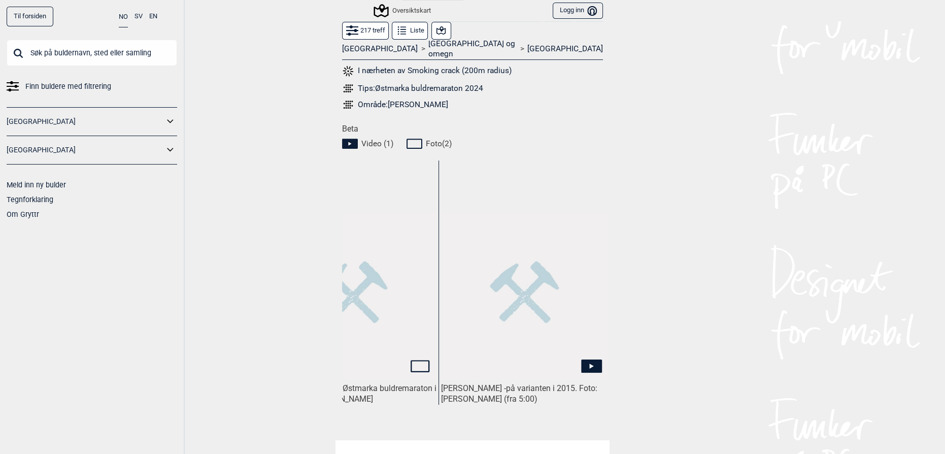
click at [212, 186] on div "Til forsiden NO SV EN Finn buldere med filtrering [GEOGRAPHIC_DATA] [GEOGRAPHIC…" at bounding box center [472, 227] width 945 height 454
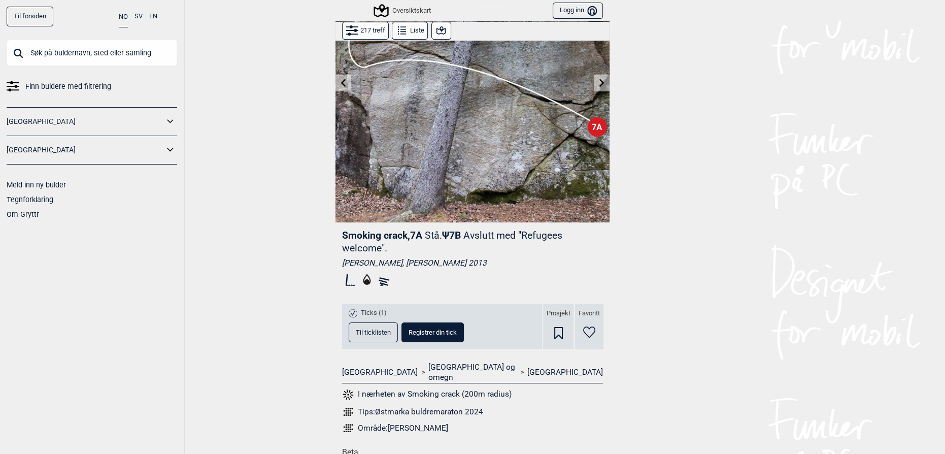
scroll to position [323, 0]
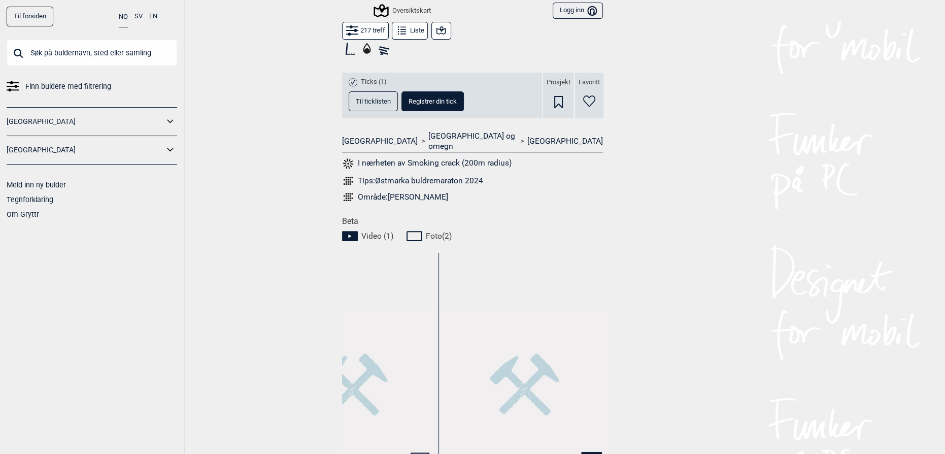
click at [500, 332] on img at bounding box center [524, 389] width 167 height 167
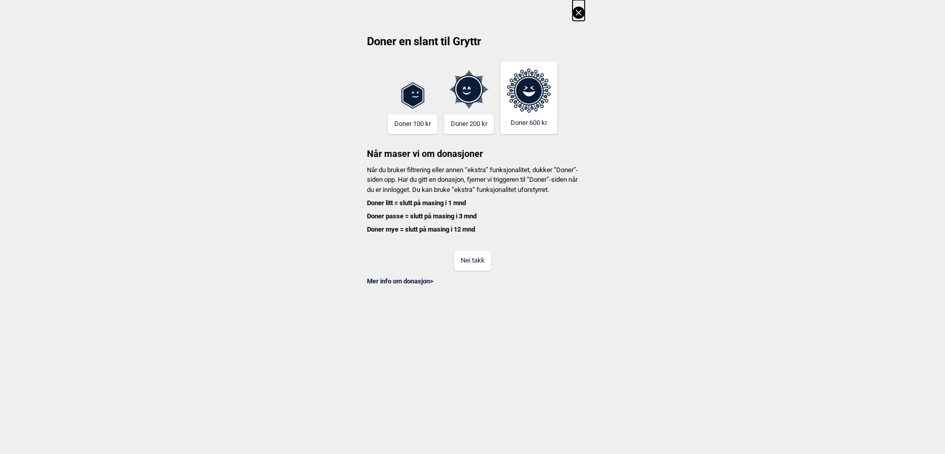
click at [482, 271] on button "Nei takk" at bounding box center [472, 261] width 37 height 20
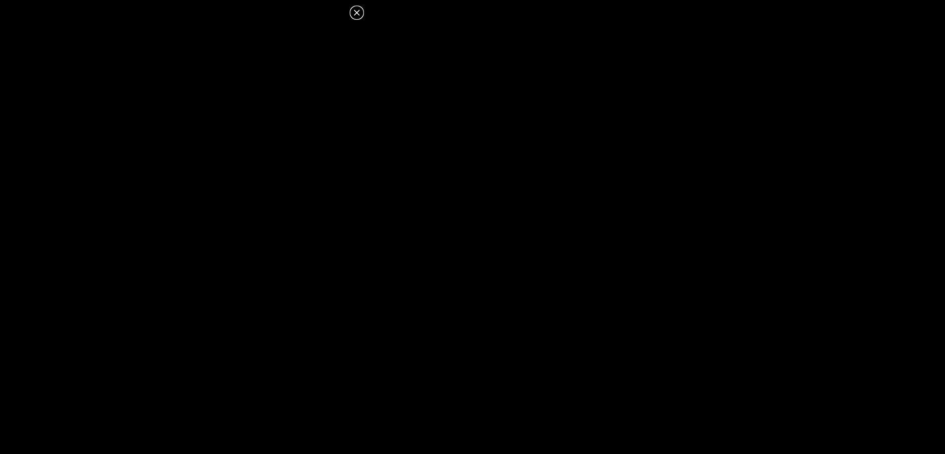
click at [359, 10] on icon at bounding box center [357, 13] width 12 height 12
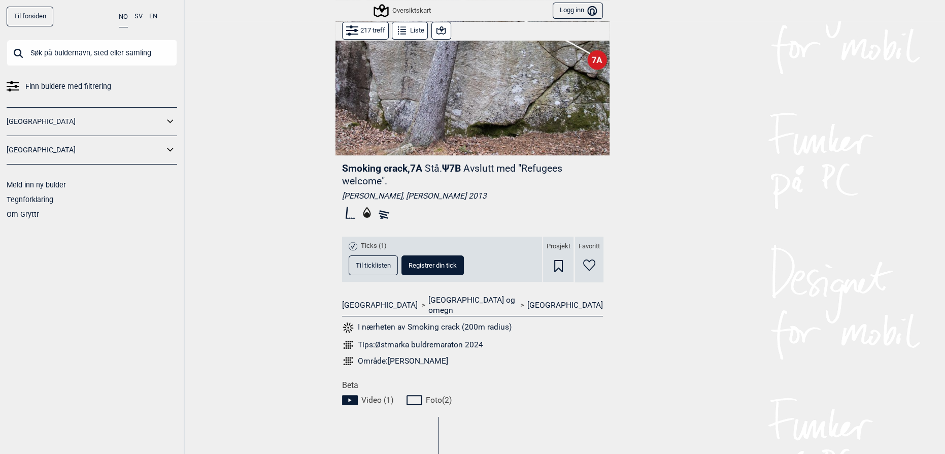
scroll to position [0, 0]
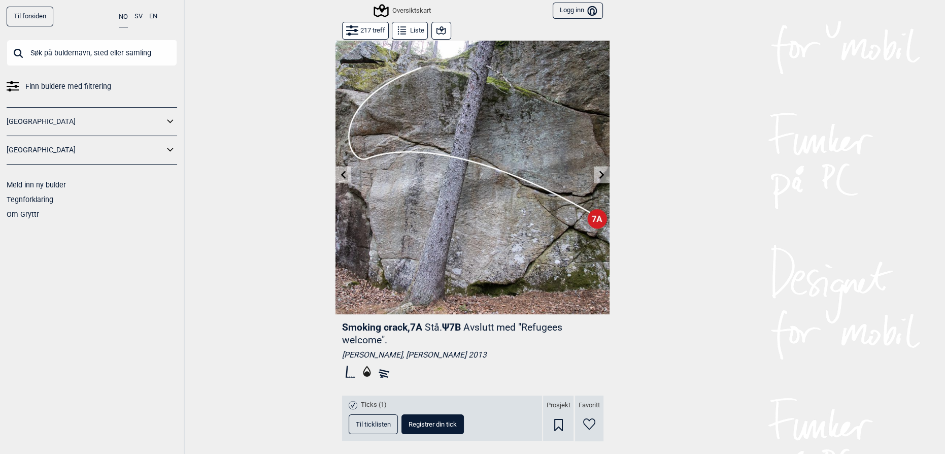
click at [598, 169] on button at bounding box center [602, 175] width 16 height 17
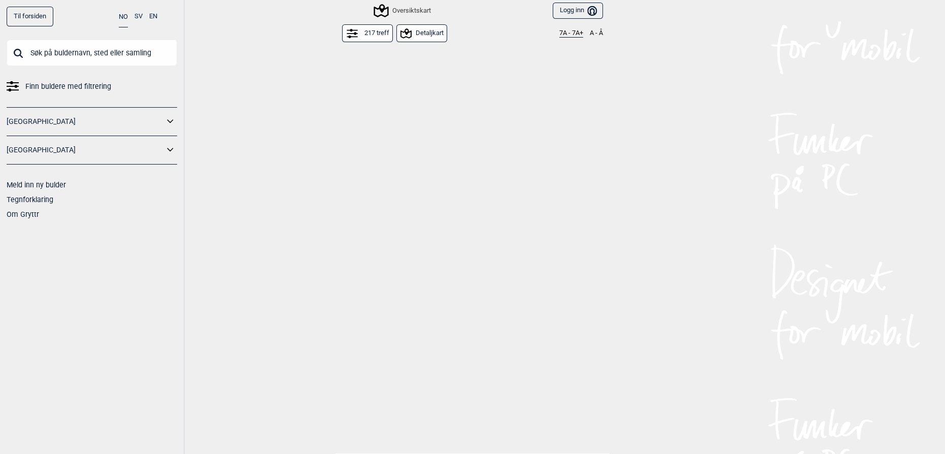
scroll to position [2218, 0]
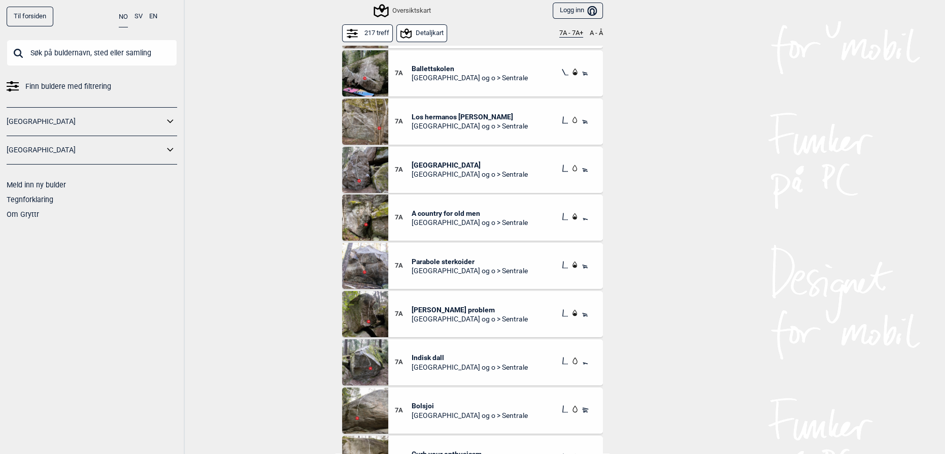
drag, startPoint x: 759, startPoint y: 227, endPoint x: 520, endPoint y: 215, distance: 239.9
click at [756, 228] on div "Til forsiden NO SV EN Finn buldere med filtrering Norge Sverige Meld inn ny bul…" at bounding box center [472, 227] width 945 height 454
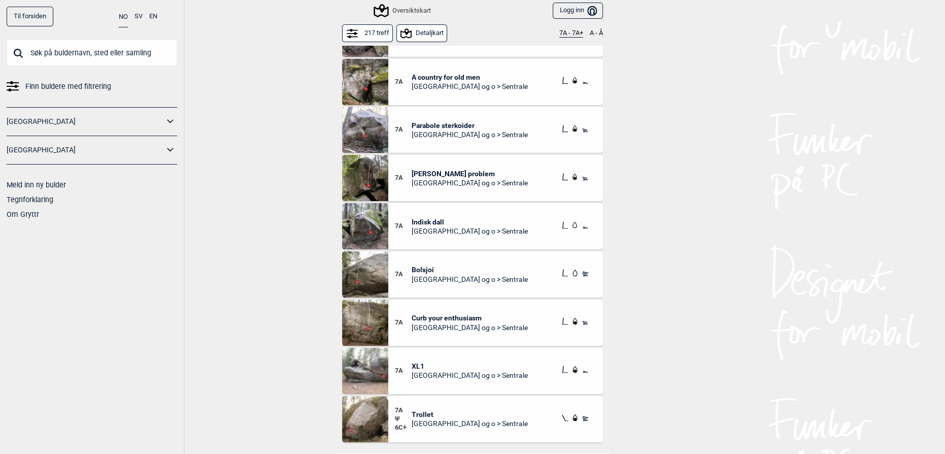
scroll to position [2494, 0]
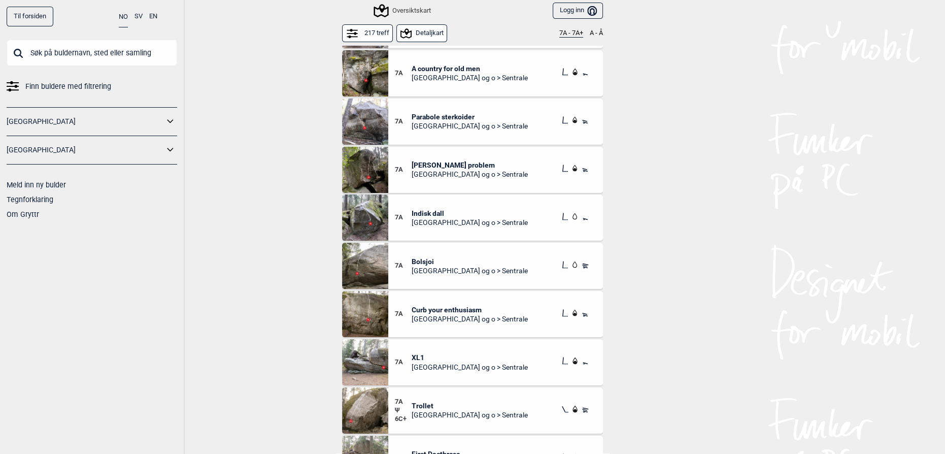
click at [707, 174] on div "Til forsiden NO SV EN Finn buldere med filtrering Norge Sverige Meld inn ny bul…" at bounding box center [472, 227] width 945 height 454
click at [717, 191] on div "Til forsiden NO SV EN Finn buldere med filtrering Norge Sverige Meld inn ny bul…" at bounding box center [472, 227] width 945 height 454
click at [744, 217] on div "Til forsiden NO SV EN Finn buldere med filtrering Norge Sverige Meld inn ny bul…" at bounding box center [472, 227] width 945 height 454
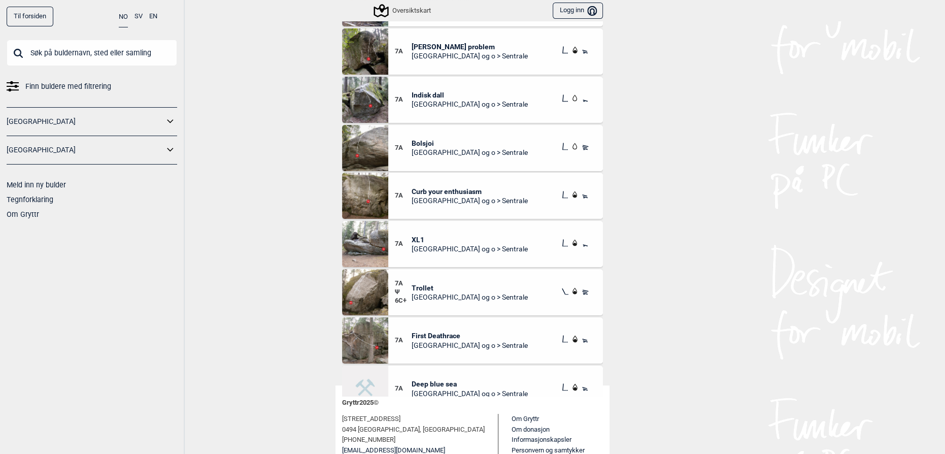
scroll to position [2771, 0]
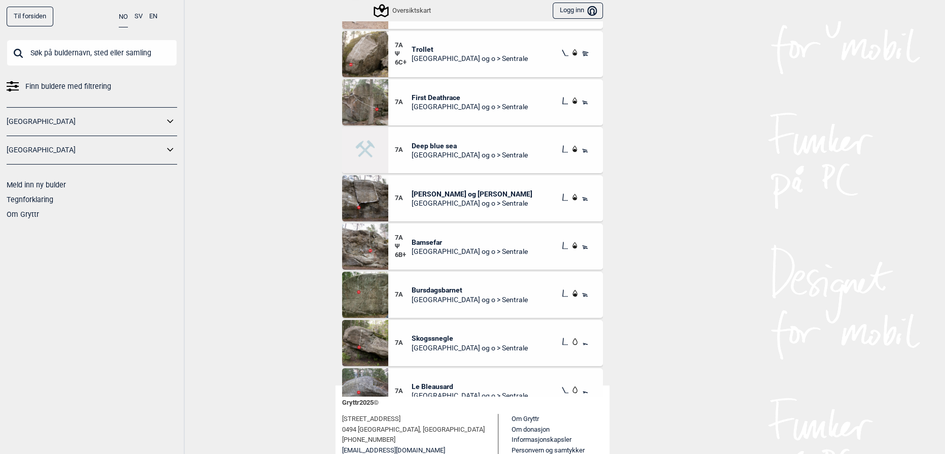
click at [753, 237] on div "Til forsiden NO SV EN Finn buldere med filtrering Norge Sverige Meld inn ny bul…" at bounding box center [472, 227] width 945 height 454
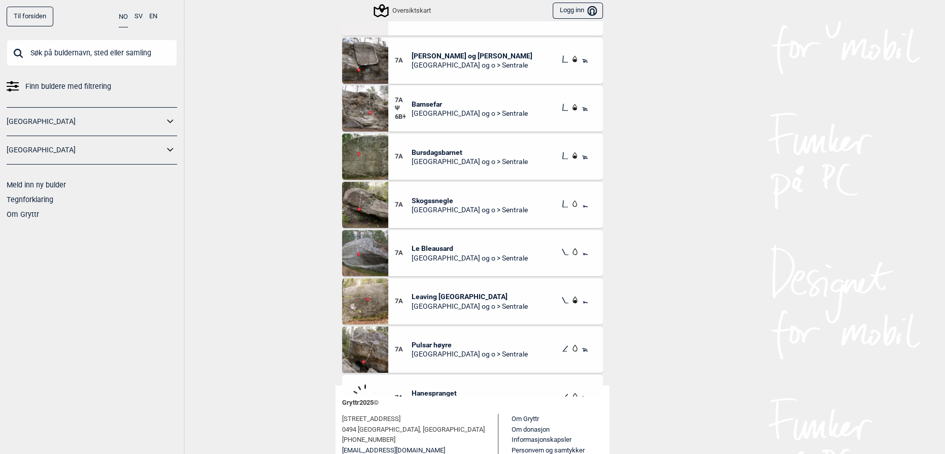
scroll to position [2910, 0]
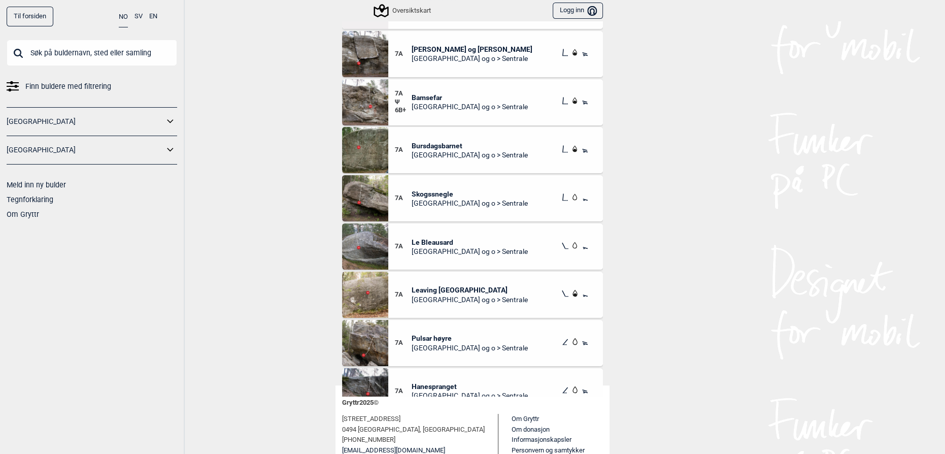
click at [759, 224] on div "Til forsiden NO SV EN Finn buldere med filtrering Norge Sverige Meld inn ny bul…" at bounding box center [472, 227] width 945 height 454
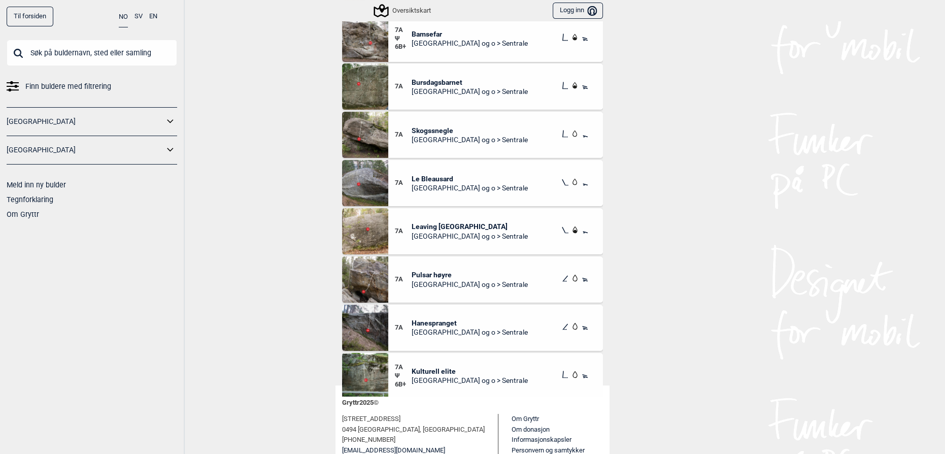
scroll to position [3002, 0]
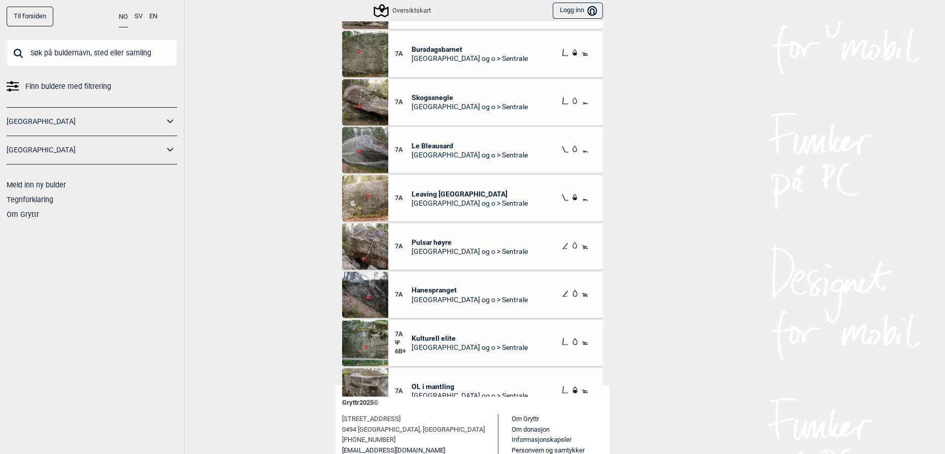
click at [428, 247] on span "[GEOGRAPHIC_DATA] og o > Sentrale" at bounding box center [470, 251] width 116 height 9
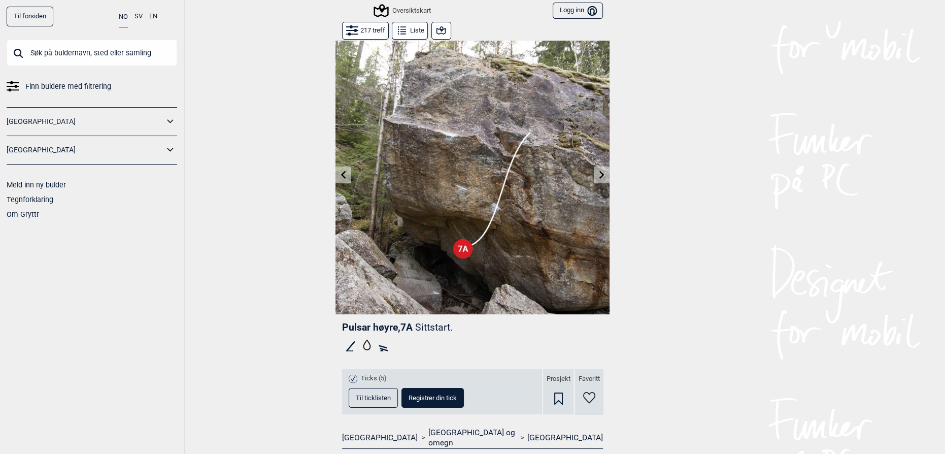
click at [598, 176] on icon at bounding box center [602, 175] width 8 height 8
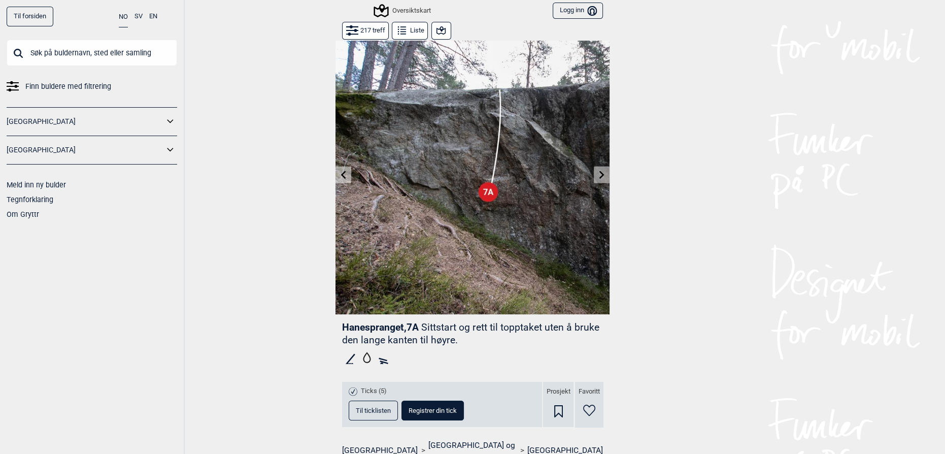
click at [339, 164] on img at bounding box center [473, 177] width 274 height 274
click at [339, 169] on button at bounding box center [344, 175] width 16 height 17
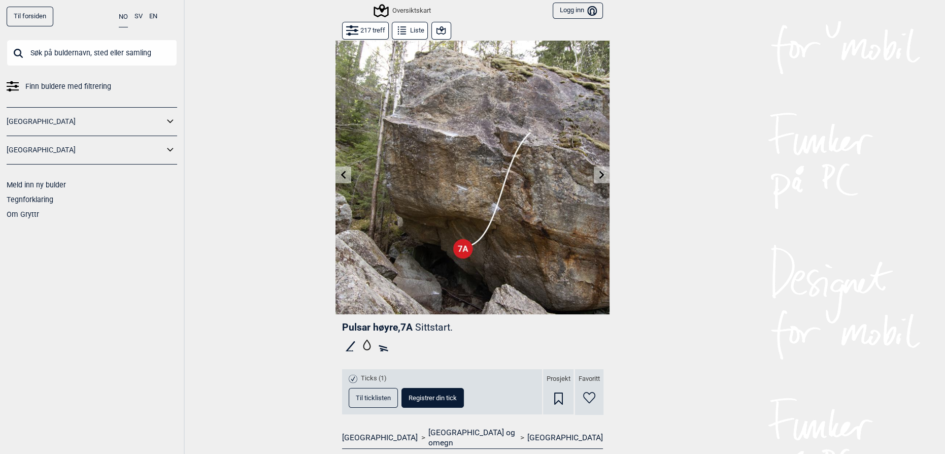
click at [339, 170] on button at bounding box center [344, 175] width 16 height 17
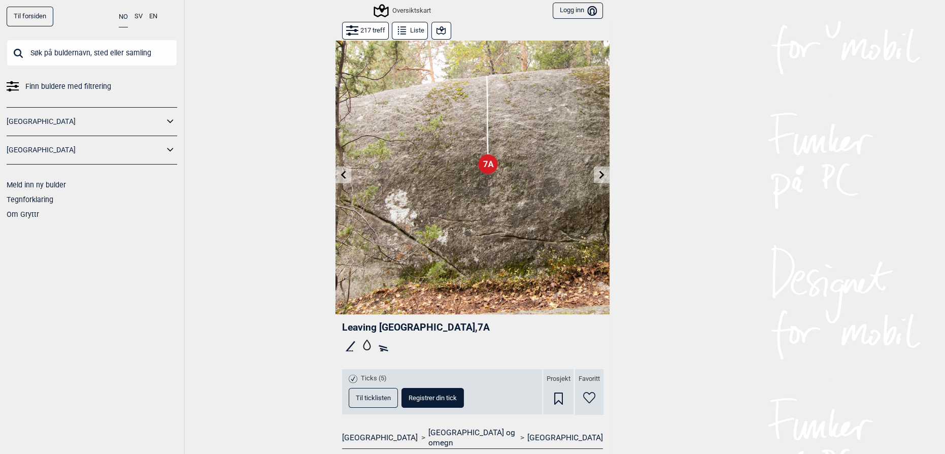
click at [598, 175] on icon at bounding box center [602, 175] width 8 height 8
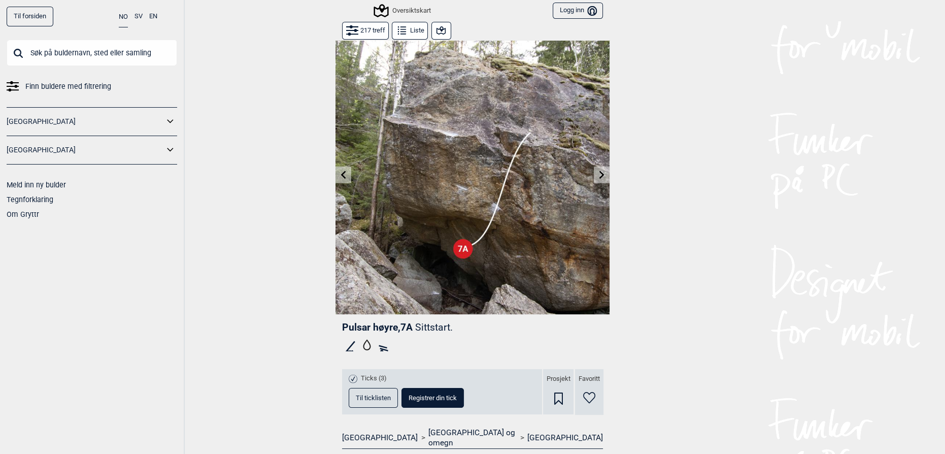
click at [480, 243] on img at bounding box center [473, 177] width 274 height 274
click at [445, 223] on img at bounding box center [473, 177] width 274 height 274
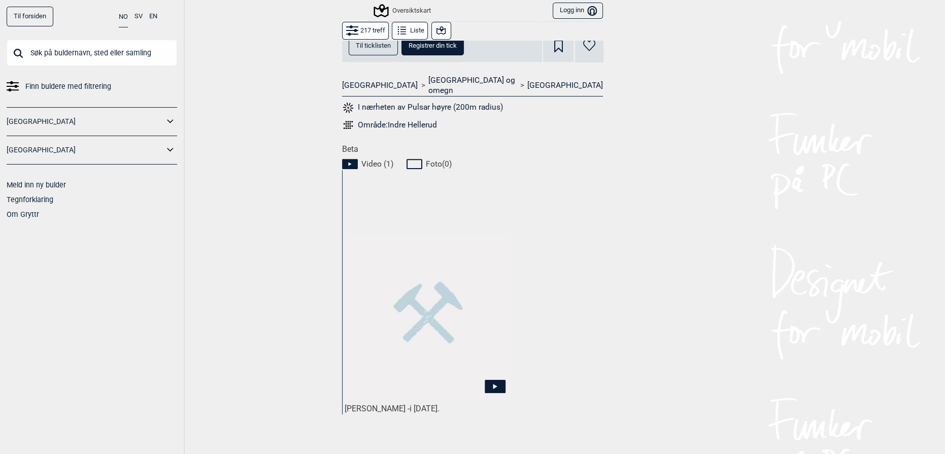
scroll to position [461, 0]
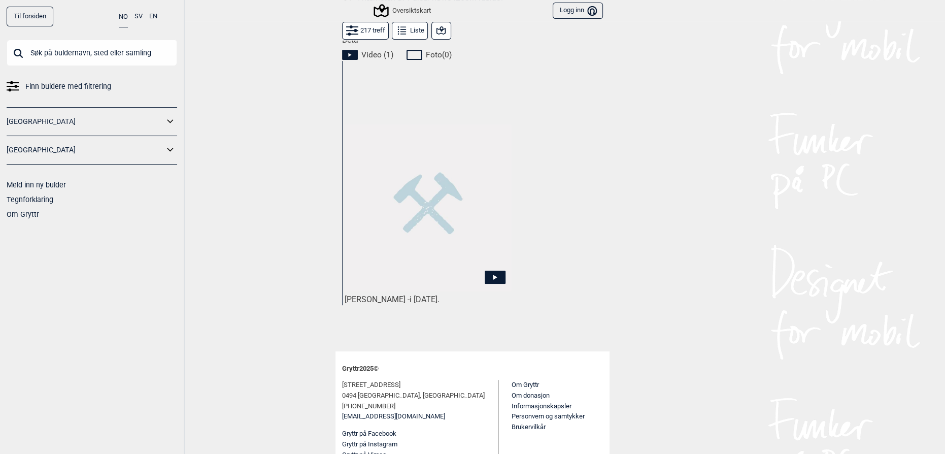
click at [442, 238] on img at bounding box center [428, 207] width 167 height 167
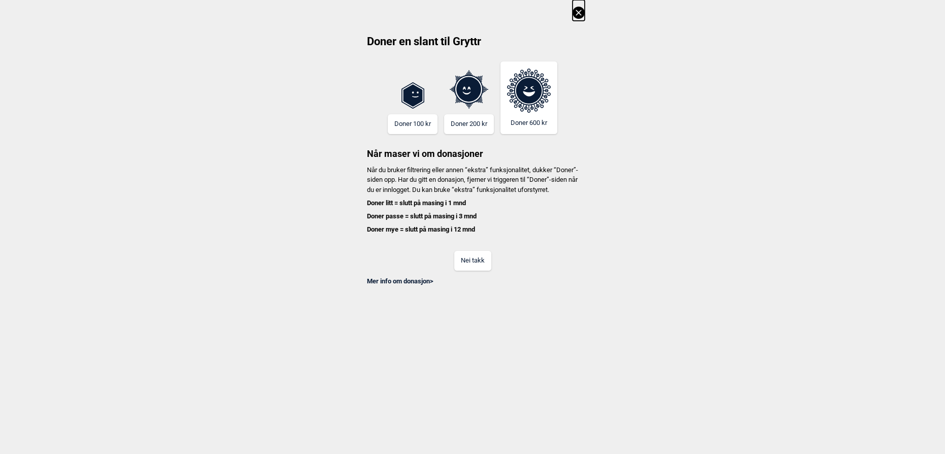
click at [458, 267] on button "Nei takk" at bounding box center [472, 261] width 37 height 20
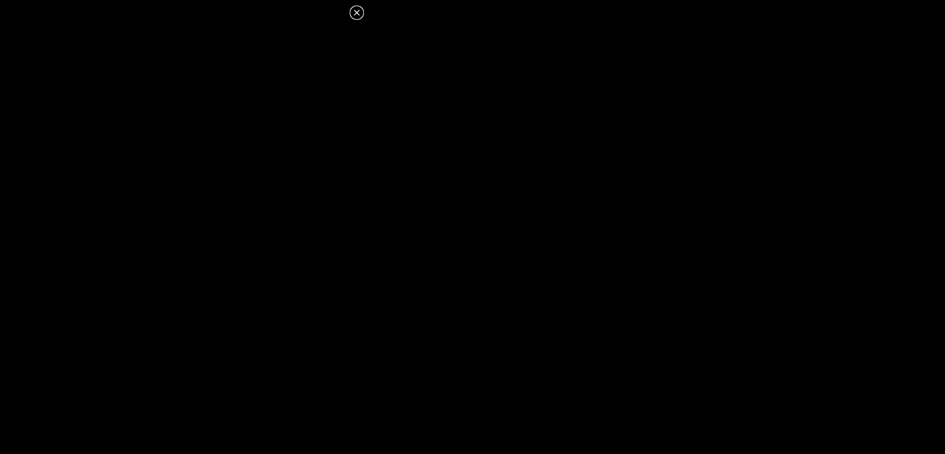
click at [419, 251] on dialog at bounding box center [472, 227] width 945 height 454
click at [354, 13] on icon at bounding box center [357, 13] width 12 height 12
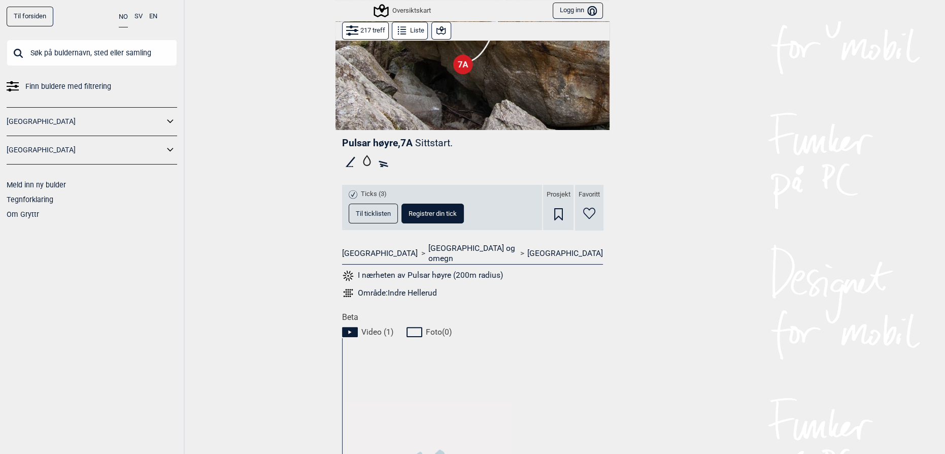
scroll to position [0, 0]
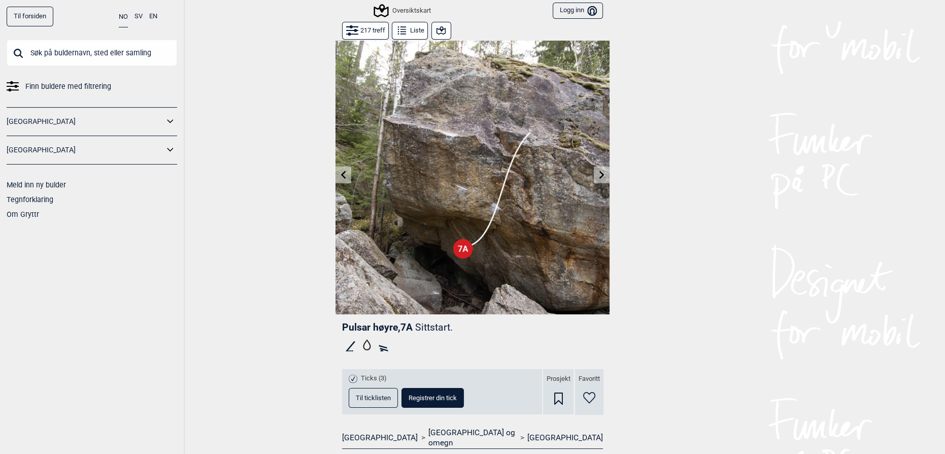
drag, startPoint x: 742, startPoint y: 170, endPoint x: 731, endPoint y: 177, distance: 12.5
click at [739, 173] on div "Til forsiden NO SV EN Finn buldere med filtrering Norge Sverige Meld inn ny bul…" at bounding box center [472, 227] width 945 height 454
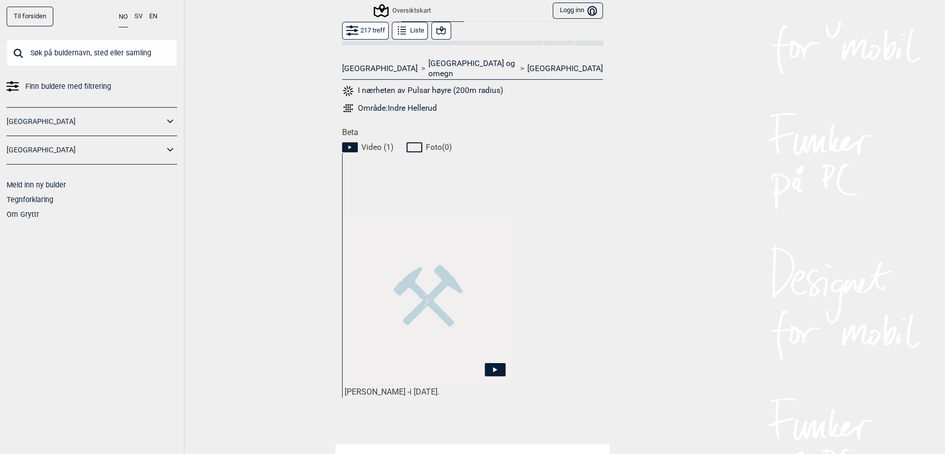
scroll to position [463, 0]
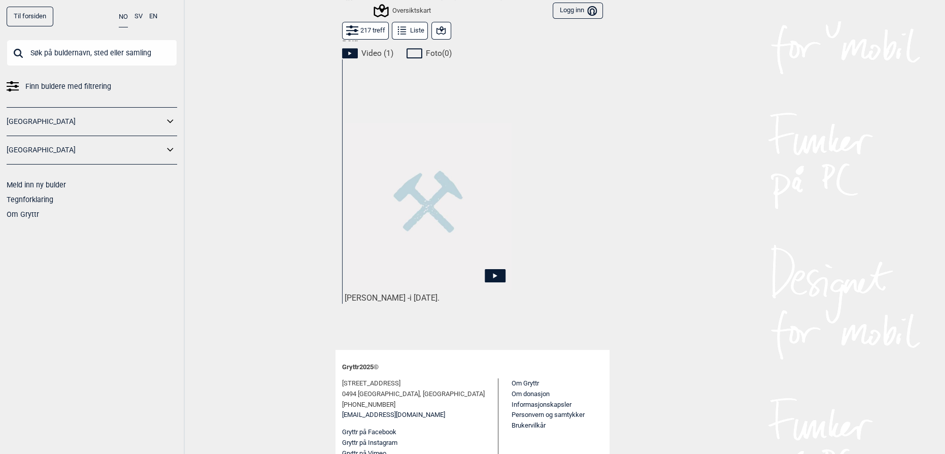
click at [441, 279] on div "Kåre Graven - i mai 2019." at bounding box center [428, 181] width 172 height 244
click at [456, 261] on img at bounding box center [428, 206] width 167 height 167
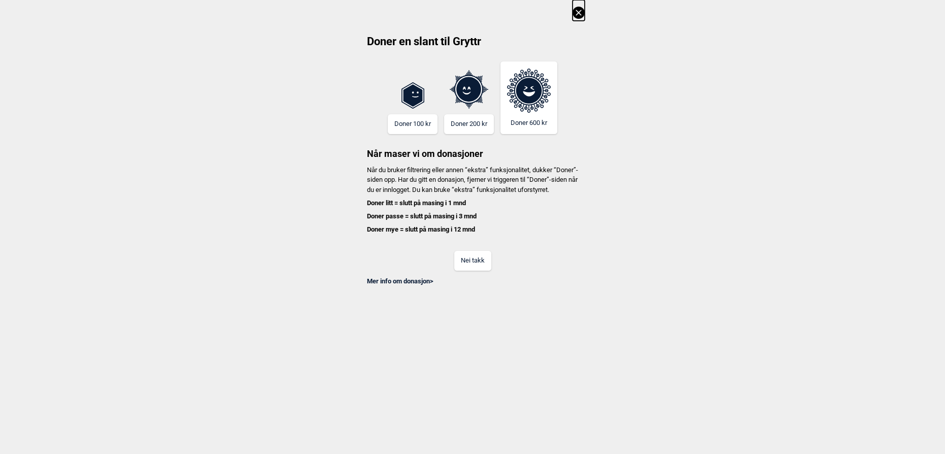
click at [468, 281] on div "Mer info om donasjon >" at bounding box center [472, 278] width 224 height 15
click at [464, 268] on button "Nei takk" at bounding box center [472, 261] width 37 height 20
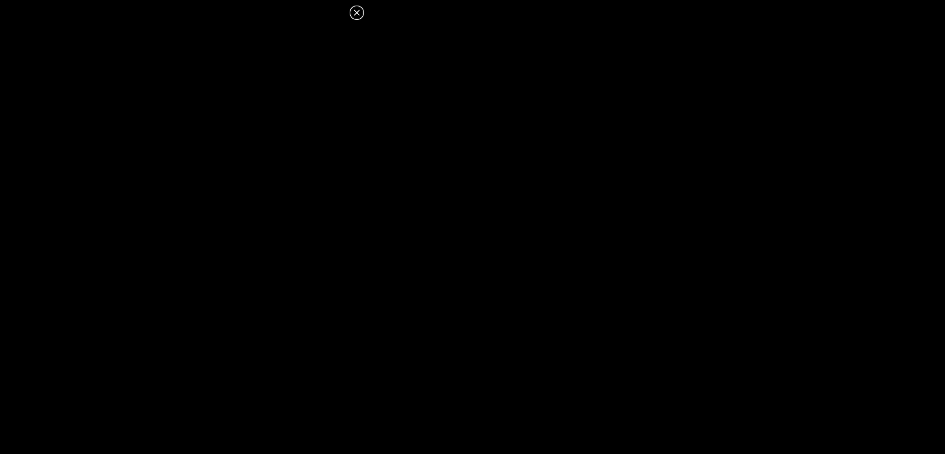
click at [538, 167] on dialog at bounding box center [472, 227] width 945 height 454
click at [546, 295] on dialog at bounding box center [472, 227] width 945 height 454
click at [464, 320] on dialog at bounding box center [472, 227] width 945 height 454
click at [355, 9] on icon at bounding box center [357, 13] width 12 height 12
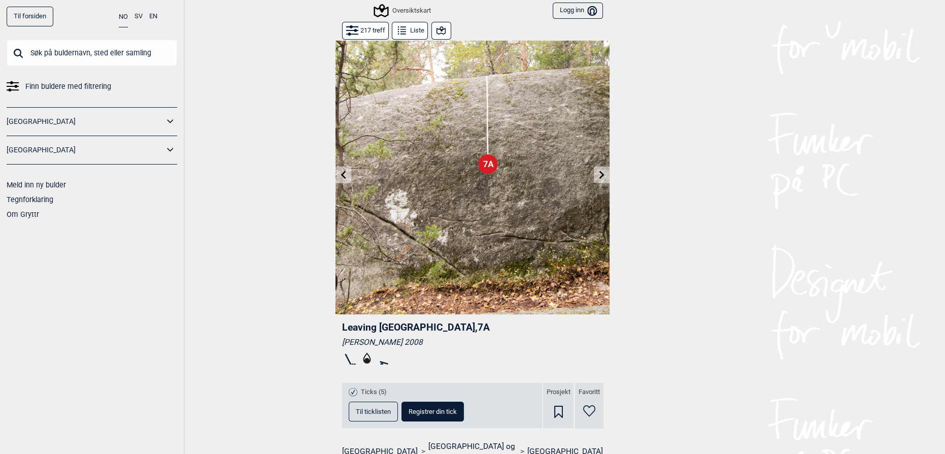
click at [408, 35] on button "Liste" at bounding box center [410, 31] width 36 height 18
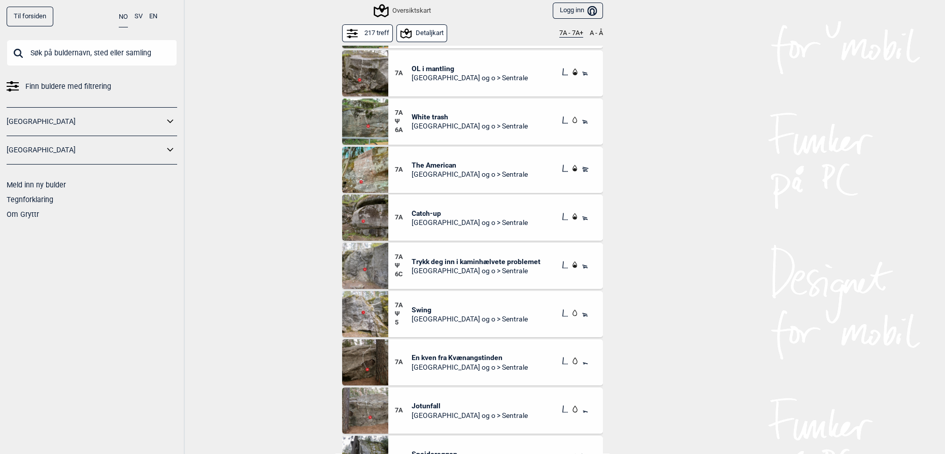
scroll to position [3434, 0]
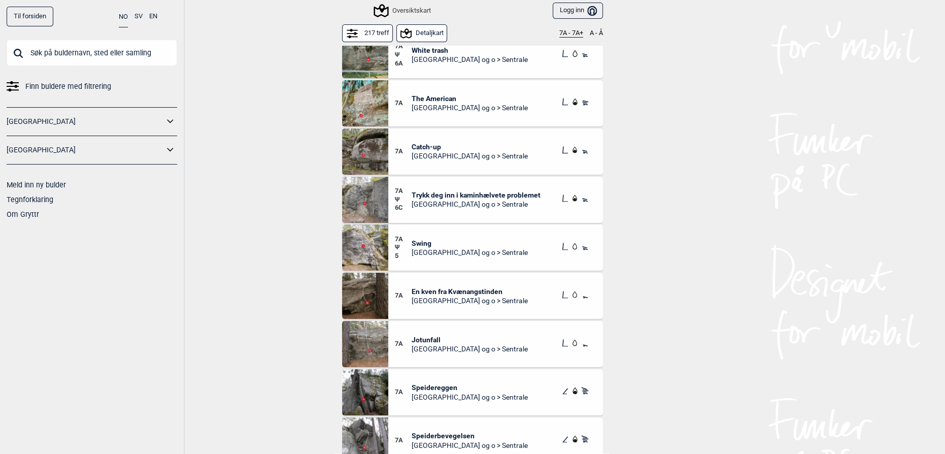
click at [747, 173] on div "Til forsiden NO SV EN Finn buldere med filtrering Norge Sverige Meld inn ny bul…" at bounding box center [472, 227] width 945 height 454
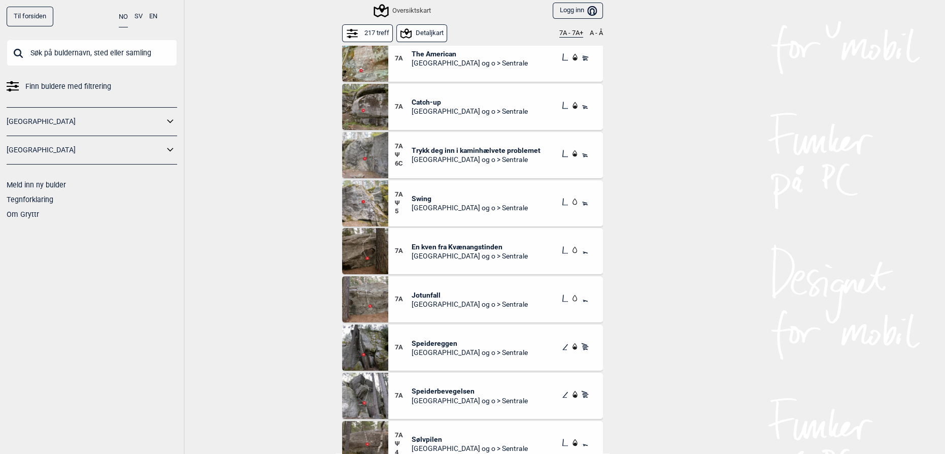
scroll to position [3481, 0]
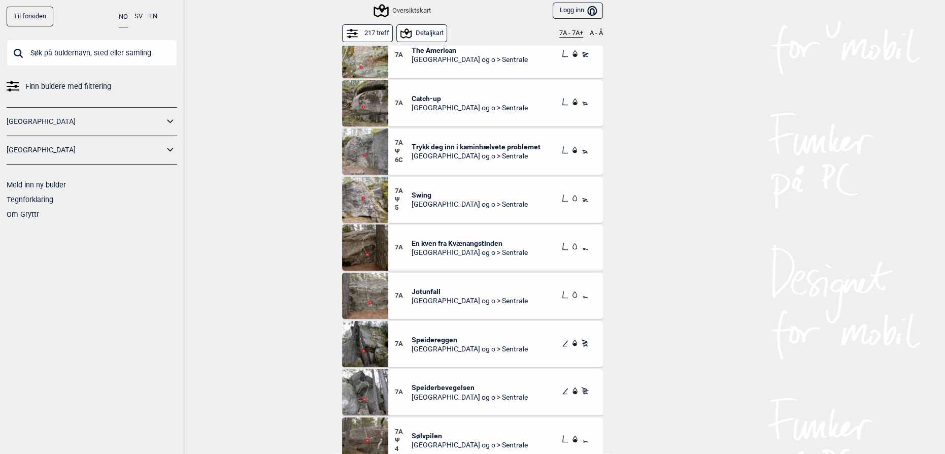
click at [405, 287] on div "7A" at bounding box center [403, 296] width 17 height 18
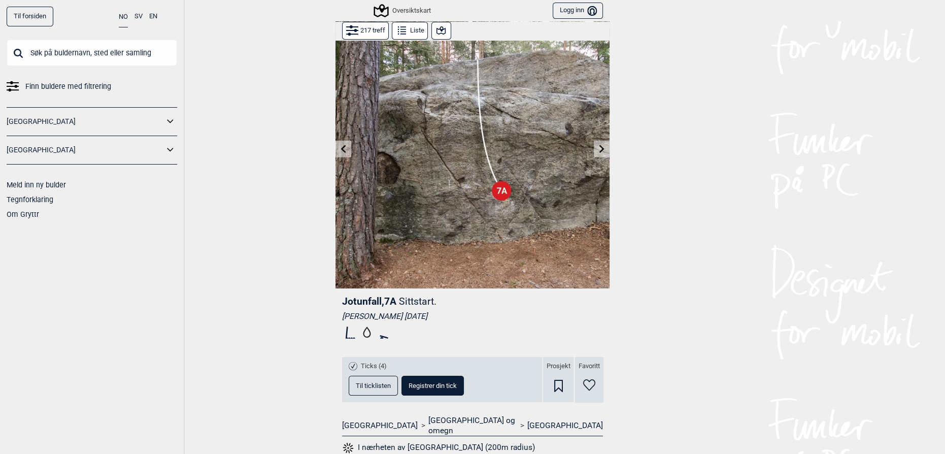
scroll to position [46, 0]
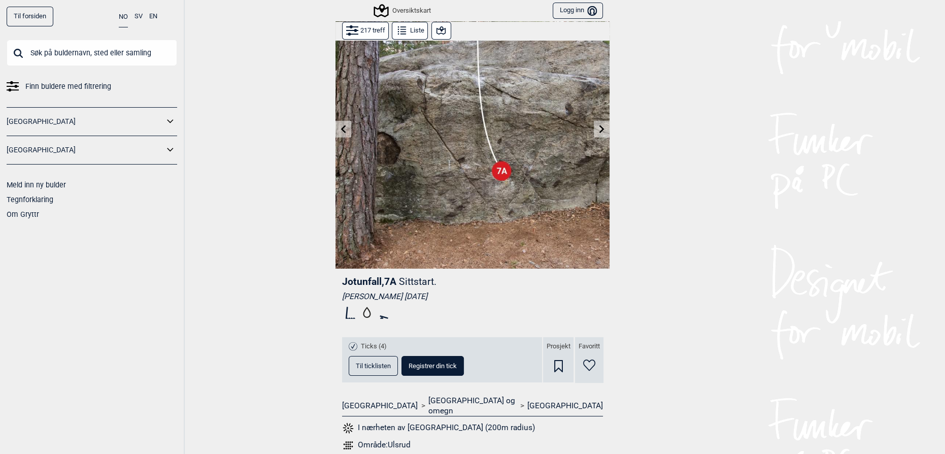
click at [370, 369] on button "Til ticklisten" at bounding box center [373, 366] width 49 height 20
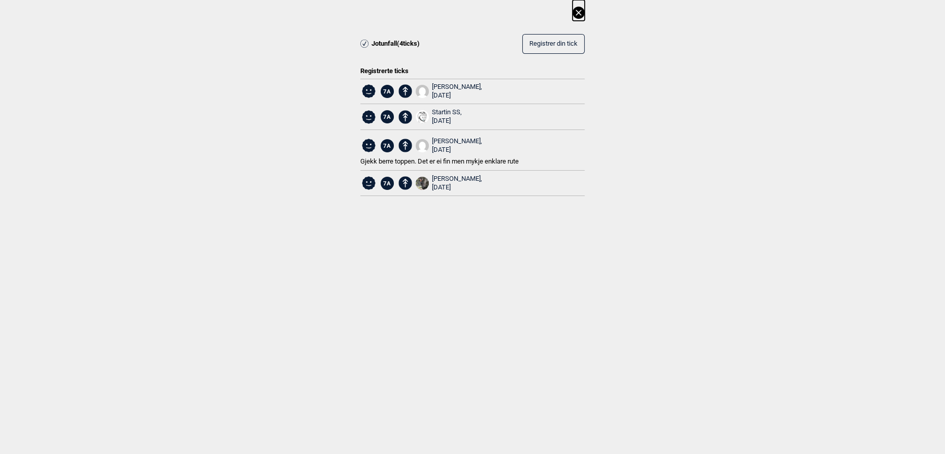
click at [578, 16] on icon at bounding box center [579, 13] width 12 height 12
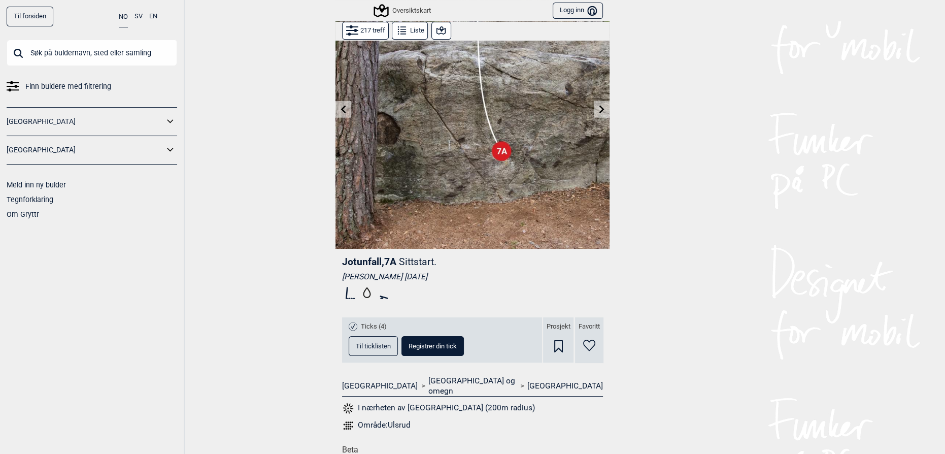
scroll to position [0, 0]
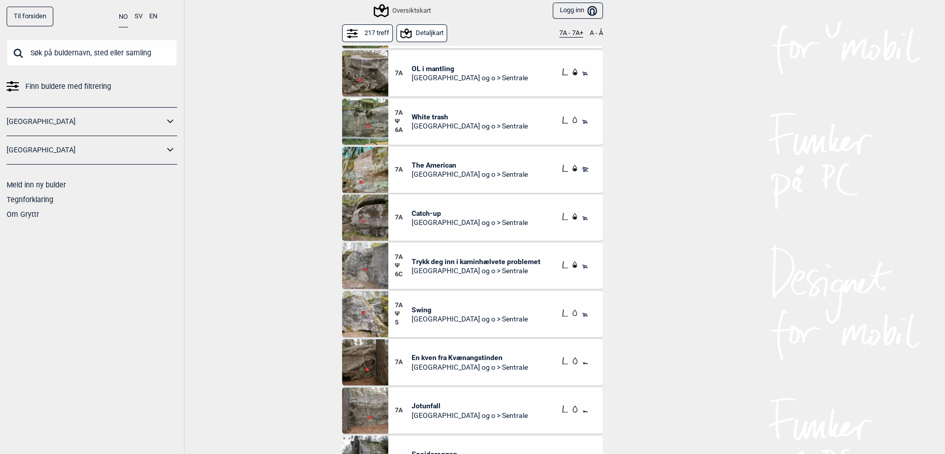
scroll to position [3418, 0]
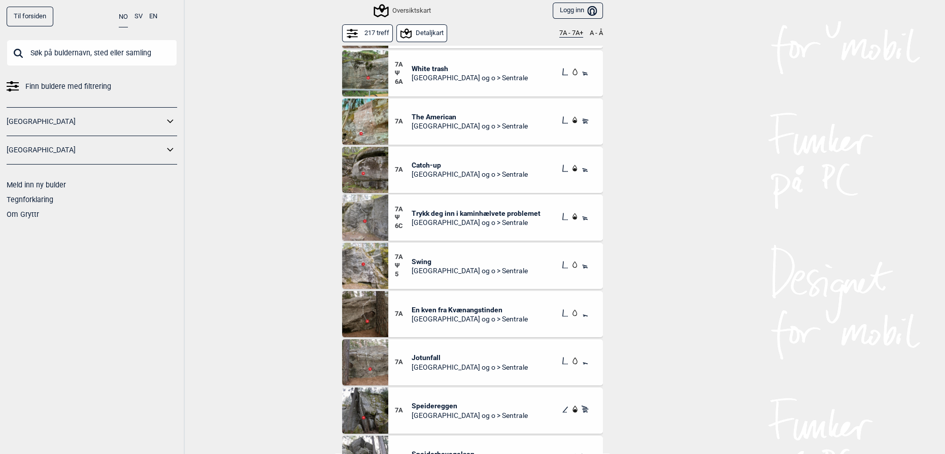
click at [706, 144] on div "Til forsiden NO SV EN Finn buldere med filtrering Norge Sverige Meld inn ny bul…" at bounding box center [472, 227] width 945 height 454
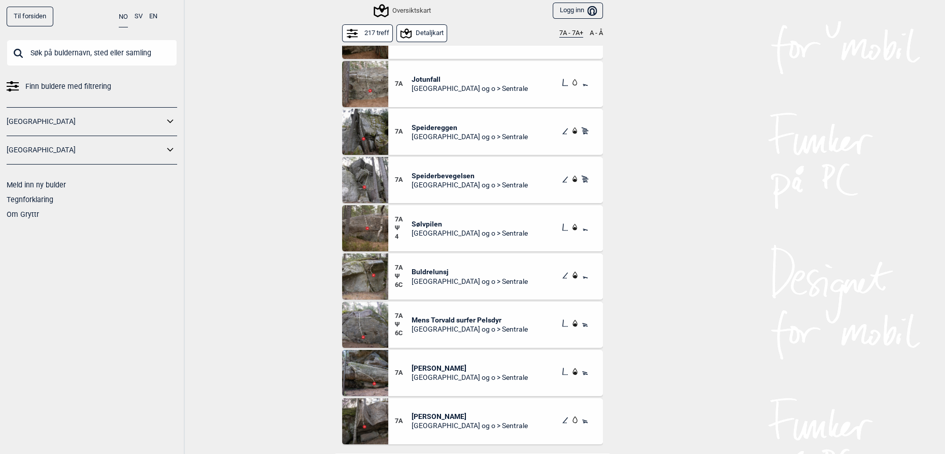
scroll to position [3695, 0]
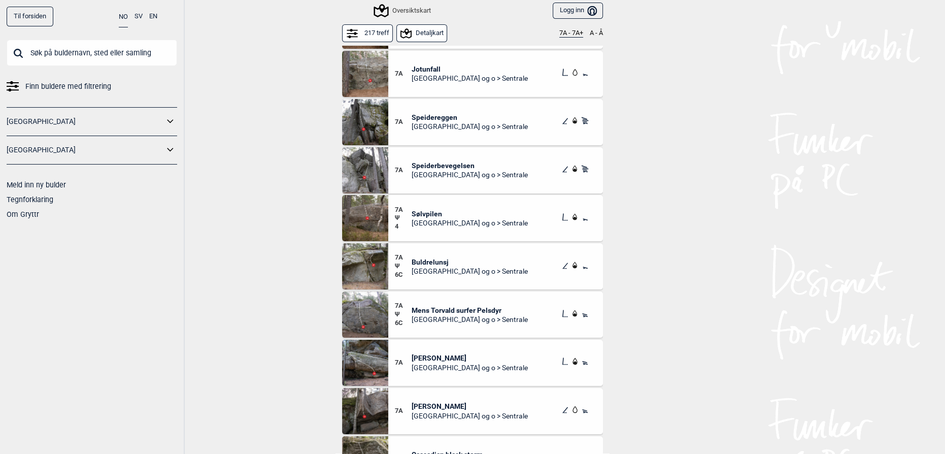
click at [725, 82] on div "Til forsiden NO SV EN Finn buldere med filtrering Norge Sverige Meld inn ny bul…" at bounding box center [472, 227] width 945 height 454
click at [427, 217] on span "Sølvpilen" at bounding box center [470, 213] width 116 height 9
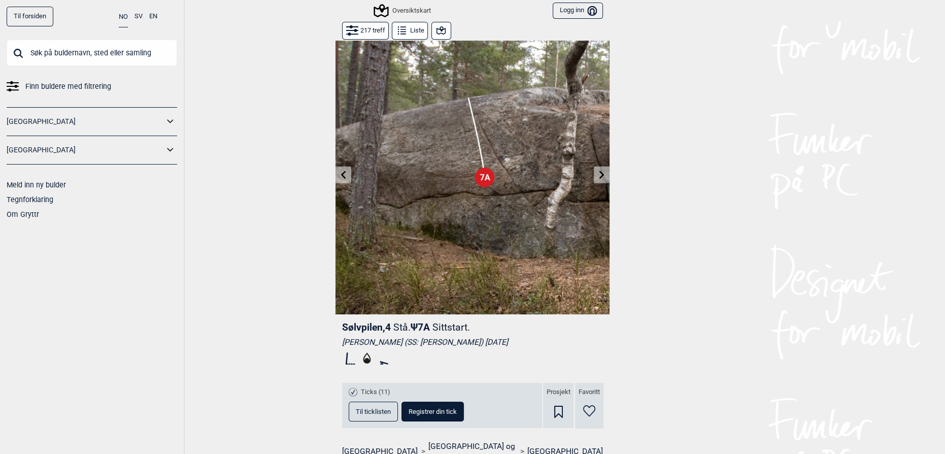
click at [356, 410] on span "Til ticklisten" at bounding box center [373, 411] width 35 height 7
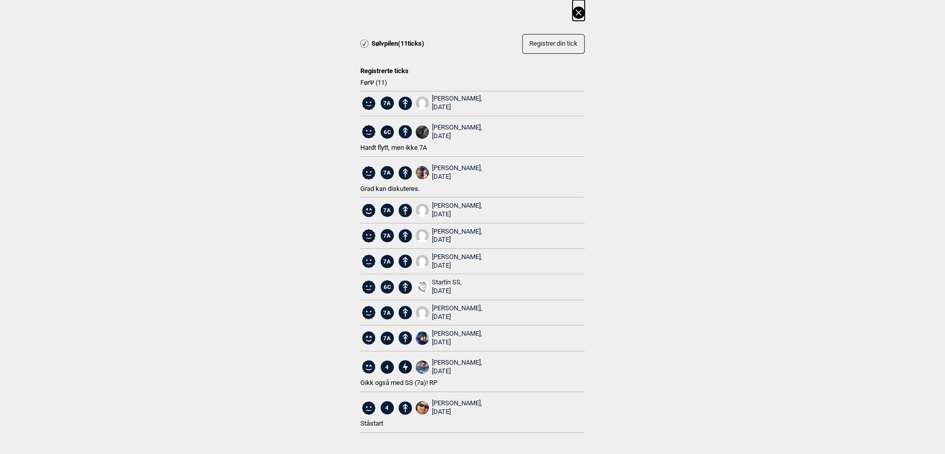
click at [711, 83] on div "Sølvpilen ( 11 ticks) Registrer din tick Registrerte ticks Før Ψ ( 11 ) 7A Magn…" at bounding box center [472, 224] width 945 height 449
click at [580, 14] on icon at bounding box center [579, 13] width 6 height 6
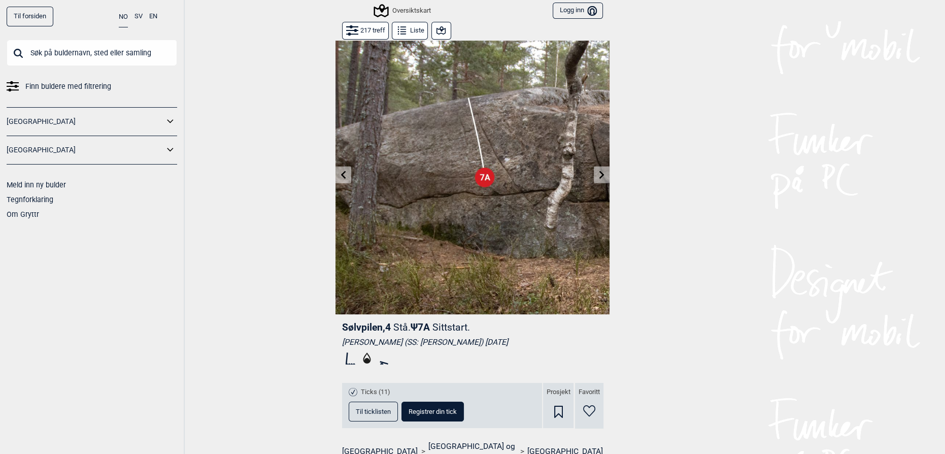
click at [413, 20] on div "Oversiktskart Logg inn Bruker" at bounding box center [473, 10] width 274 height 21
click at [400, 38] on button "Liste" at bounding box center [410, 31] width 36 height 18
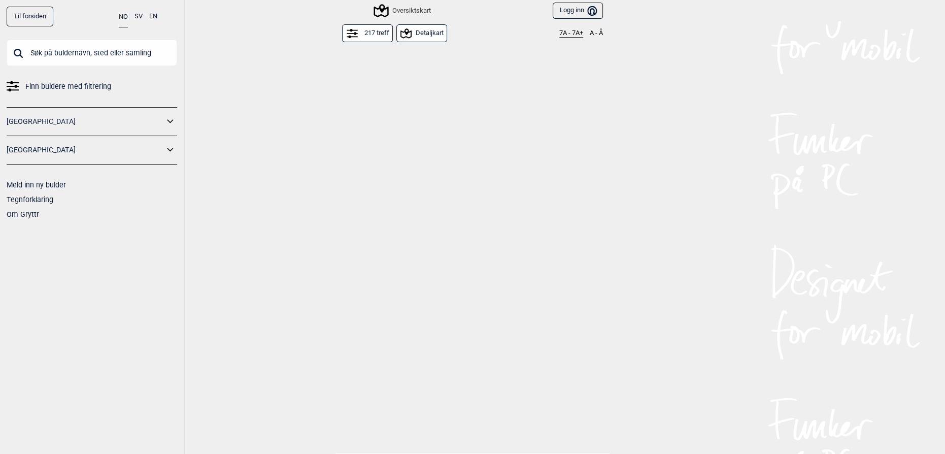
scroll to position [3834, 0]
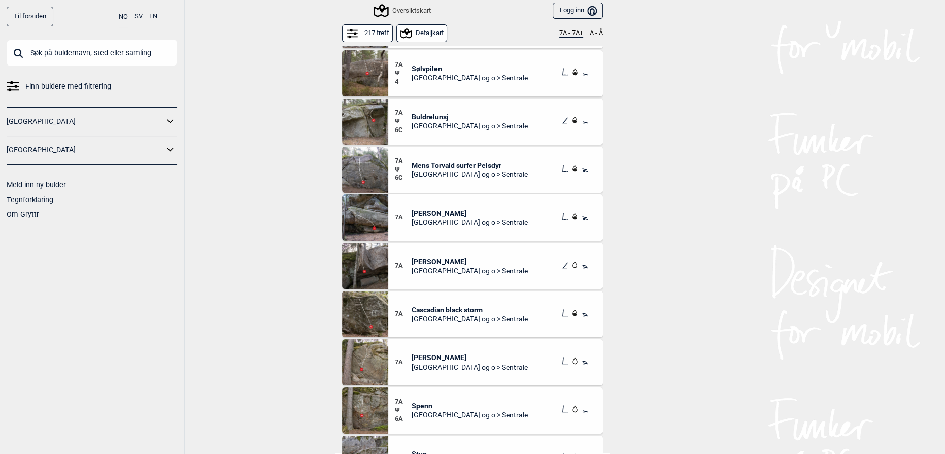
click at [466, 173] on span "[GEOGRAPHIC_DATA] og o > Sentrale" at bounding box center [470, 174] width 116 height 9
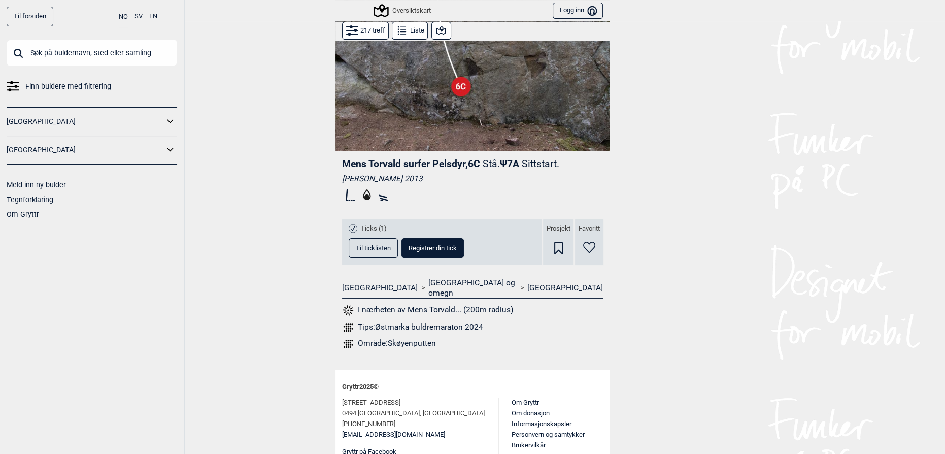
scroll to position [183, 0]
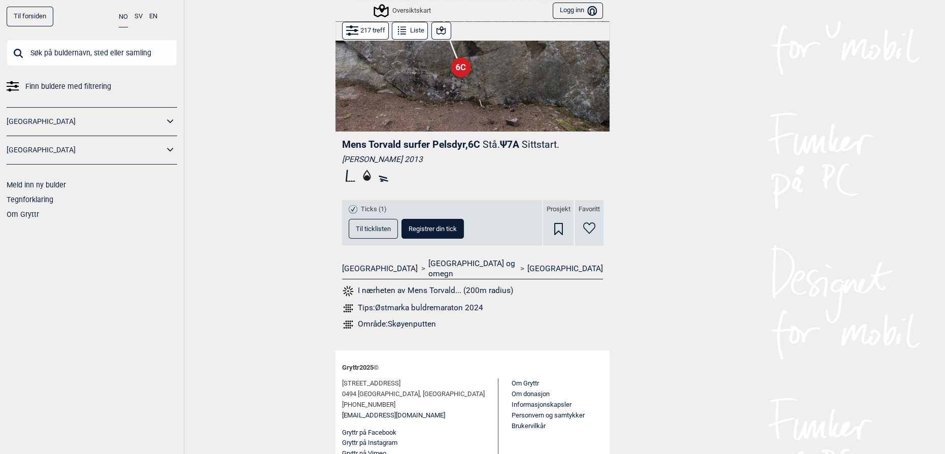
click at [736, 206] on div "Til forsiden NO SV EN Finn buldere med filtrering Norge Sverige Meld inn ny bul…" at bounding box center [472, 227] width 945 height 454
click at [378, 234] on button "Til ticklisten" at bounding box center [373, 229] width 49 height 20
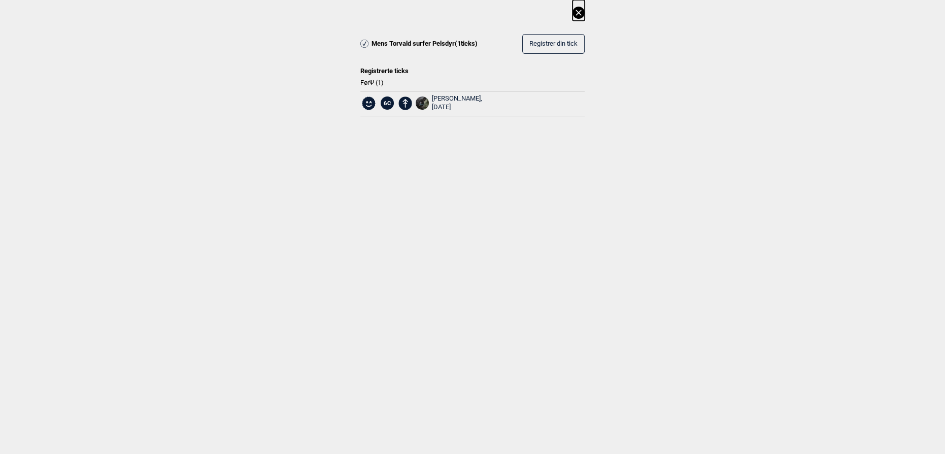
click at [570, 12] on div "Mens Torvald surfer Pelsdyr ( 1 ticks) Registrer din tick Registrerte ticks Før…" at bounding box center [472, 66] width 945 height 133
click at [573, 11] on icon at bounding box center [579, 13] width 12 height 12
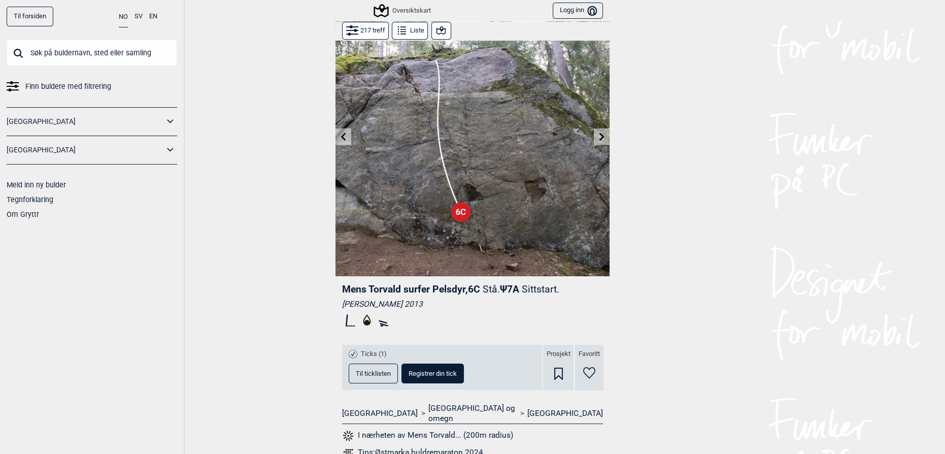
scroll to position [0, 0]
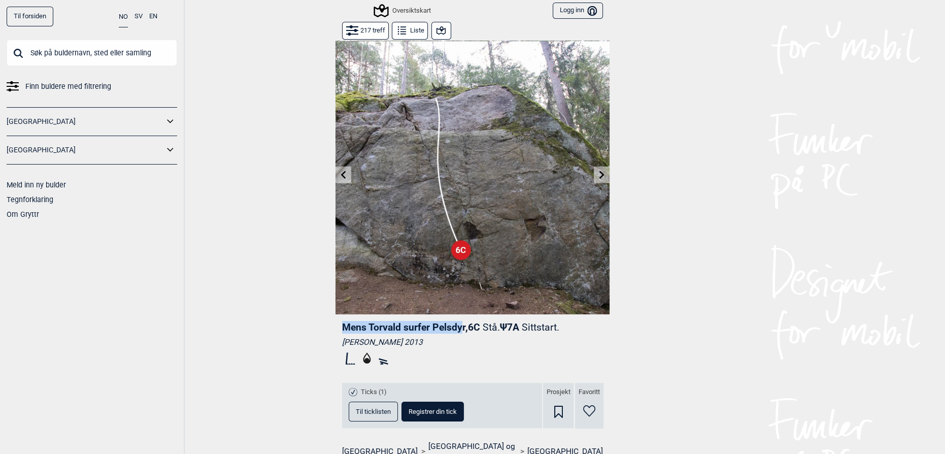
drag, startPoint x: 339, startPoint y: 326, endPoint x: 456, endPoint y: 329, distance: 117.3
click at [457, 327] on span "Mens Torvald surfer Pelsdyr , 6C" at bounding box center [411, 327] width 138 height 12
drag, startPoint x: 464, startPoint y: 326, endPoint x: 517, endPoint y: 322, distance: 53.0
click at [465, 327] on span "Mens Torvald surfer Pelsdyr , 6C" at bounding box center [411, 327] width 138 height 12
copy span "Mens Torvald surfer Pelsdyr"
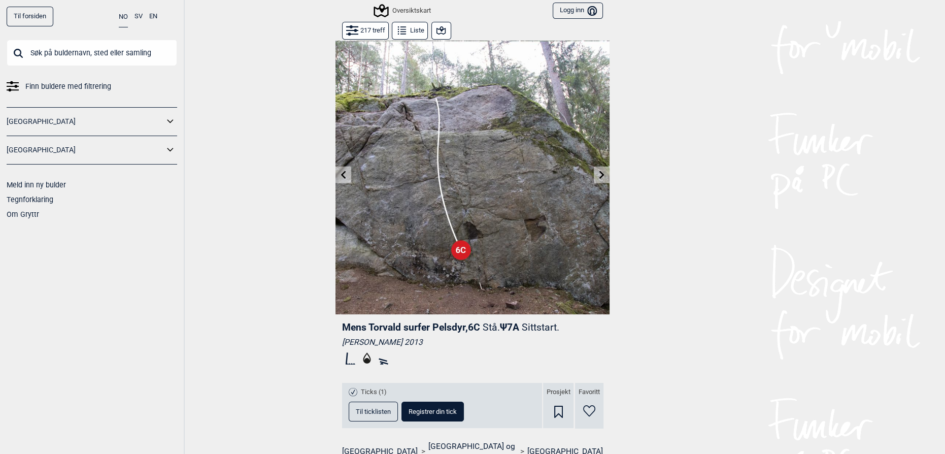
drag, startPoint x: 697, startPoint y: 143, endPoint x: 662, endPoint y: 67, distance: 83.6
click at [692, 143] on div "Til forsiden NO SV EN Finn buldere med filtrering Norge Sverige Meld inn ny bul…" at bounding box center [472, 227] width 945 height 454
click at [741, 135] on div "Til forsiden NO SV EN Finn buldere med filtrering Norge Sverige Meld inn ny bul…" at bounding box center [472, 227] width 945 height 454
click at [679, 176] on div "Til forsiden NO SV EN Finn buldere med filtrering Norge Sverige Meld inn ny bul…" at bounding box center [472, 227] width 945 height 454
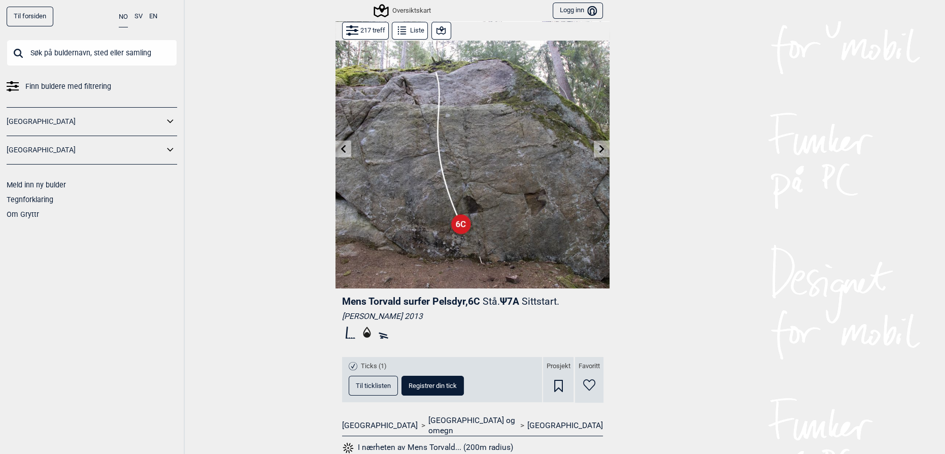
scroll to position [46, 0]
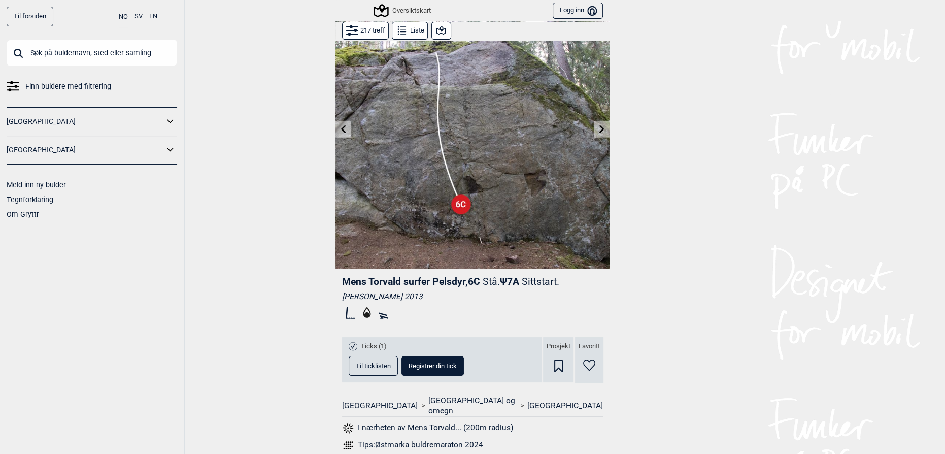
click at [728, 83] on div "Til forsiden NO SV EN Finn buldere med filtrering Norge Sverige Meld inn ny bul…" at bounding box center [472, 227] width 945 height 454
click at [732, 88] on div "Til forsiden NO SV EN Finn buldere med filtrering Norge Sverige Meld inn ny bul…" at bounding box center [472, 227] width 945 height 454
click at [730, 95] on div "Til forsiden NO SV EN Finn buldere med filtrering Norge Sverige Meld inn ny bul…" at bounding box center [472, 227] width 945 height 454
click at [722, 111] on div "Til forsiden NO SV EN Finn buldere med filtrering Norge Sverige Meld inn ny bul…" at bounding box center [472, 227] width 945 height 454
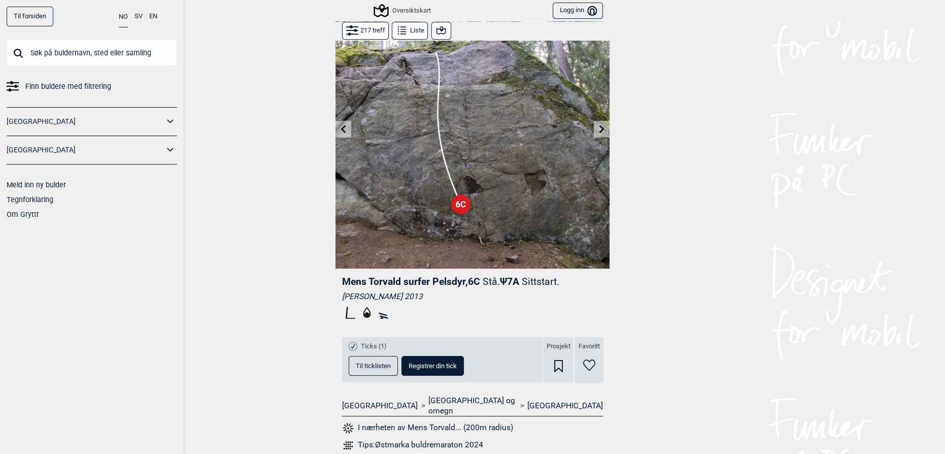
scroll to position [0, 0]
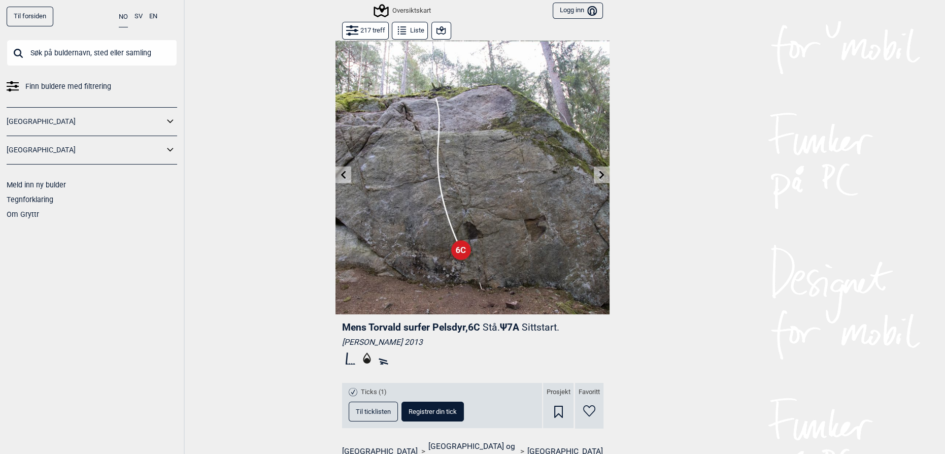
click at [118, 51] on input "text" at bounding box center [92, 53] width 171 height 26
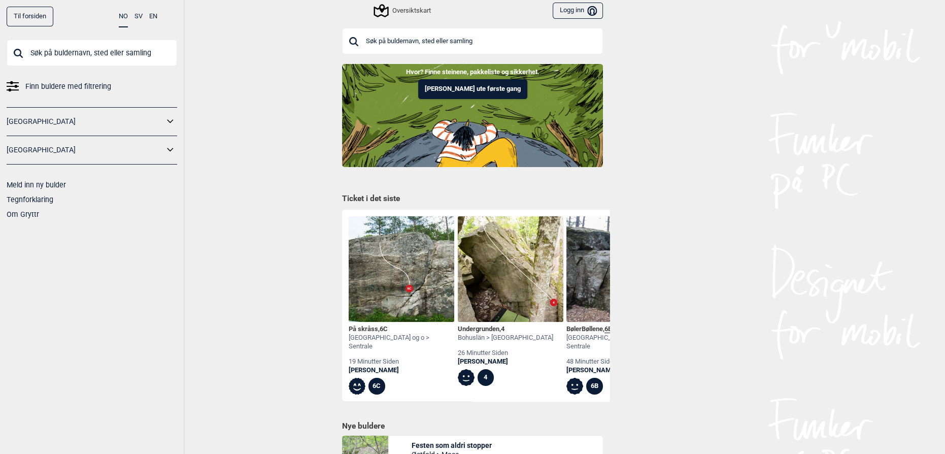
click at [70, 52] on input "text" at bounding box center [92, 53] width 171 height 26
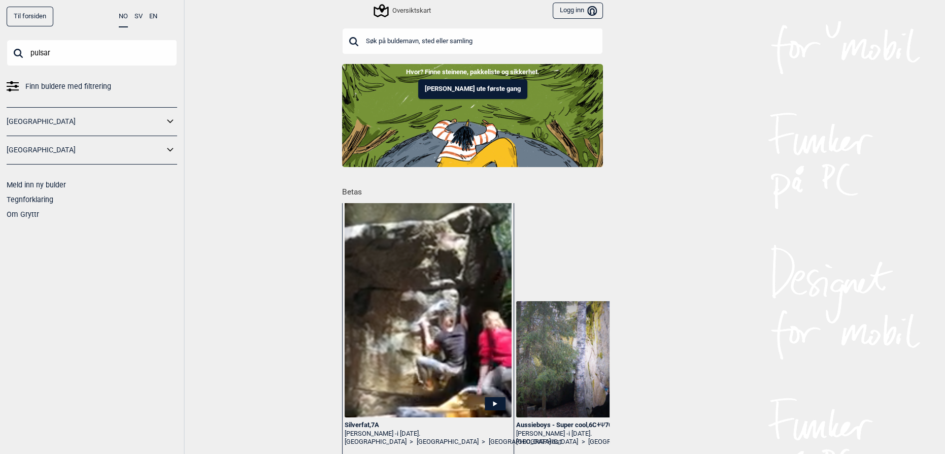
type input "pulsar"
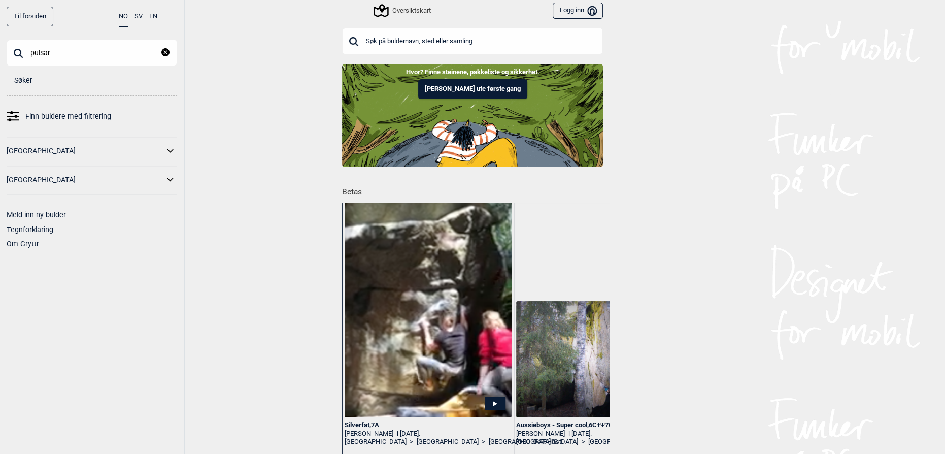
click at [254, 135] on div "Til forsiden NO SV EN pulsar Lukk Søker Finn buldere med filtrering Norge Sveri…" at bounding box center [472, 227] width 945 height 454
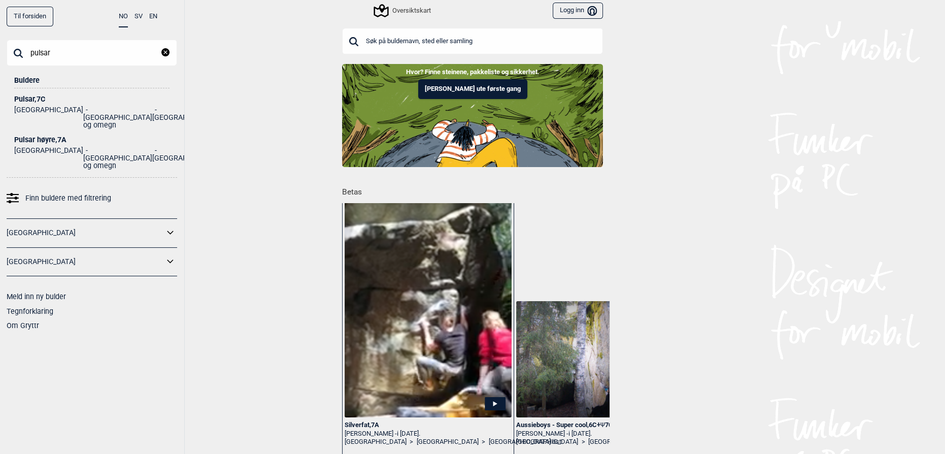
click at [29, 97] on div "Pulsar , 7C" at bounding box center [91, 99] width 155 height 8
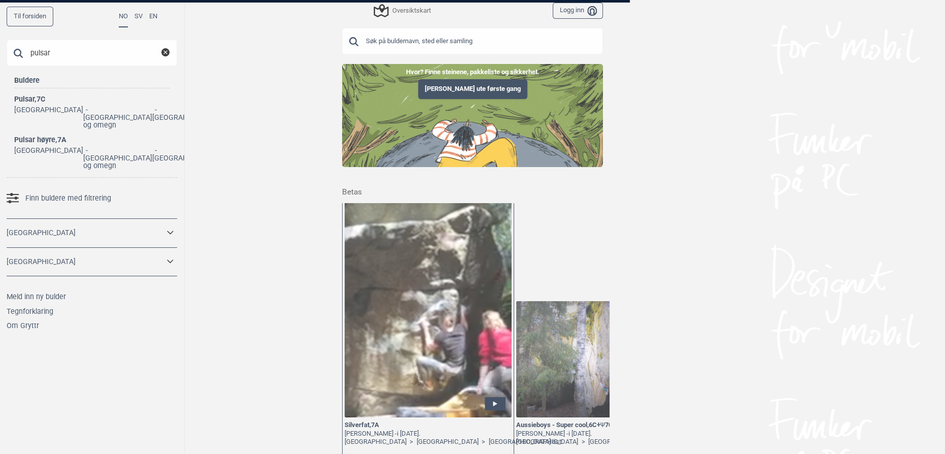
click at [692, 236] on div at bounding box center [472, 227] width 945 height 454
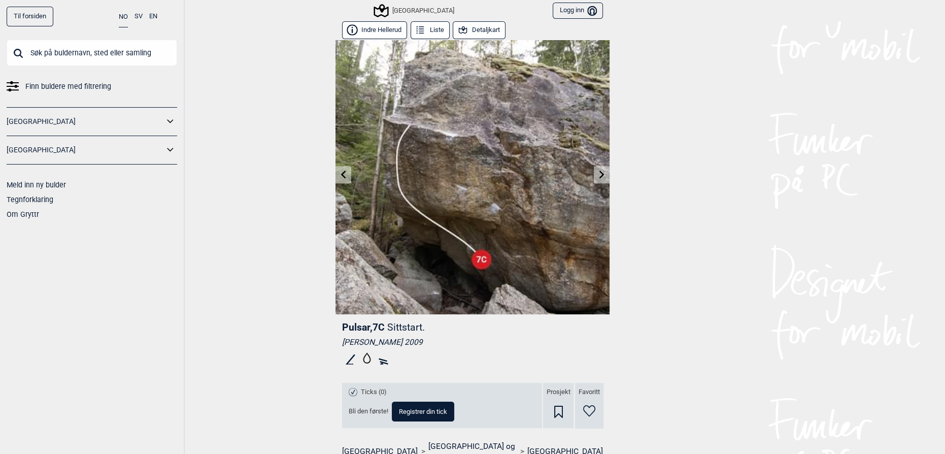
click at [479, 28] on button "Detaljkart" at bounding box center [479, 30] width 53 height 18
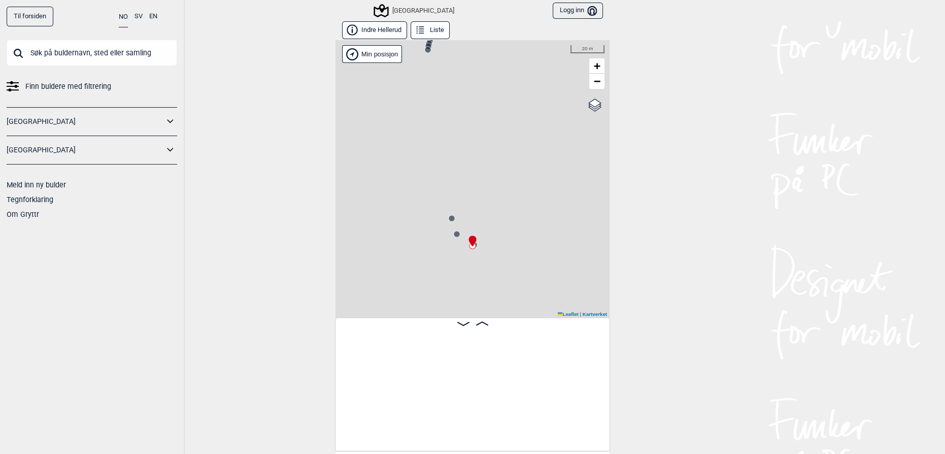
scroll to position [0, 12611]
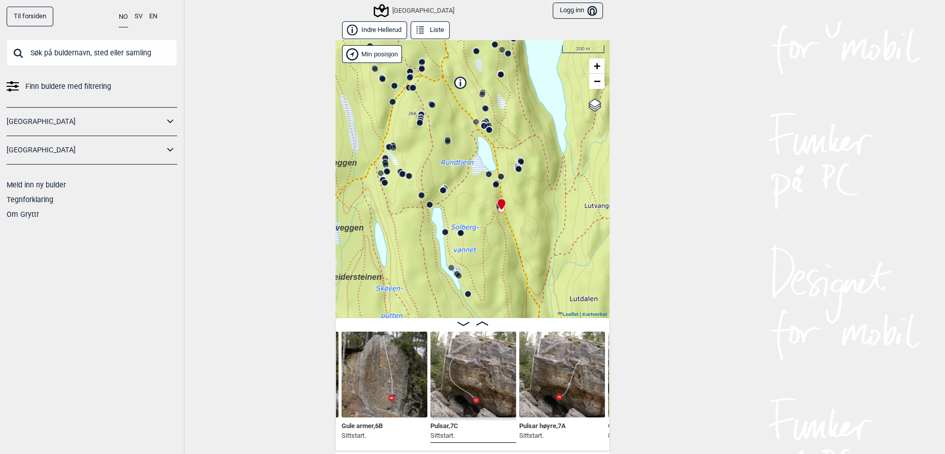
drag, startPoint x: 523, startPoint y: 209, endPoint x: 523, endPoint y: 195, distance: 13.7
click at [523, 195] on div "Speidersteinen Barnehageveggen Cowboyveggen Bølerveggen Sentrale Østmarka" at bounding box center [473, 179] width 274 height 278
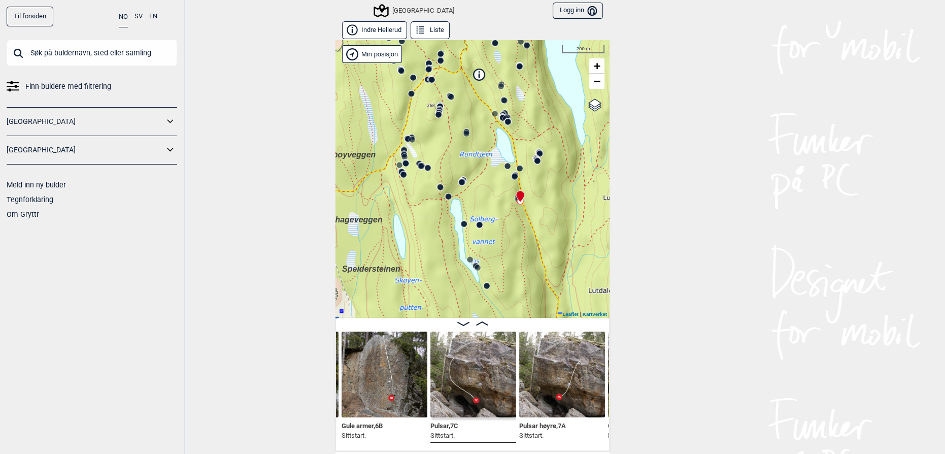
drag, startPoint x: 510, startPoint y: 168, endPoint x: 536, endPoint y: 156, distance: 28.6
click at [536, 157] on icon at bounding box center [538, 161] width 8 height 8
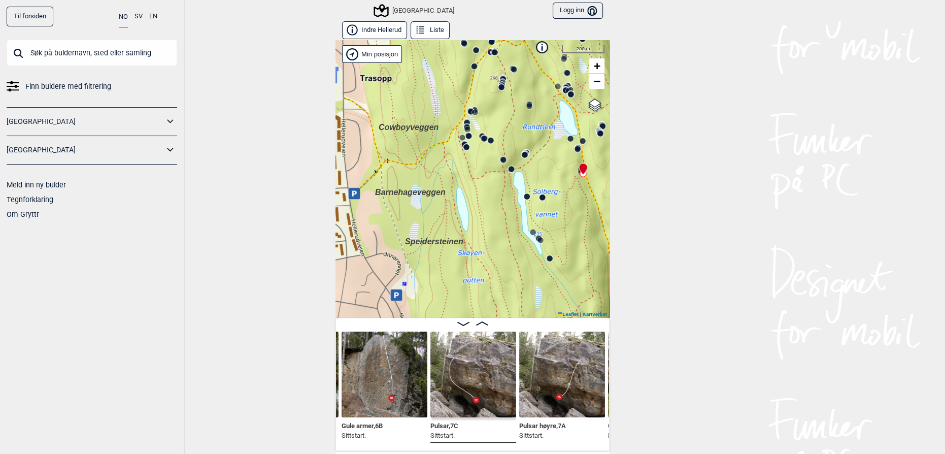
drag, startPoint x: 432, startPoint y: 145, endPoint x: 501, endPoint y: 151, distance: 68.8
click at [495, 114] on div "Speidersteinen Barnehageveggen Cowboyveggen Bølerveggen Sentrale Østmarka" at bounding box center [473, 179] width 274 height 278
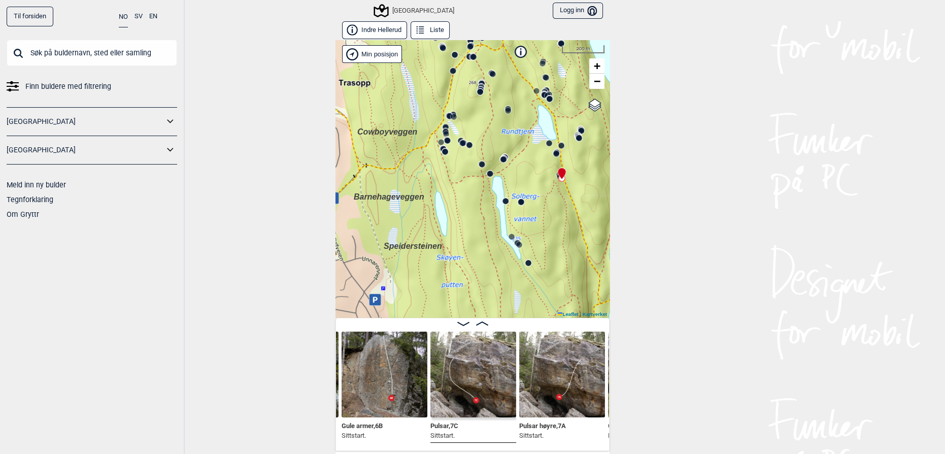
drag, startPoint x: 529, startPoint y: 135, endPoint x: 489, endPoint y: 81, distance: 67.2
click at [534, 169] on div "Speidersteinen Barnehageveggen Cowboyveggen Bølerveggen Sentrale Østmarka" at bounding box center [473, 179] width 274 height 278
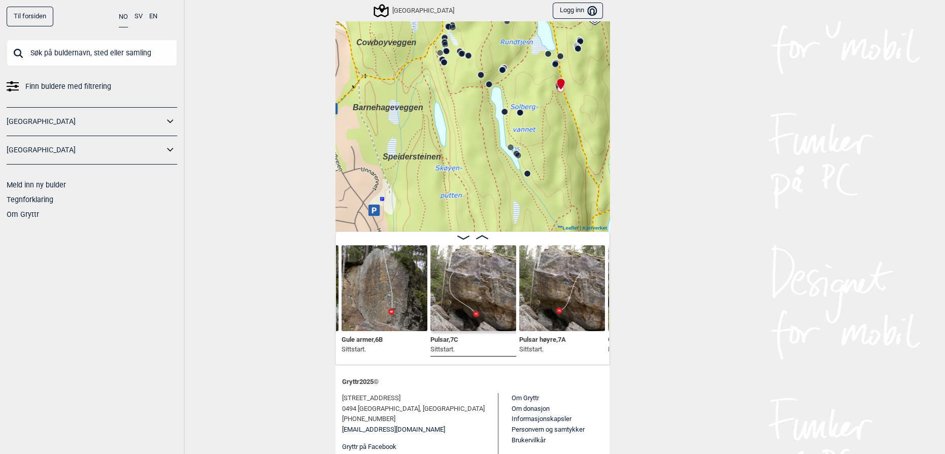
scroll to position [92, 0]
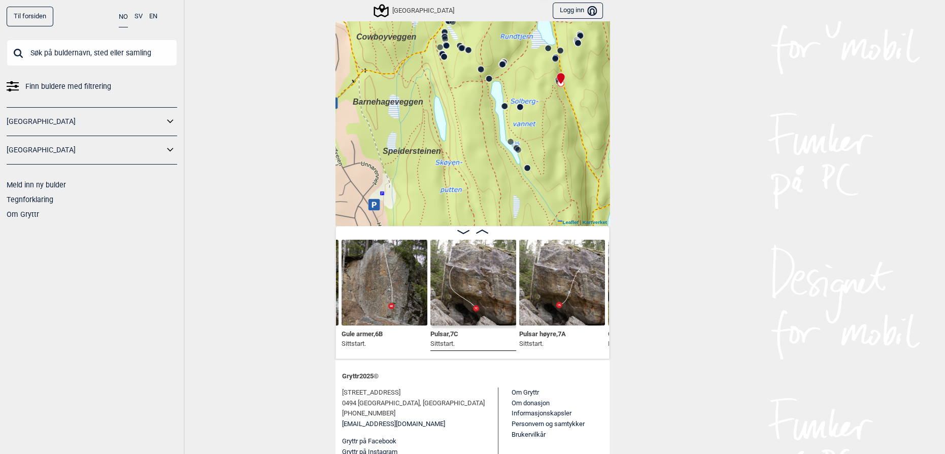
click at [479, 318] on img at bounding box center [474, 283] width 86 height 86
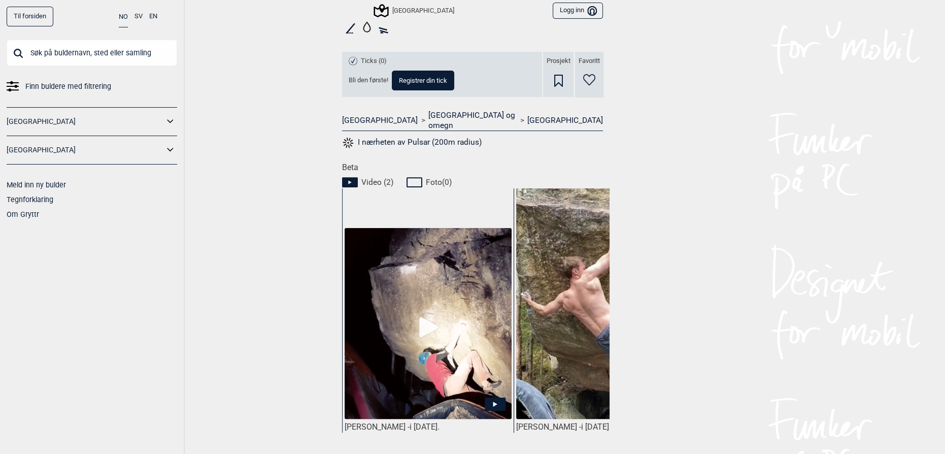
scroll to position [415, 0]
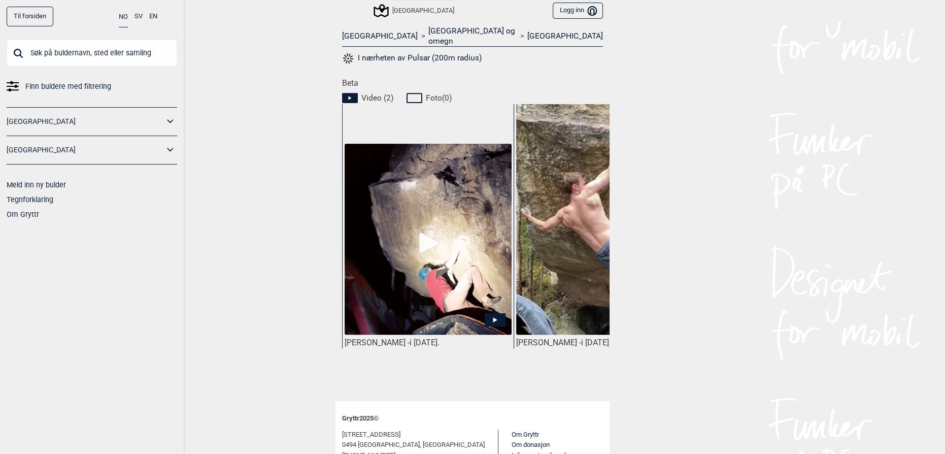
click at [470, 269] on img at bounding box center [428, 239] width 167 height 191
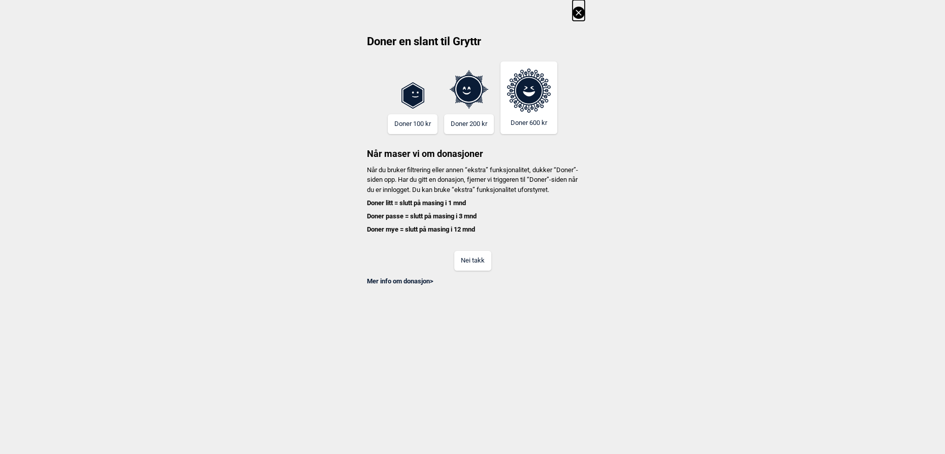
click at [471, 269] on button "Nei takk" at bounding box center [472, 261] width 37 height 20
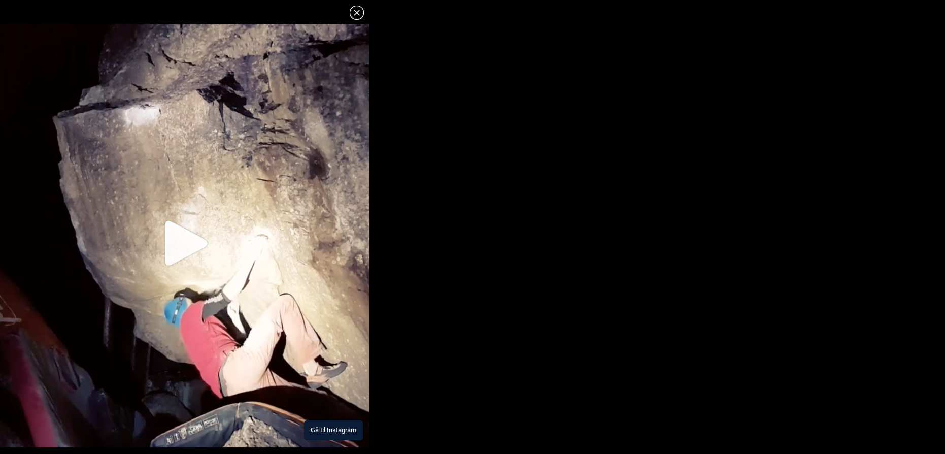
click at [327, 427] on button "Gå til Instagram" at bounding box center [333, 430] width 59 height 20
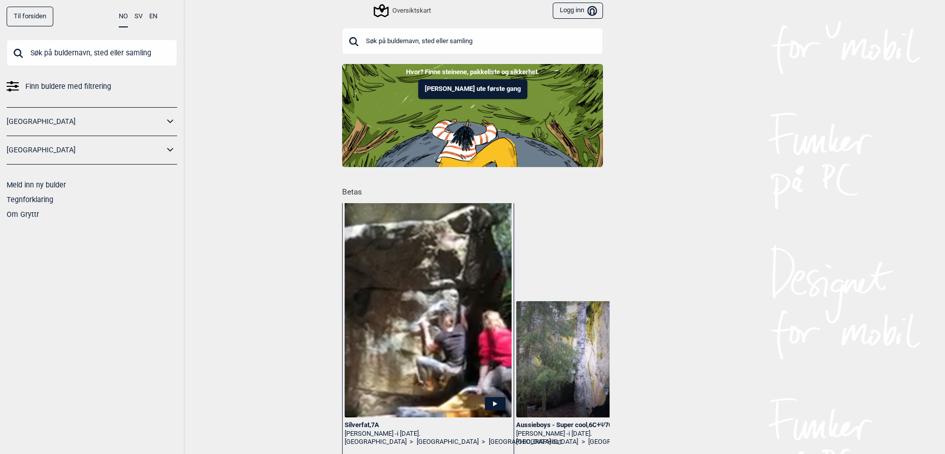
click at [378, 44] on input "text" at bounding box center [472, 41] width 261 height 26
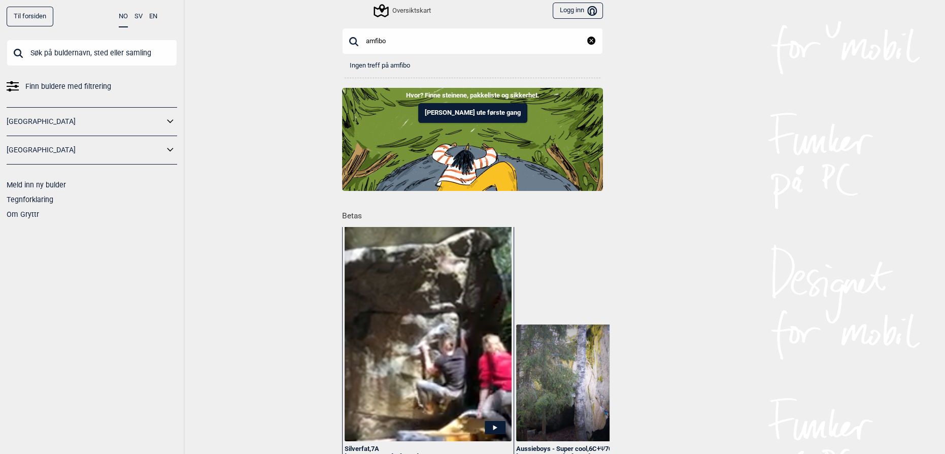
click at [403, 42] on input "amfibo" at bounding box center [472, 41] width 261 height 26
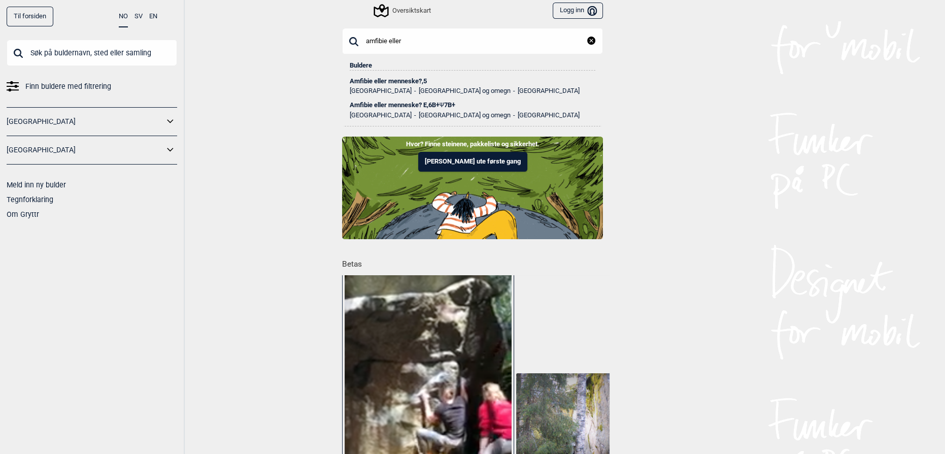
type input "amfibie eller"
click at [407, 102] on div "Amfibie eller menneske? E , 6B+ Ψ 7B+" at bounding box center [473, 105] width 246 height 7
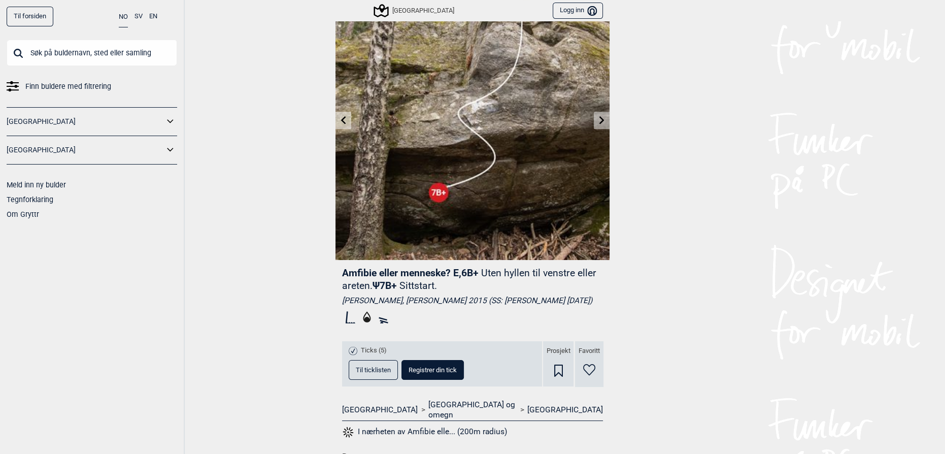
scroll to position [138, 0]
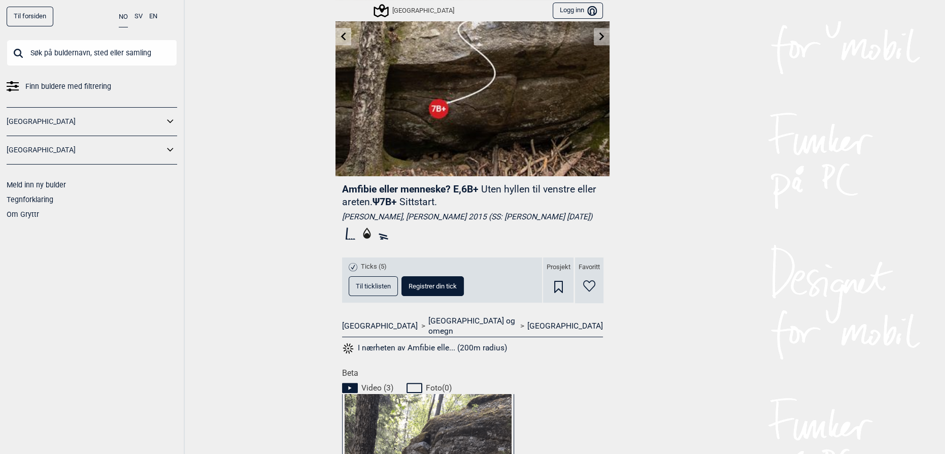
click at [374, 288] on button "Til ticklisten" at bounding box center [373, 286] width 49 height 20
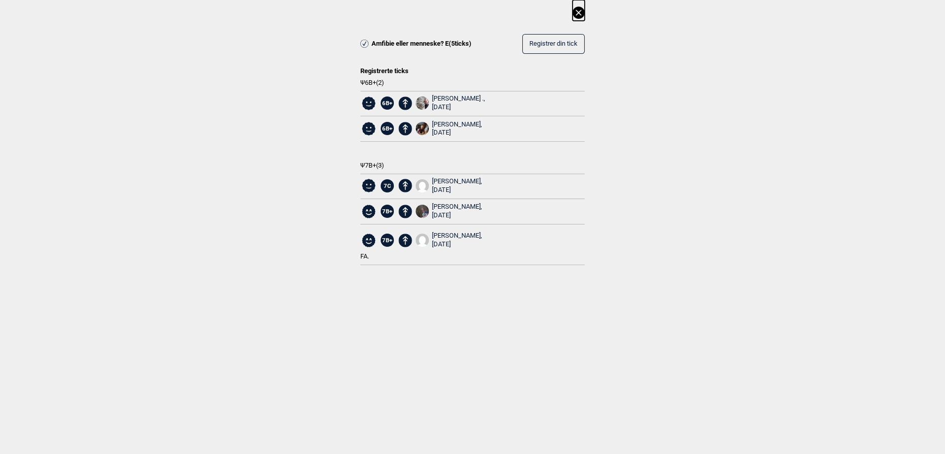
click at [577, 13] on icon at bounding box center [579, 13] width 12 height 12
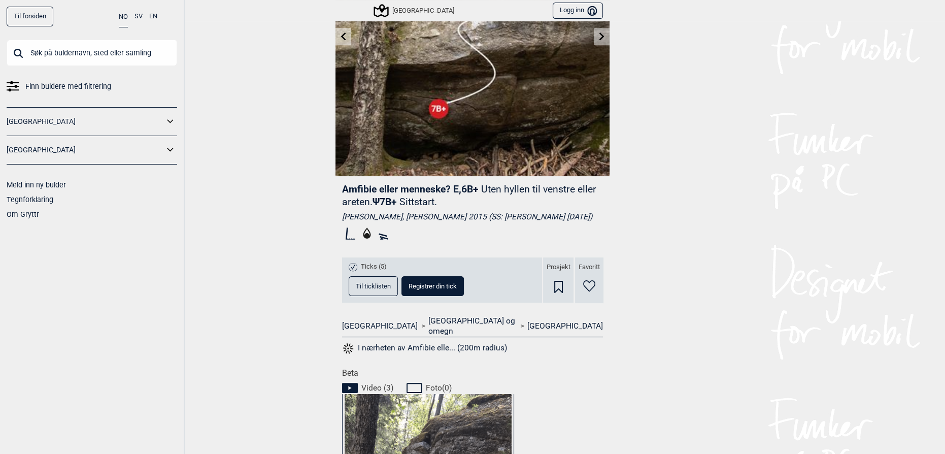
click at [775, 197] on div "Til forsiden NO SV EN Finn buldere med filtrering Norge Sverige Meld inn ny bul…" at bounding box center [472, 227] width 945 height 454
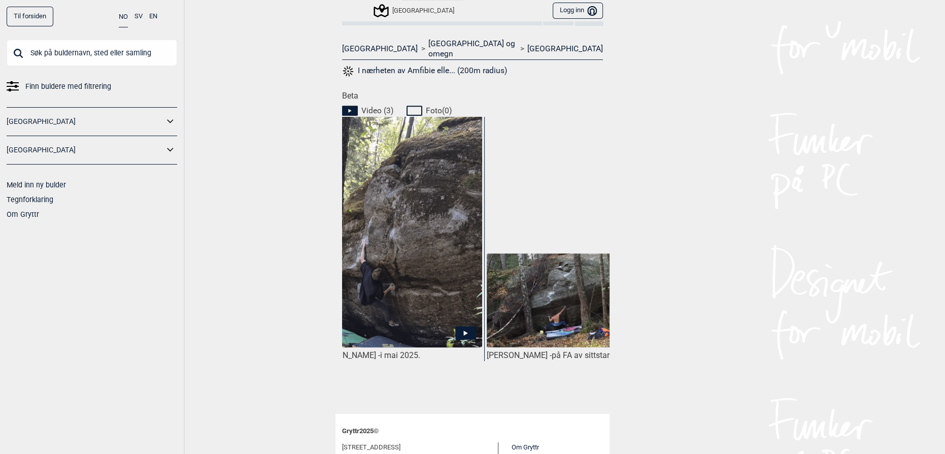
scroll to position [0, 40]
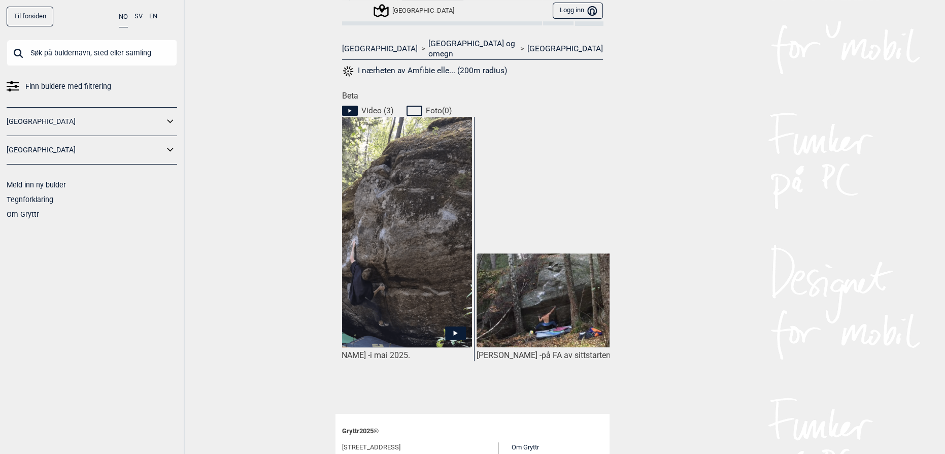
click at [518, 300] on img at bounding box center [560, 300] width 167 height 94
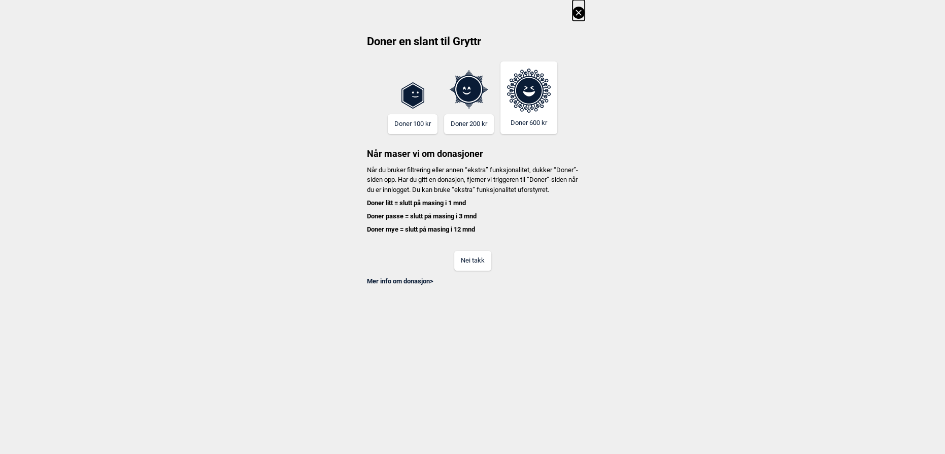
click at [465, 268] on button "Nei takk" at bounding box center [472, 261] width 37 height 20
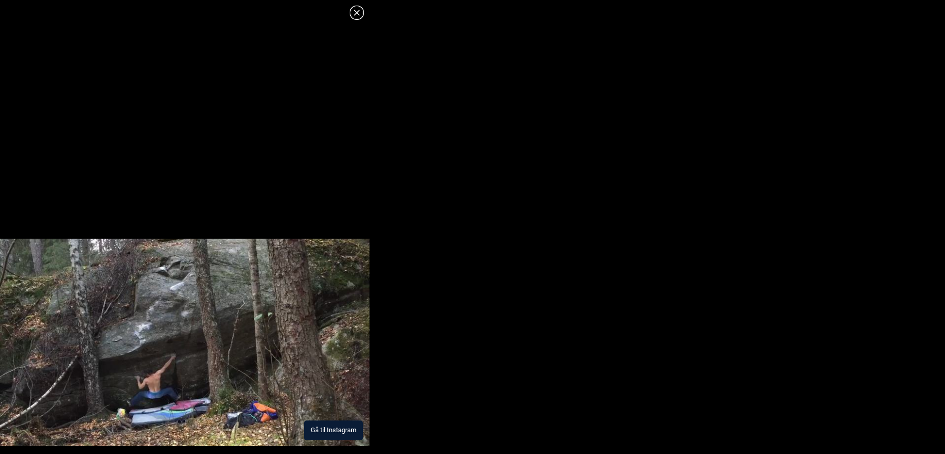
click at [342, 294] on img at bounding box center [185, 343] width 370 height 208
click at [352, 11] on icon at bounding box center [357, 13] width 12 height 12
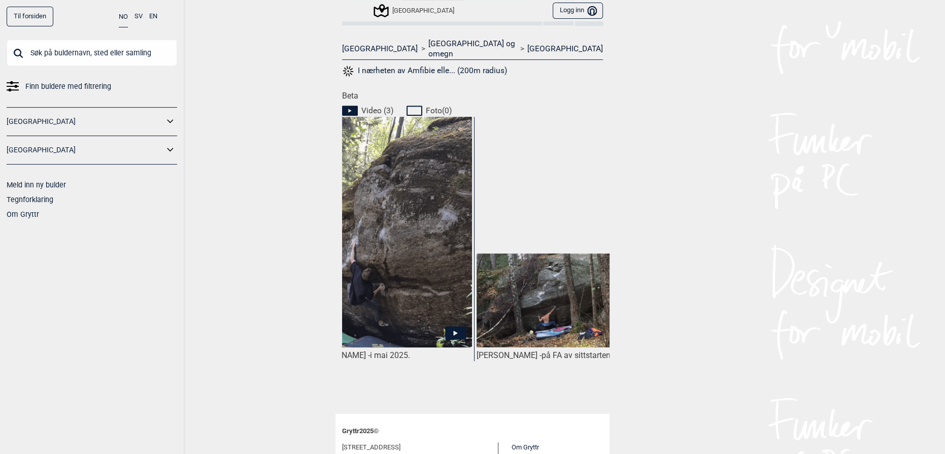
drag, startPoint x: 875, startPoint y: 288, endPoint x: 685, endPoint y: 281, distance: 190.0
click at [816, 290] on div "Til forsiden NO SV EN Finn buldere med filtrering Norge Sverige Meld inn ny bul…" at bounding box center [472, 227] width 945 height 454
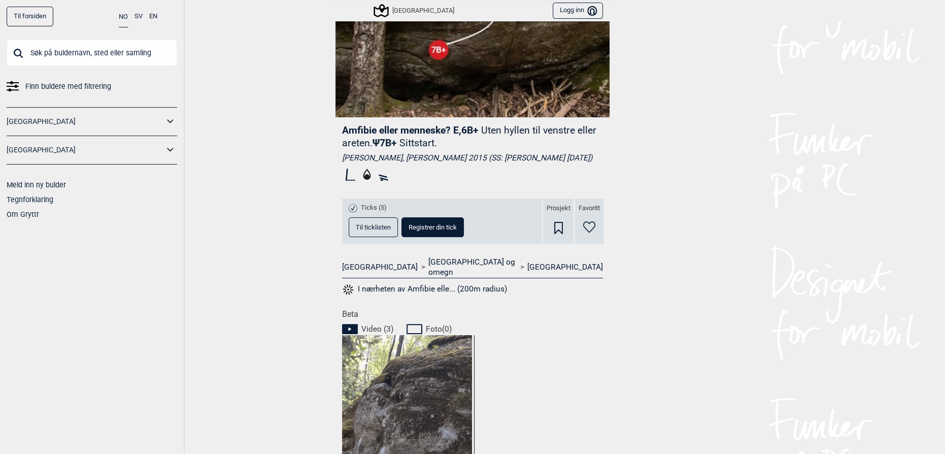
scroll to position [138, 0]
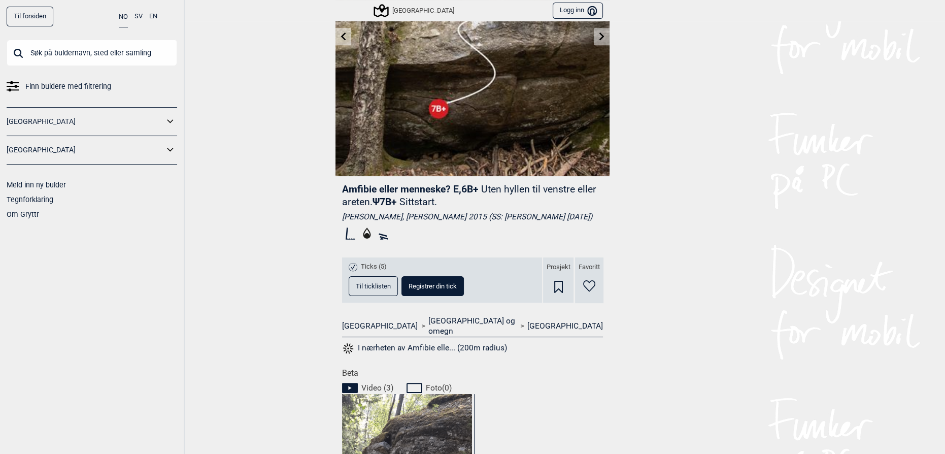
click at [726, 310] on div "Til forsiden NO SV EN Finn buldere med filtrering Norge Sverige Meld inn ny bul…" at bounding box center [472, 227] width 945 height 454
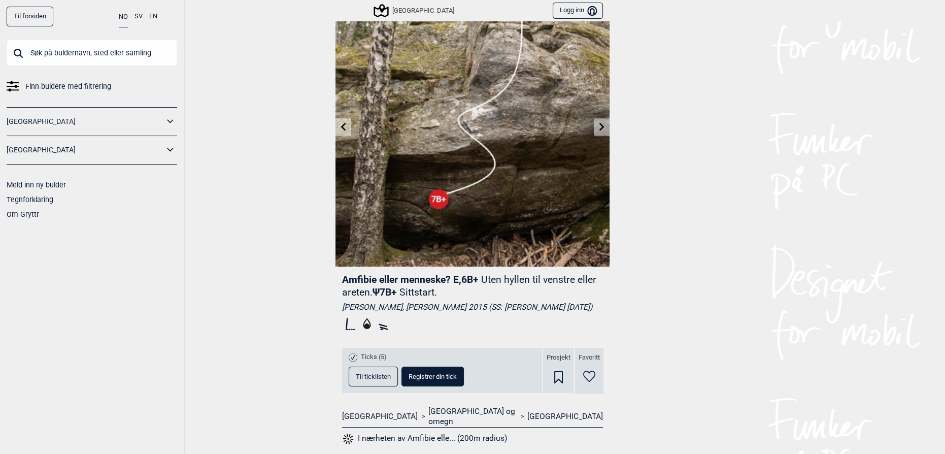
scroll to position [0, 0]
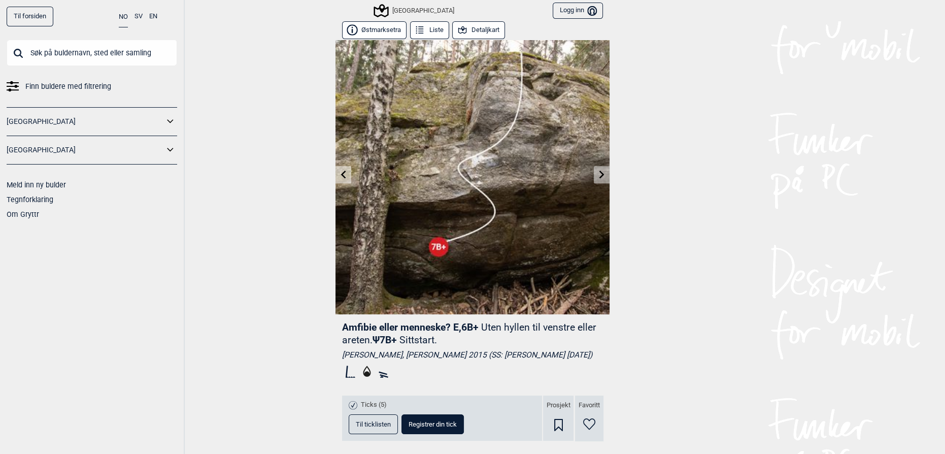
drag, startPoint x: 273, startPoint y: 209, endPoint x: 265, endPoint y: 199, distance: 13.1
click at [272, 208] on div "Til forsiden NO SV EN Finn buldere med filtrering Norge Sverige Meld inn ny bul…" at bounding box center [472, 227] width 945 height 454
drag, startPoint x: 884, startPoint y: 162, endPoint x: 879, endPoint y: 168, distance: 7.2
click at [884, 163] on div "Til forsiden NO SV EN Finn buldere med filtrering Norge Sverige Meld inn ny bul…" at bounding box center [472, 227] width 945 height 454
drag, startPoint x: 757, startPoint y: 235, endPoint x: 627, endPoint y: 248, distance: 131.1
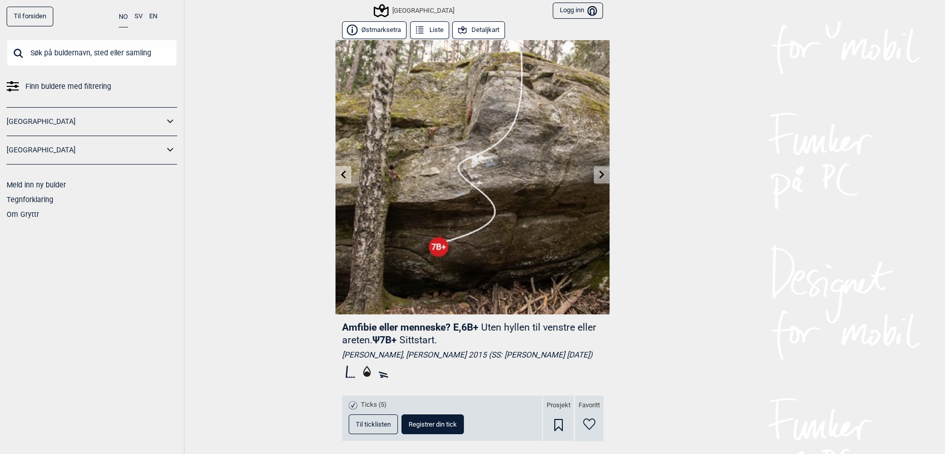
click at [707, 236] on div "Til forsiden NO SV EN Finn buldere med filtrering Norge Sverige Meld inn ny bul…" at bounding box center [472, 227] width 945 height 454
